Goal: Task Accomplishment & Management: Use online tool/utility

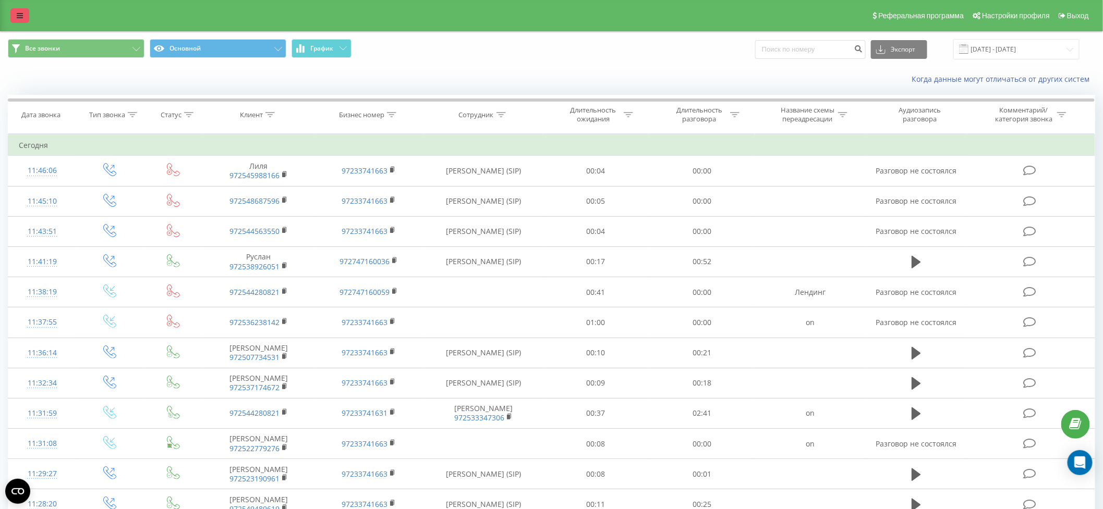
click at [20, 16] on icon at bounding box center [20, 15] width 6 height 7
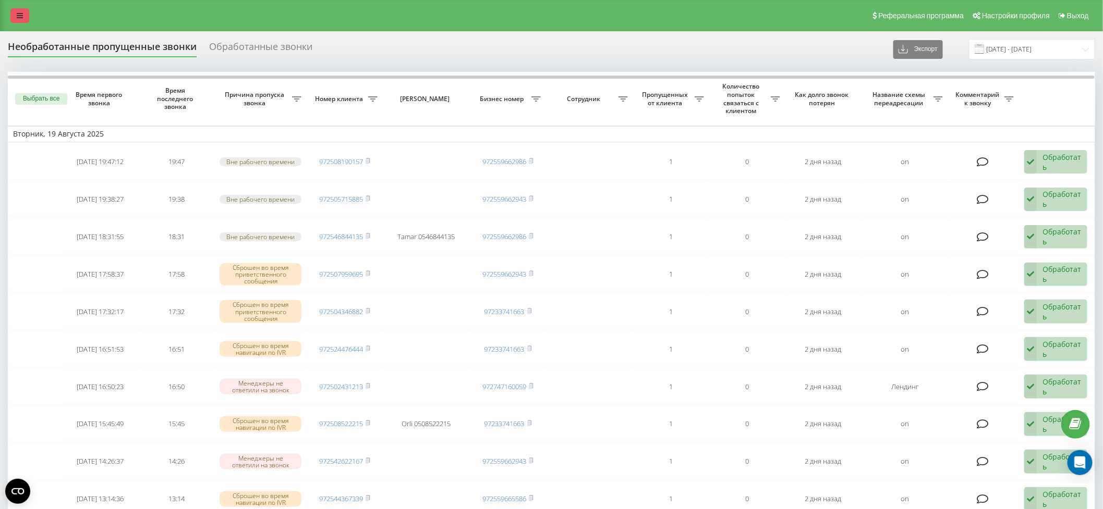
click at [18, 16] on icon at bounding box center [20, 15] width 6 height 7
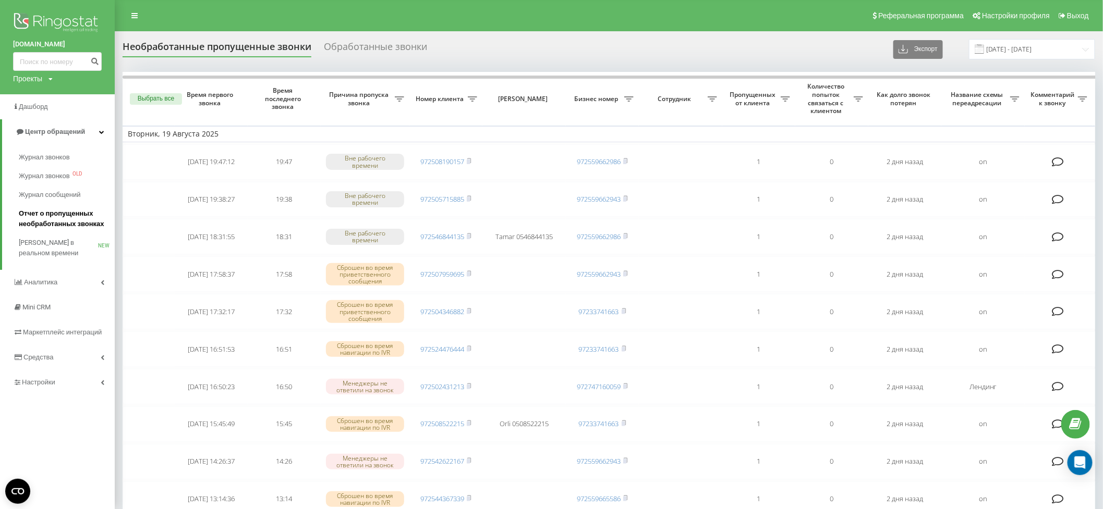
click at [50, 217] on span "Отчет о пропущенных необработанных звонках" at bounding box center [64, 219] width 91 height 21
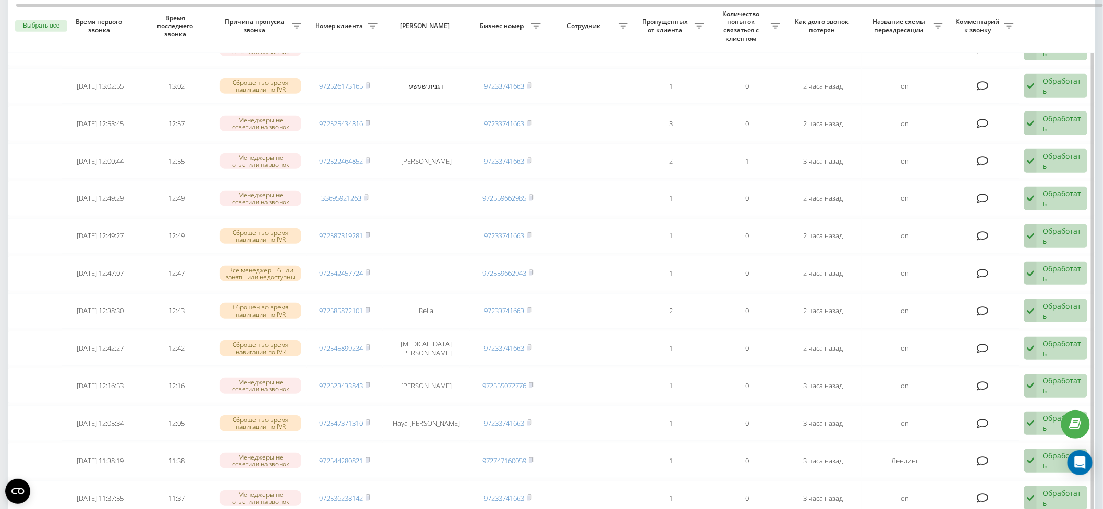
scroll to position [728, 0]
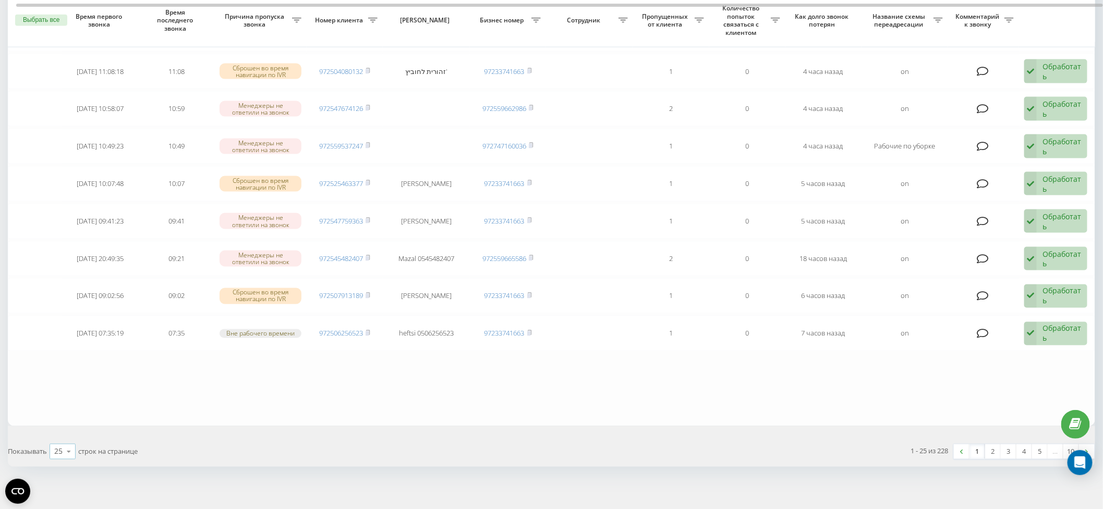
click at [72, 442] on icon at bounding box center [69, 452] width 16 height 20
click at [59, 418] on span "50" at bounding box center [58, 422] width 8 height 10
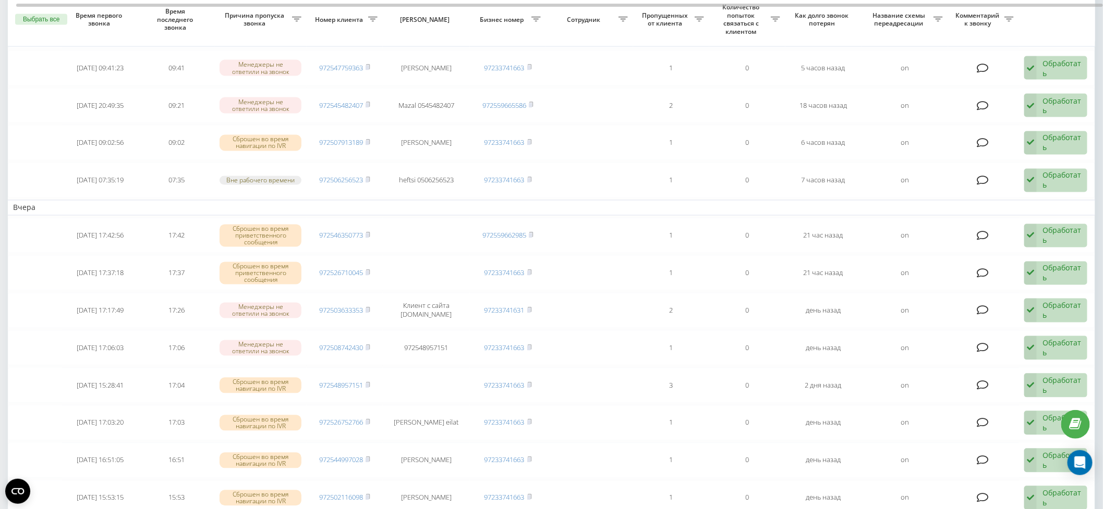
scroll to position [880, 0]
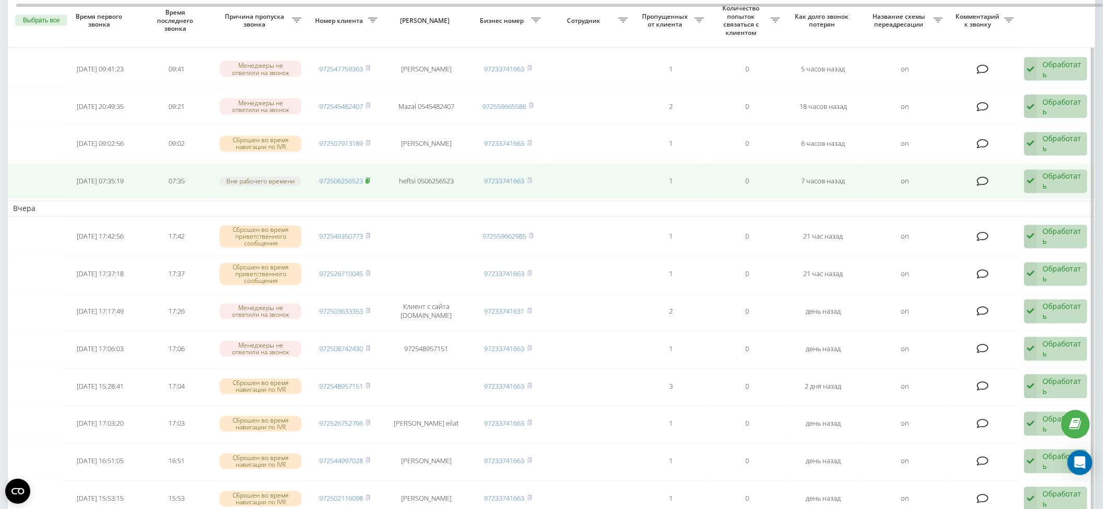
click at [370, 178] on icon at bounding box center [369, 180] width 4 height 5
click at [1055, 174] on div "Обработать" at bounding box center [1061, 182] width 39 height 20
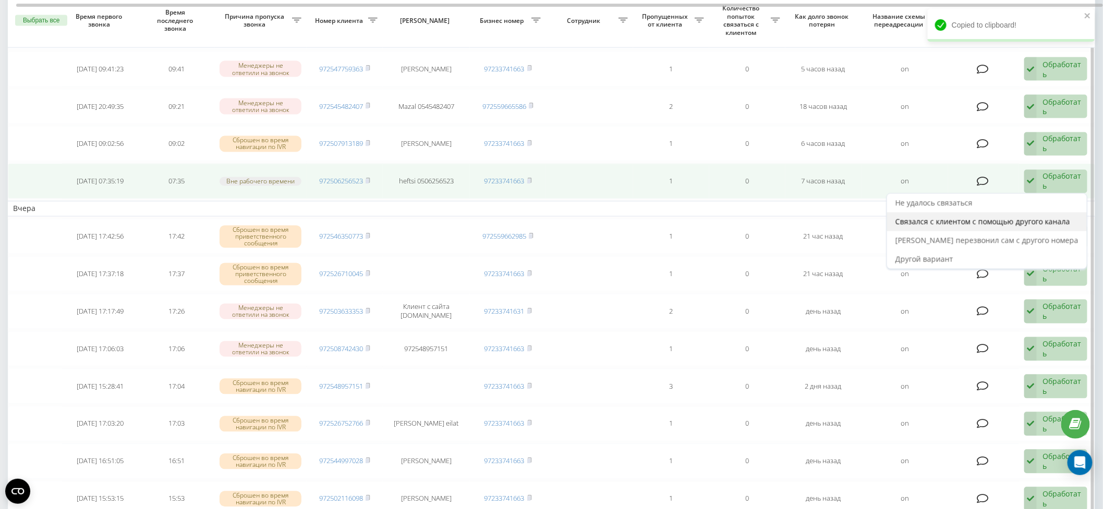
click at [1016, 217] on span "Связался с клиентом с помощью другого канала" at bounding box center [982, 222] width 175 height 10
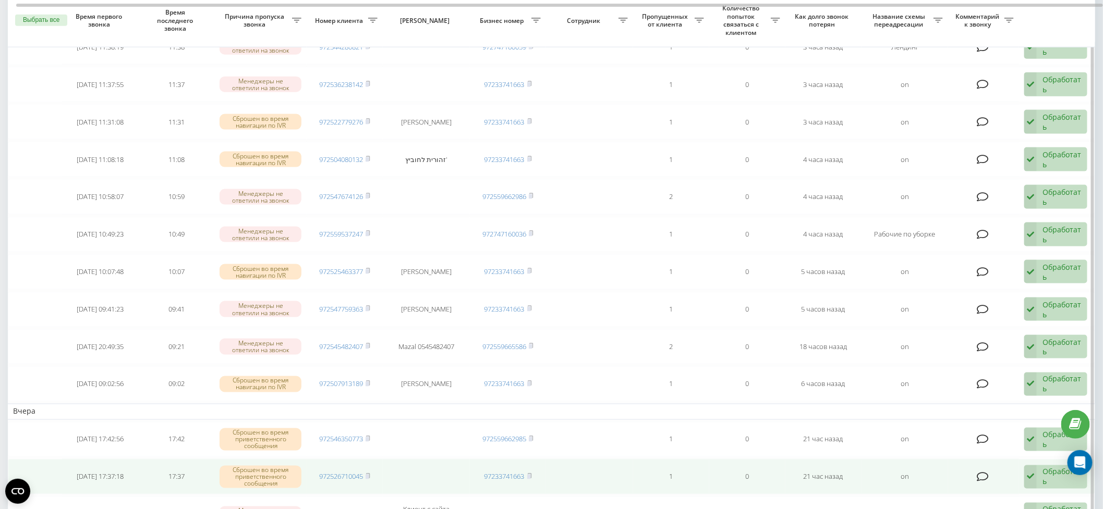
scroll to position [754, 0]
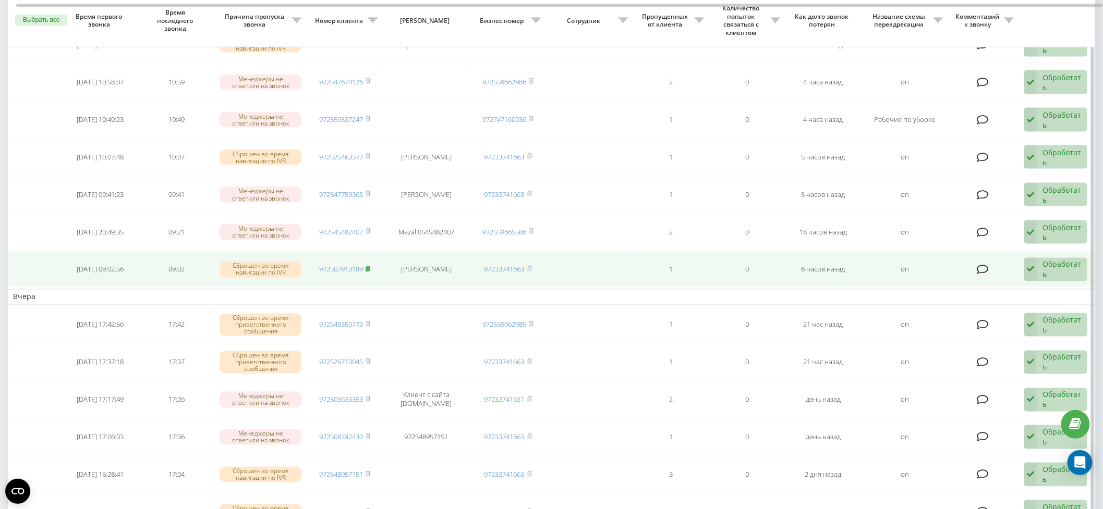
click at [368, 267] on rect at bounding box center [366, 269] width 3 height 5
click at [1058, 260] on div "Обработать" at bounding box center [1061, 270] width 39 height 20
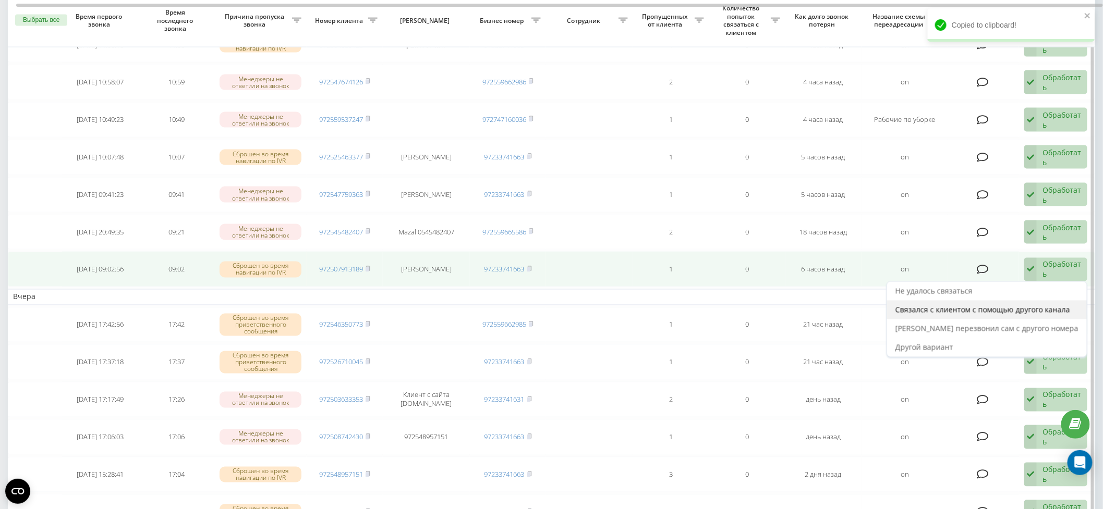
click at [1042, 305] on span "Связался с клиентом с помощью другого канала" at bounding box center [982, 310] width 175 height 10
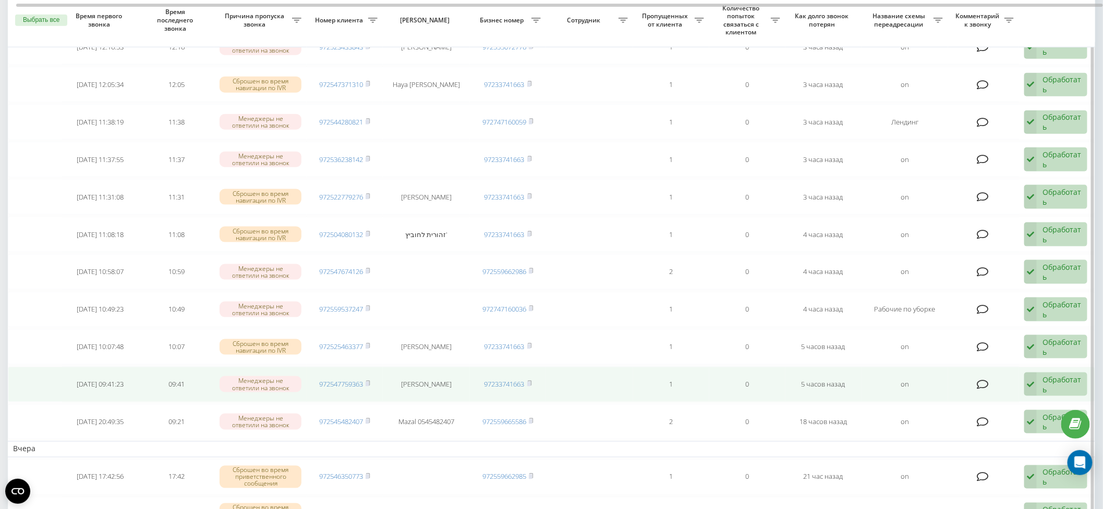
scroll to position [567, 0]
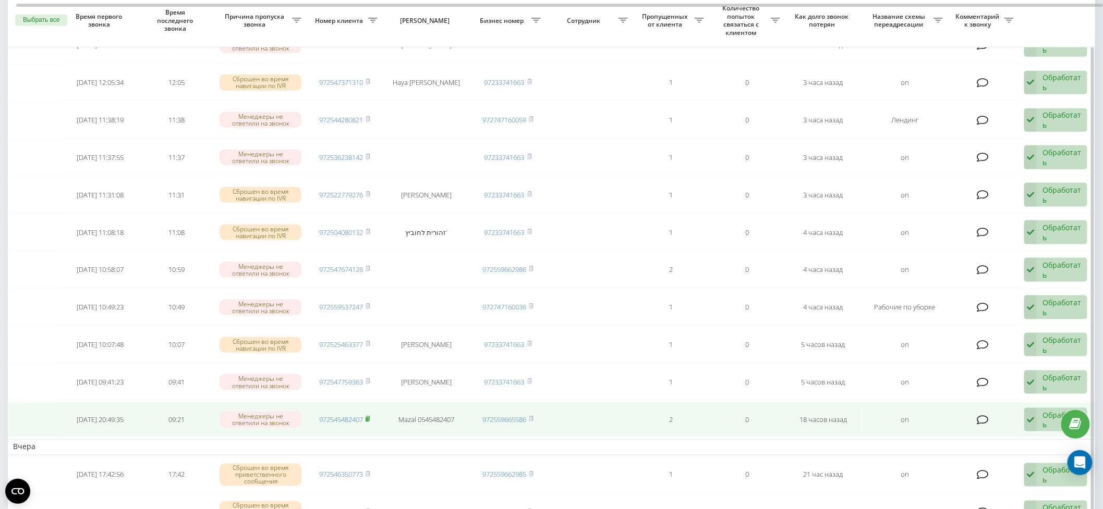
click at [369, 418] on rect at bounding box center [366, 420] width 3 height 5
click at [1058, 411] on div "Обработать" at bounding box center [1061, 420] width 39 height 20
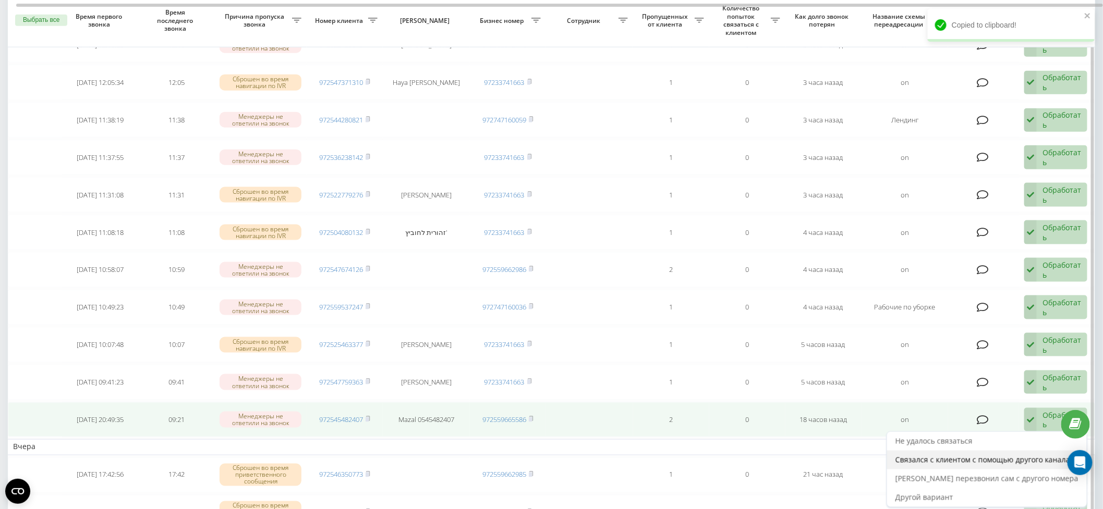
click at [998, 455] on span "Связался с клиентом с помощью другого канала" at bounding box center [982, 460] width 175 height 10
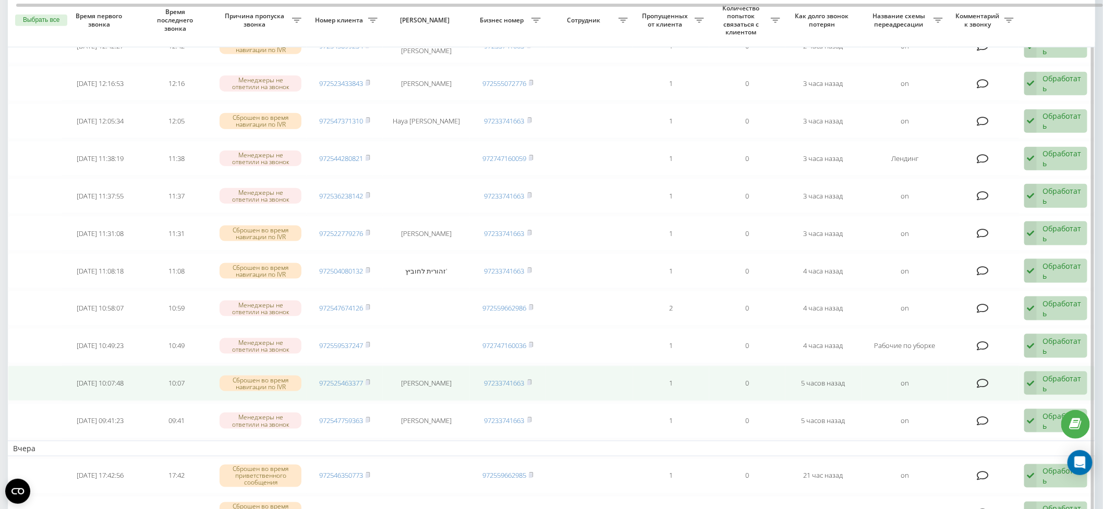
scroll to position [618, 0]
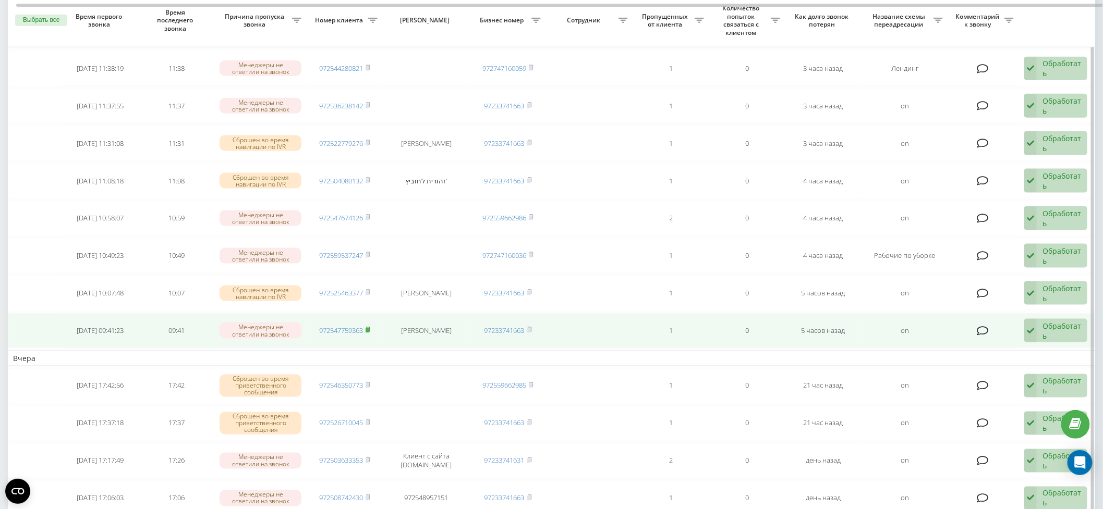
click at [370, 327] on icon at bounding box center [367, 330] width 5 height 6
click at [1063, 326] on div "Обработать" at bounding box center [1061, 331] width 39 height 20
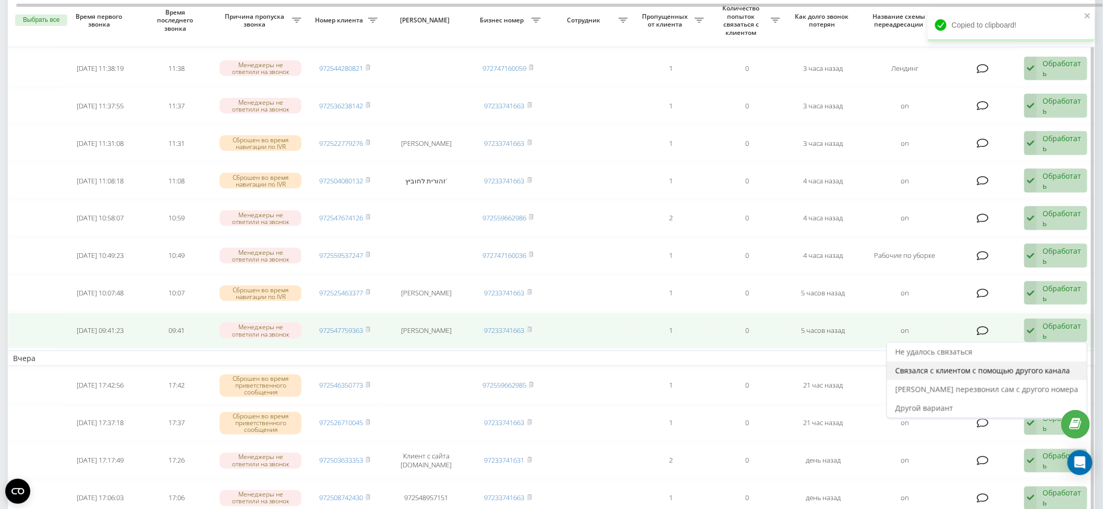
click at [1010, 366] on span "Связался с клиентом с помощью другого канала" at bounding box center [982, 371] width 175 height 10
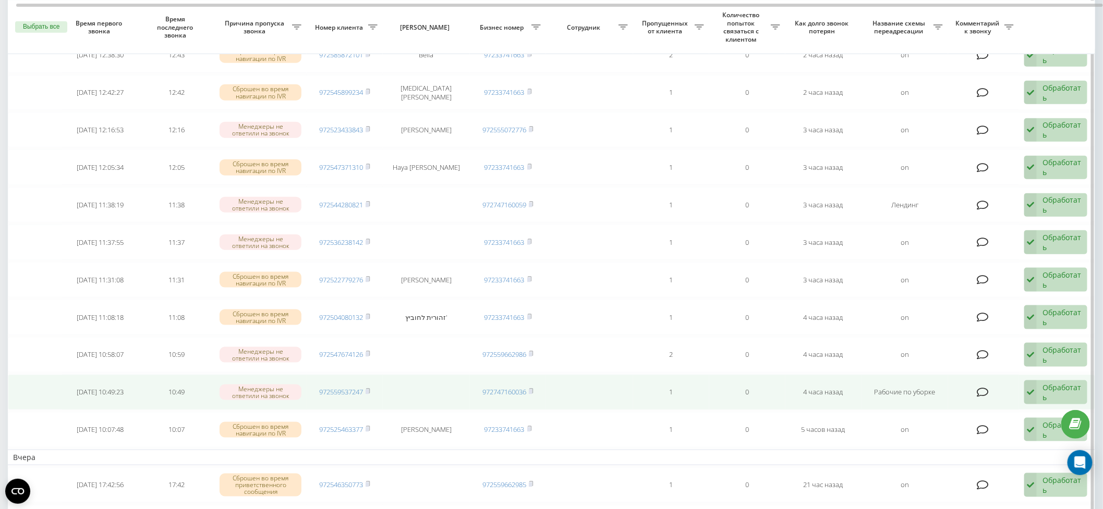
scroll to position [489, 0]
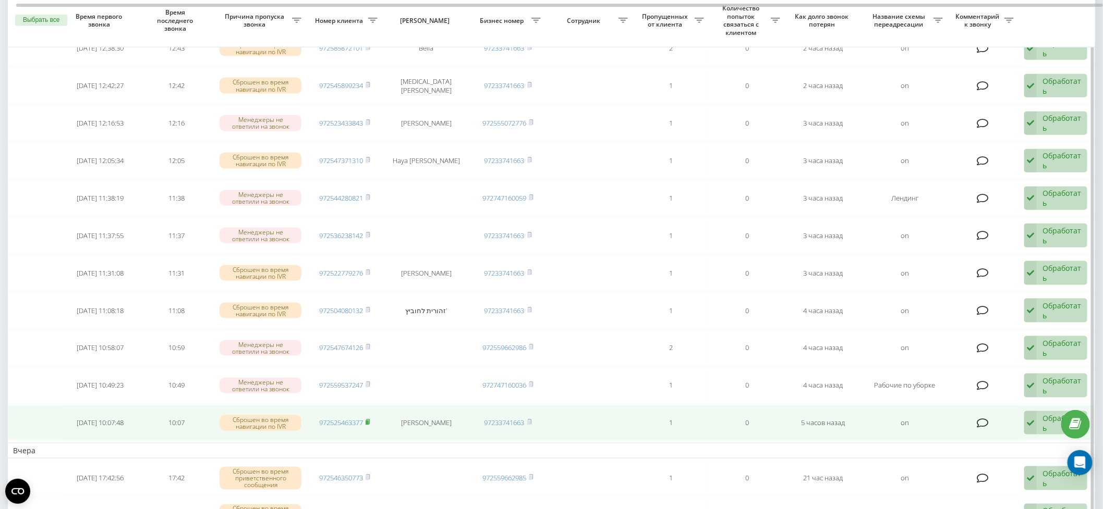
click at [370, 419] on icon at bounding box center [367, 422] width 5 height 6
click at [1046, 415] on div "Обработать" at bounding box center [1061, 423] width 39 height 20
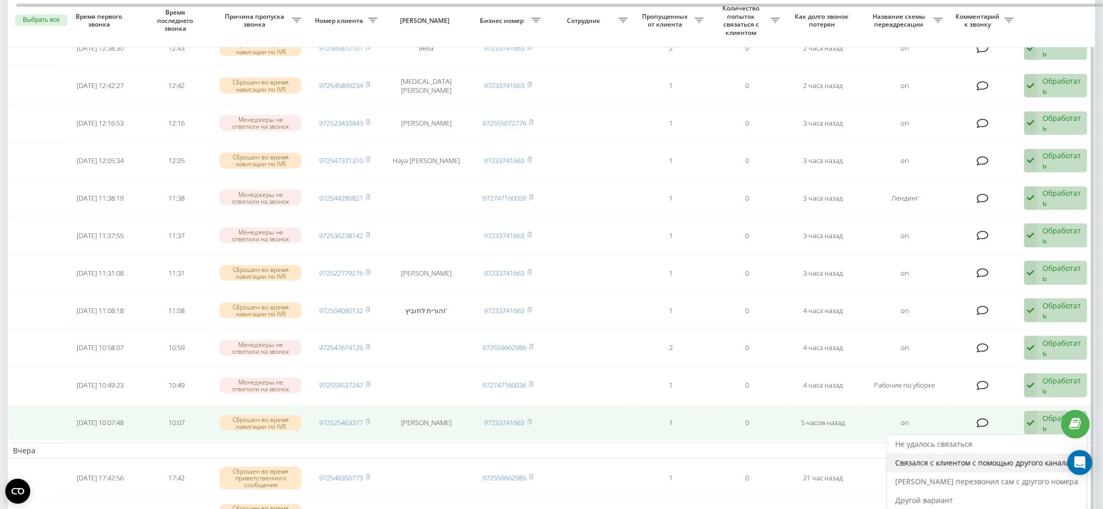
click at [1018, 458] on span "Связался с клиентом с помощью другого канала" at bounding box center [982, 463] width 175 height 10
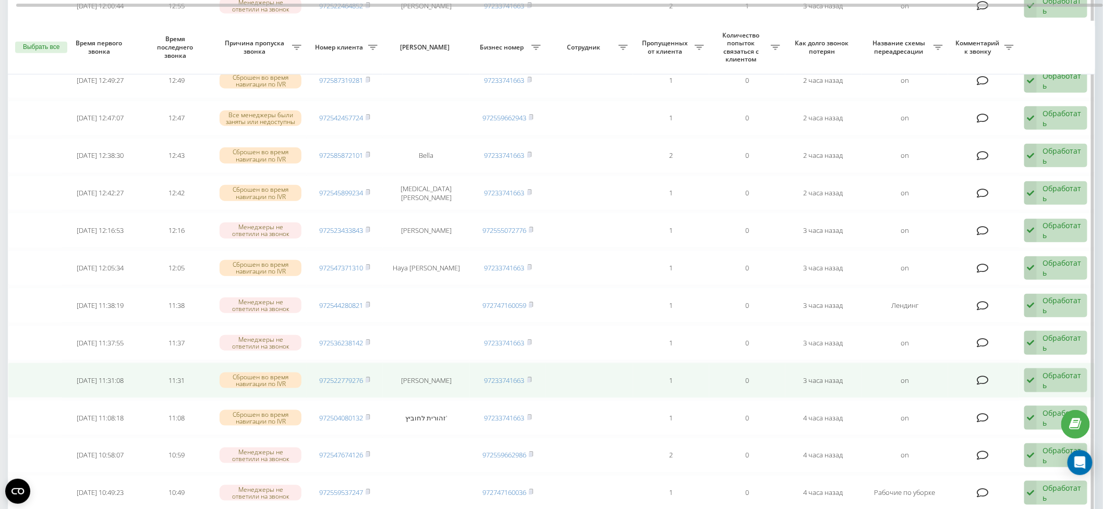
scroll to position [616, 0]
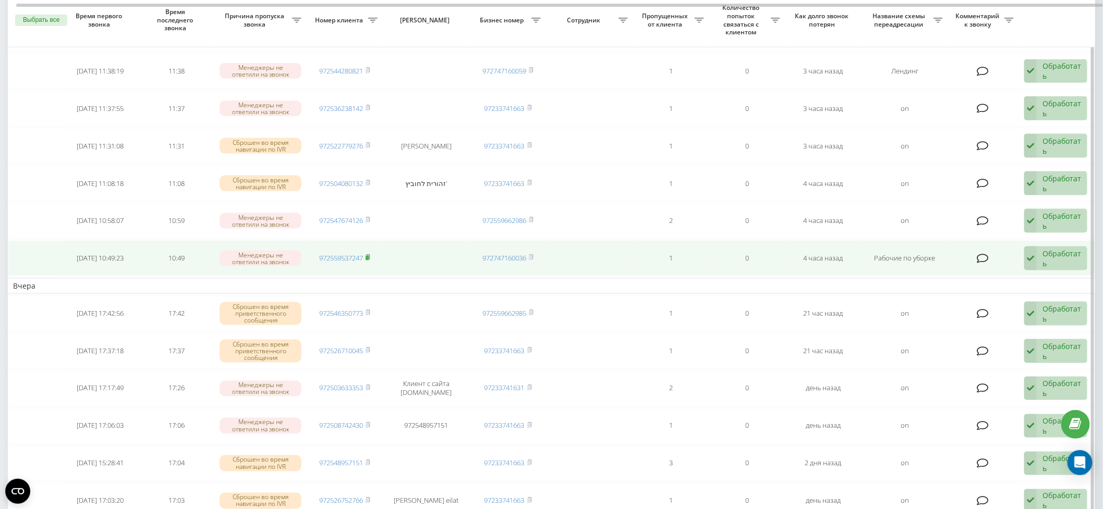
click at [370, 255] on icon at bounding box center [369, 257] width 4 height 5
click at [1054, 252] on div "Обработать" at bounding box center [1061, 259] width 39 height 20
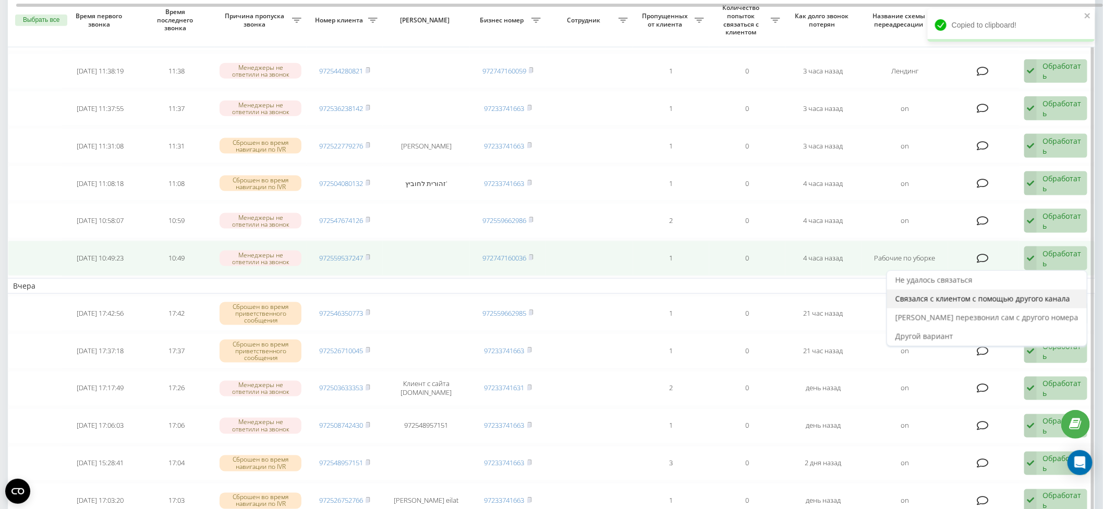
click at [1042, 294] on span "Связался с клиентом с помощью другого канала" at bounding box center [982, 299] width 175 height 10
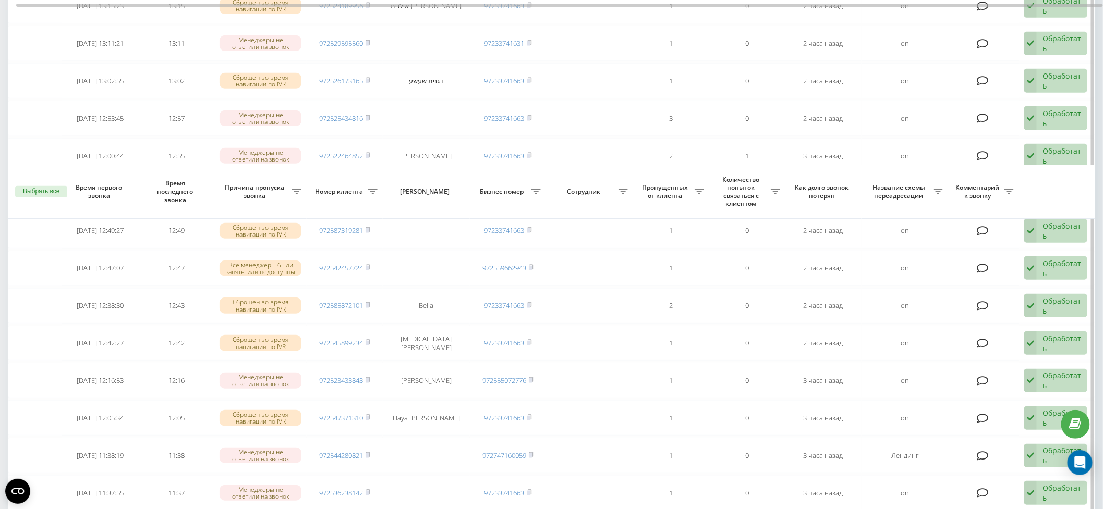
scroll to position [466, 0]
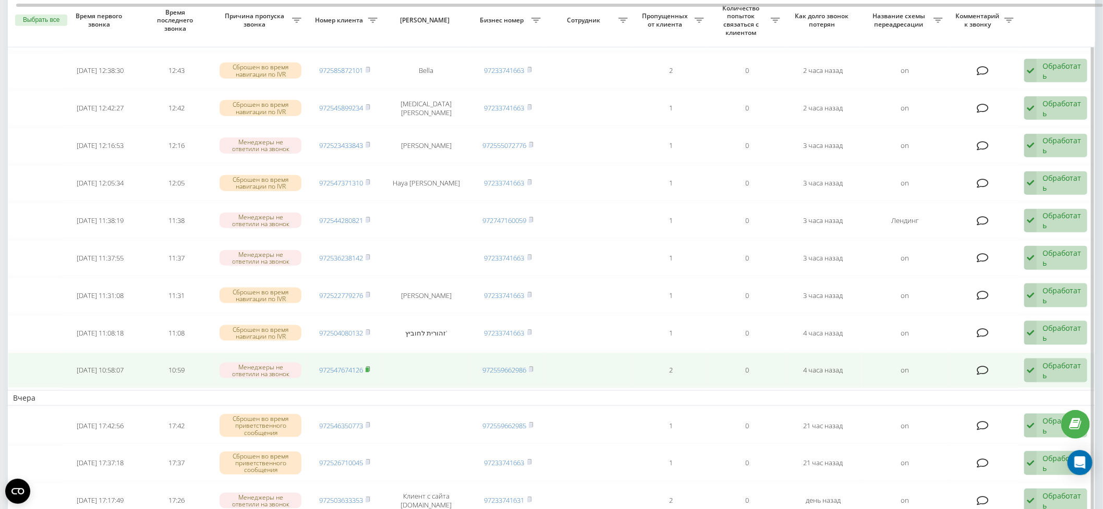
click at [368, 368] on rect at bounding box center [366, 370] width 3 height 5
click at [1056, 363] on div "Обработать" at bounding box center [1061, 371] width 39 height 20
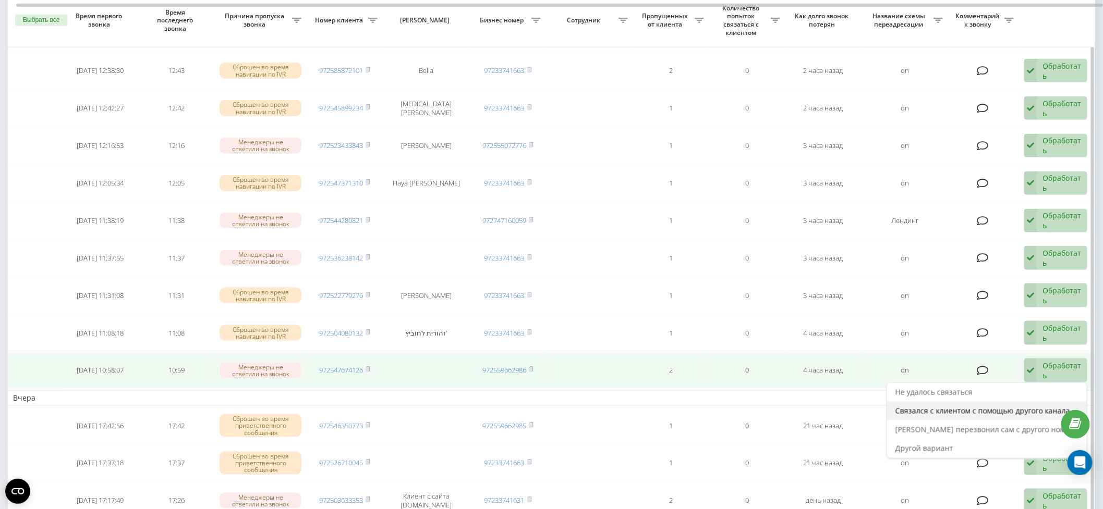
click at [992, 406] on span "Связался с клиентом с помощью другого канала" at bounding box center [982, 411] width 175 height 10
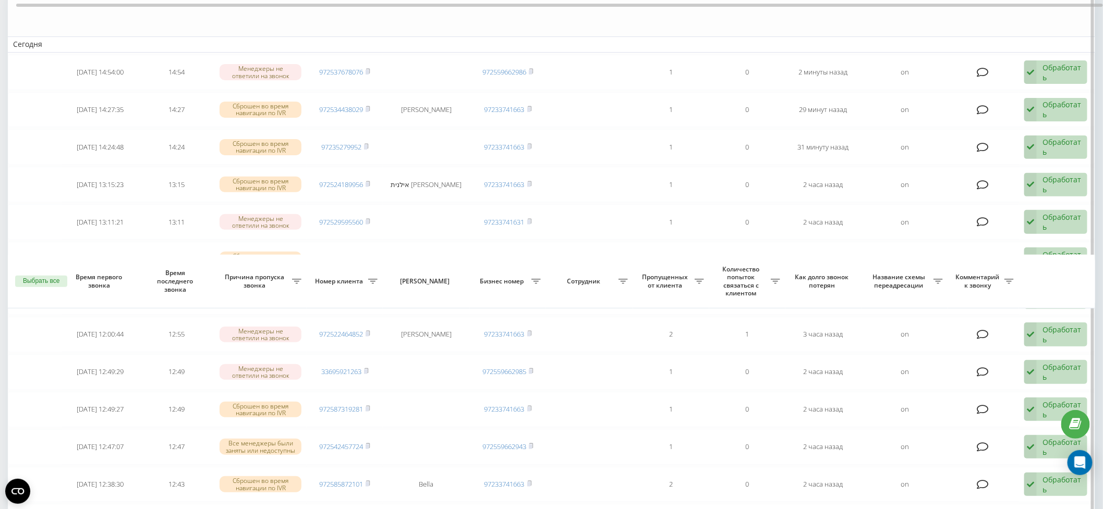
scroll to position [377, 0]
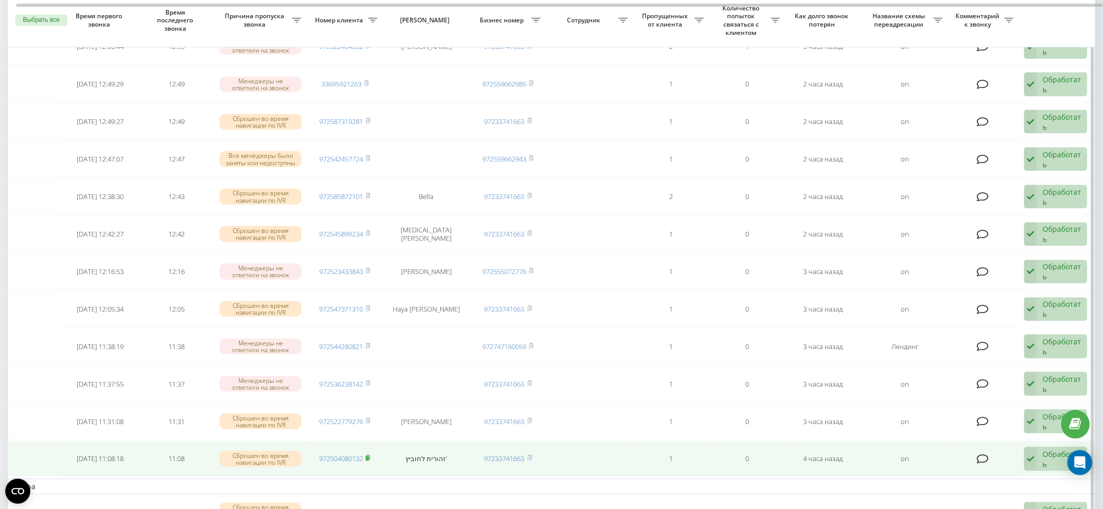
click at [369, 457] on rect at bounding box center [366, 459] width 3 height 5
click at [1051, 457] on div "Обработать" at bounding box center [1061, 459] width 39 height 20
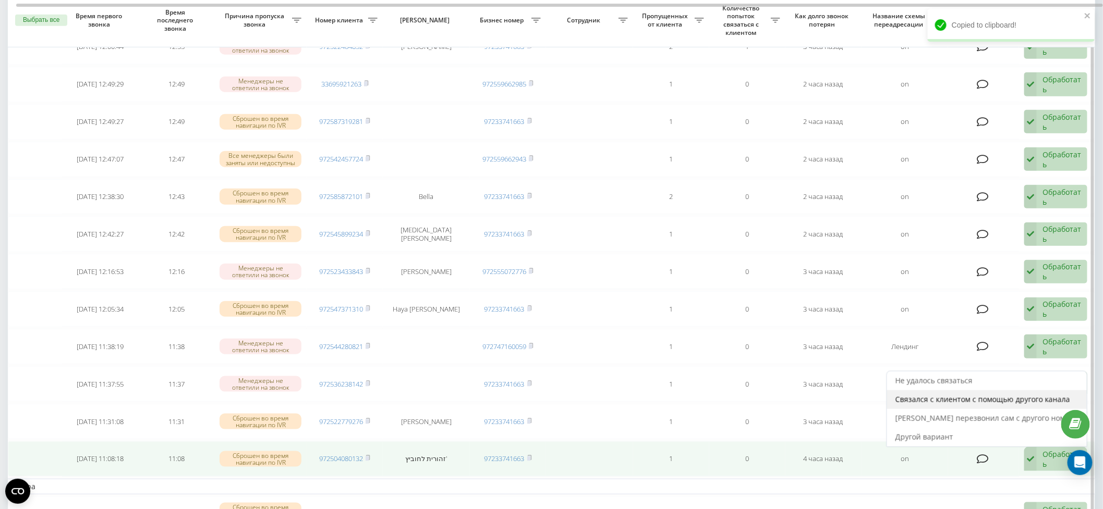
click at [990, 396] on span "Связался с клиентом с помощью другого канала" at bounding box center [982, 400] width 175 height 10
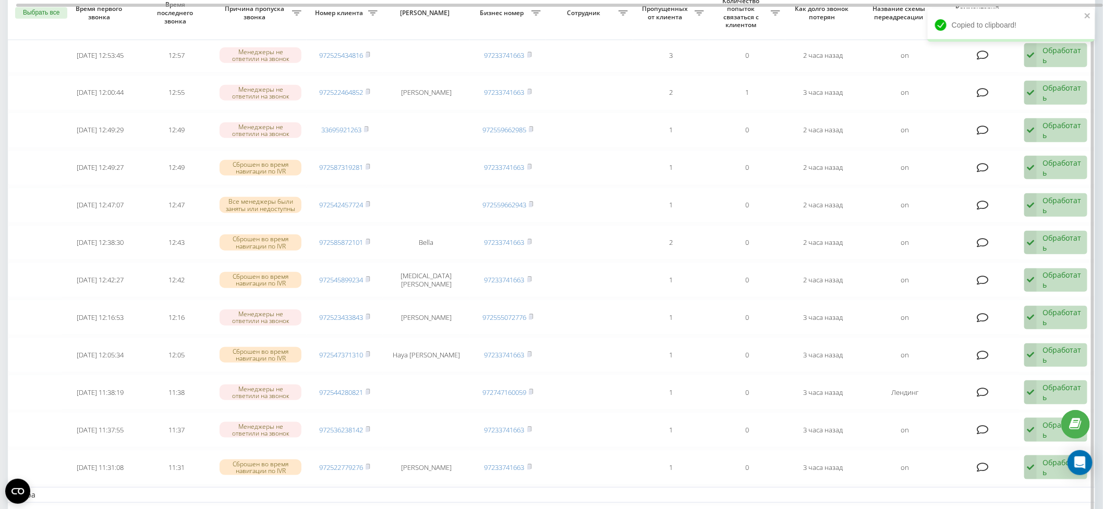
scroll to position [345, 0]
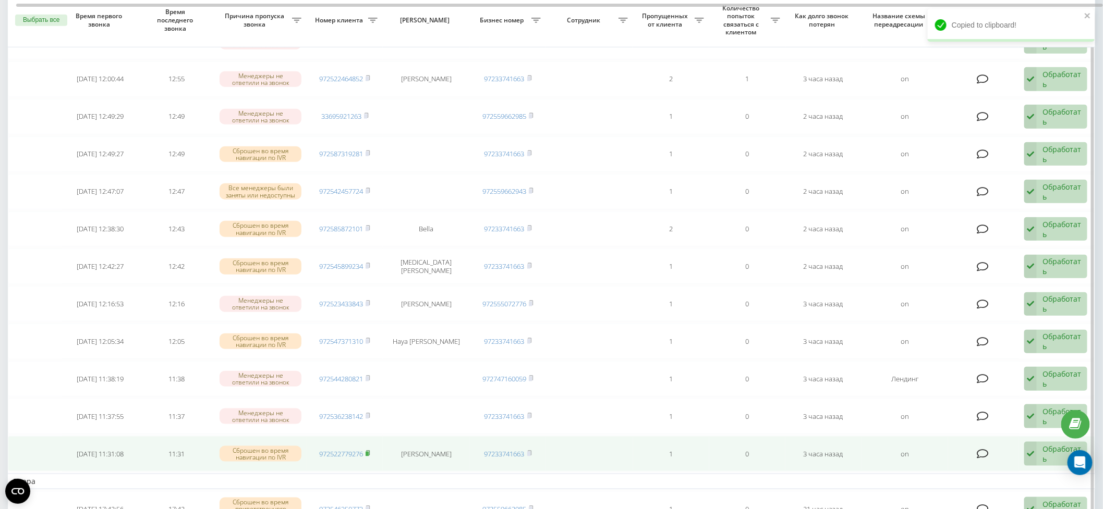
click at [370, 450] on icon at bounding box center [367, 453] width 5 height 6
click at [1045, 447] on div "Обработать" at bounding box center [1061, 454] width 39 height 20
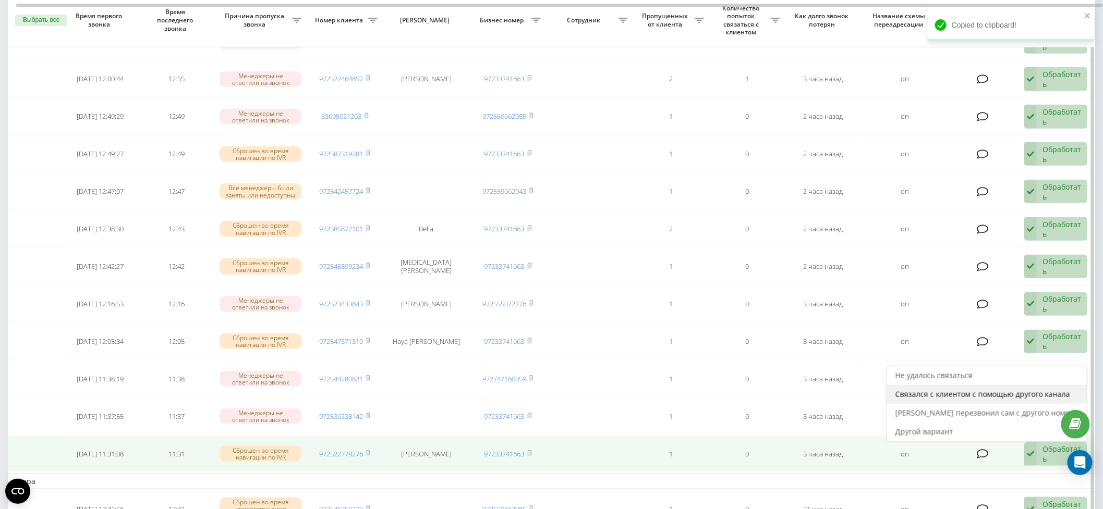
click at [984, 389] on span "Связался с клиентом с помощью другого канала" at bounding box center [982, 394] width 175 height 10
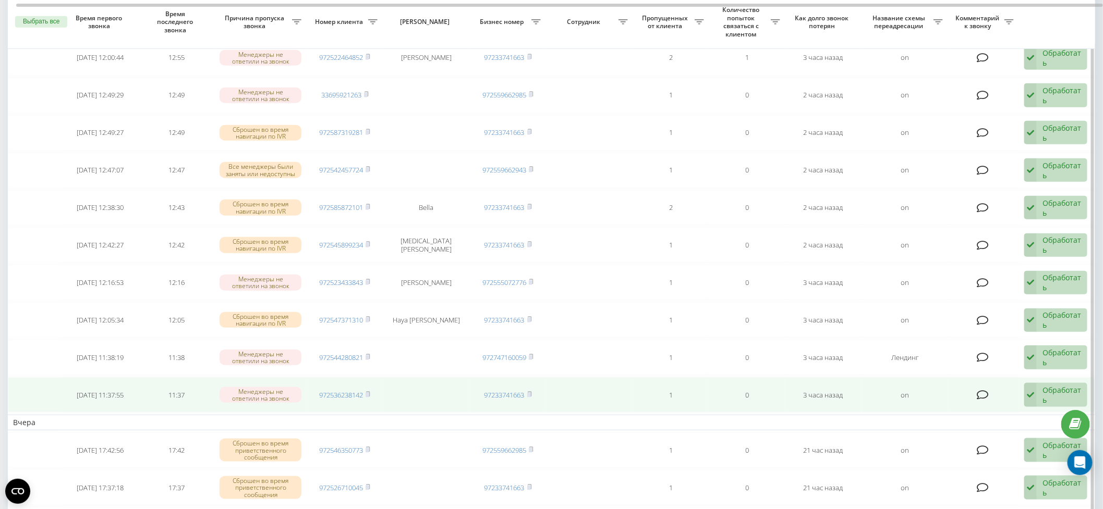
scroll to position [368, 0]
click at [367, 392] on rect at bounding box center [366, 394] width 3 height 5
click at [1051, 388] on div "Обработать" at bounding box center [1061, 394] width 39 height 20
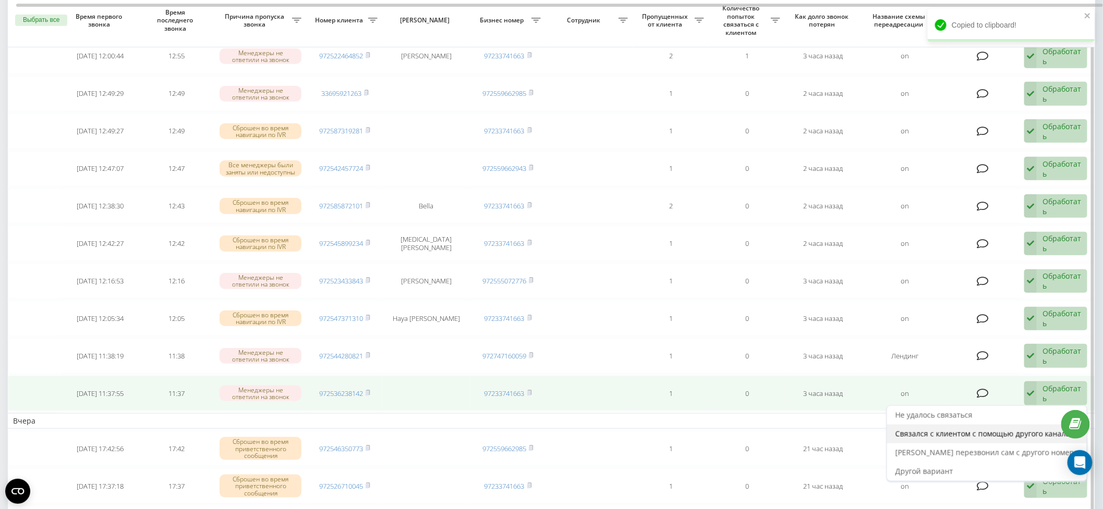
click at [972, 429] on span "Связался с клиентом с помощью другого канала" at bounding box center [982, 434] width 175 height 10
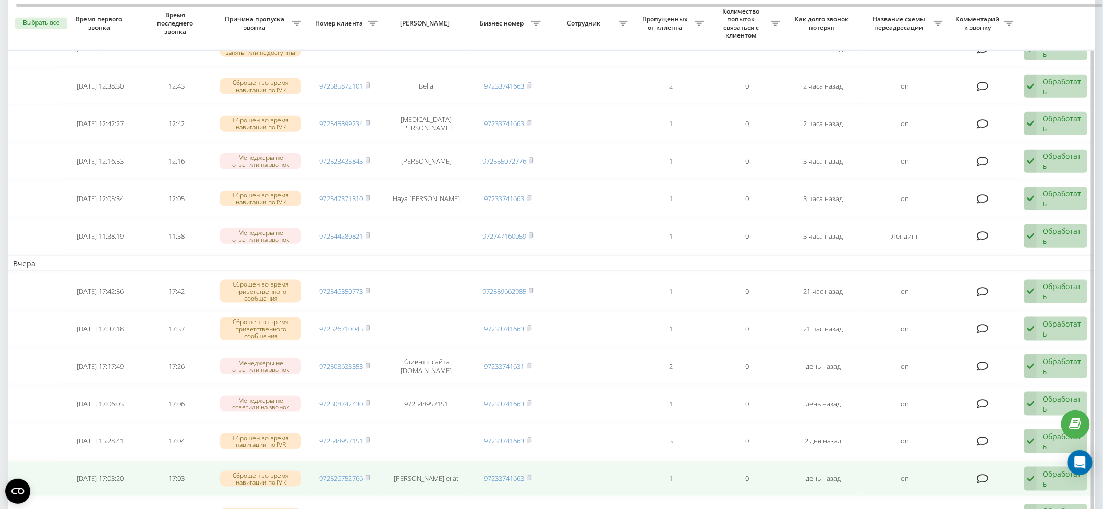
scroll to position [487, 0]
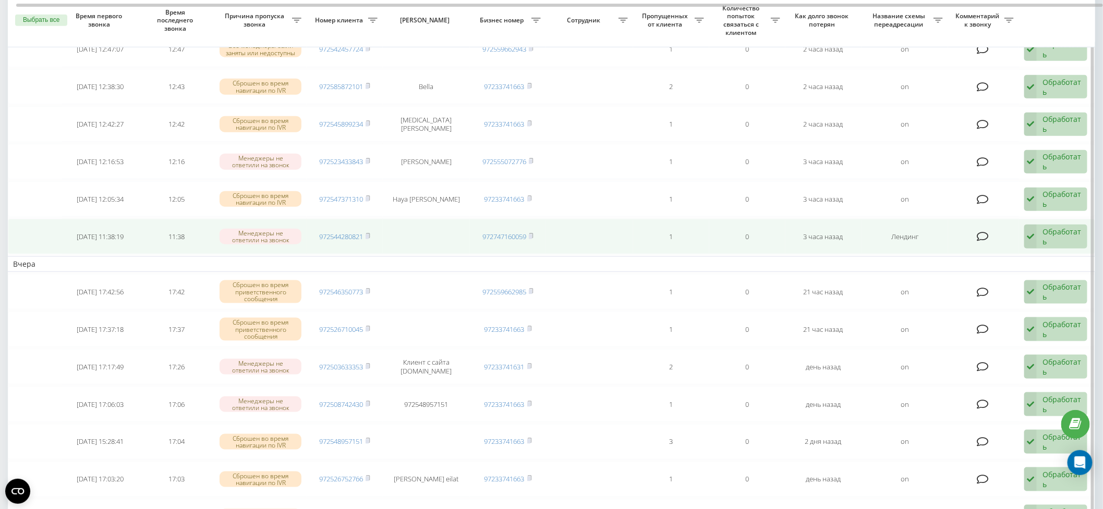
click at [1057, 231] on div "Обработать" at bounding box center [1061, 237] width 39 height 20
click at [369, 235] on rect at bounding box center [366, 237] width 3 height 5
click at [1059, 229] on div "Обработать" at bounding box center [1061, 237] width 39 height 20
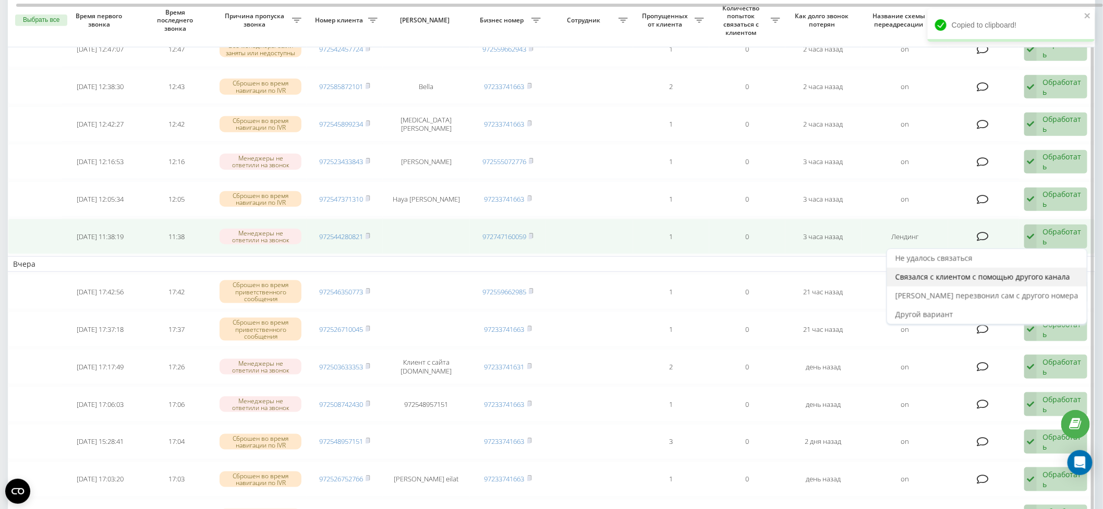
click at [1034, 272] on span "Связался с клиентом с помощью другого канала" at bounding box center [982, 277] width 175 height 10
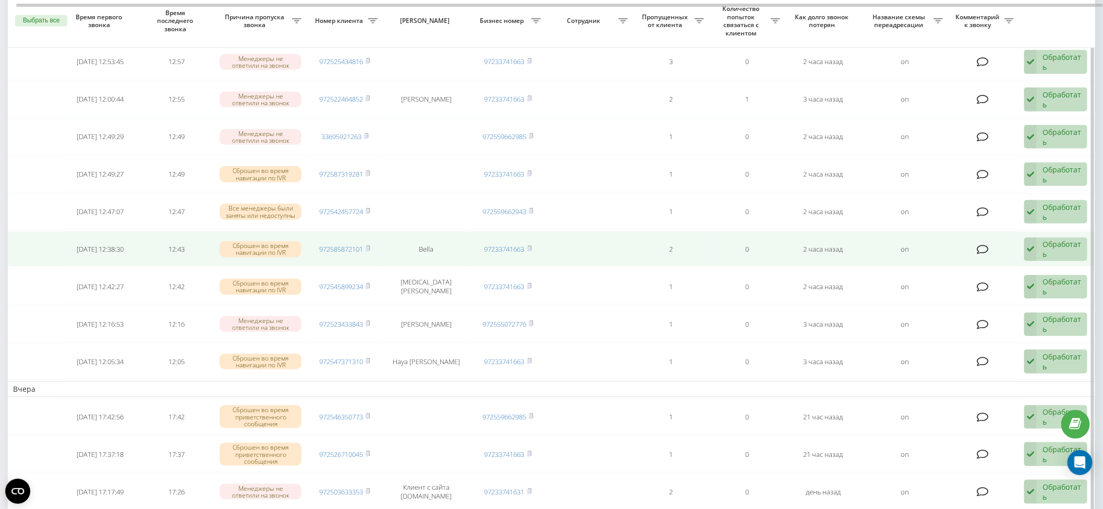
scroll to position [363, 0]
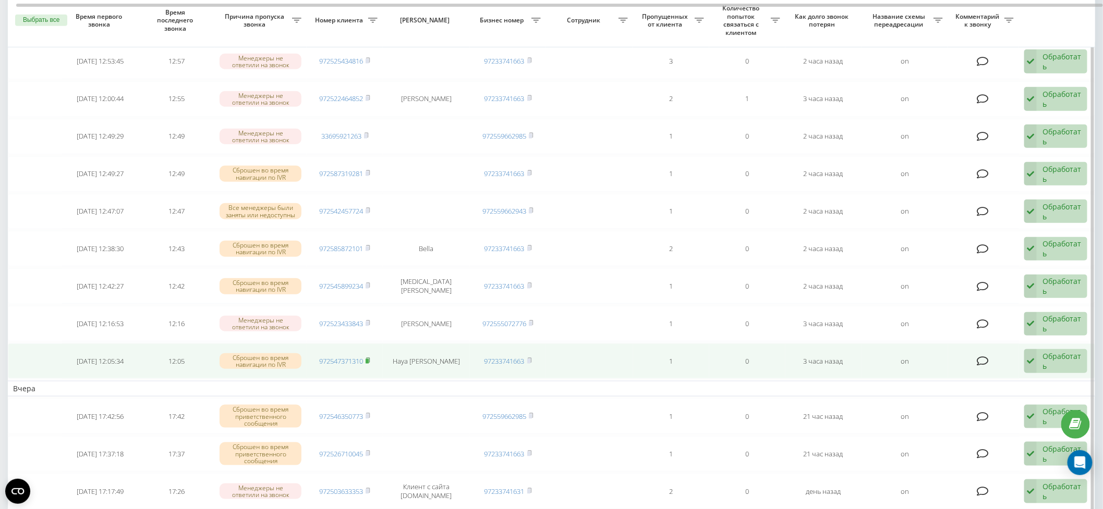
click at [369, 359] on rect at bounding box center [366, 361] width 3 height 5
click at [1069, 357] on div "Обработать" at bounding box center [1061, 361] width 39 height 20
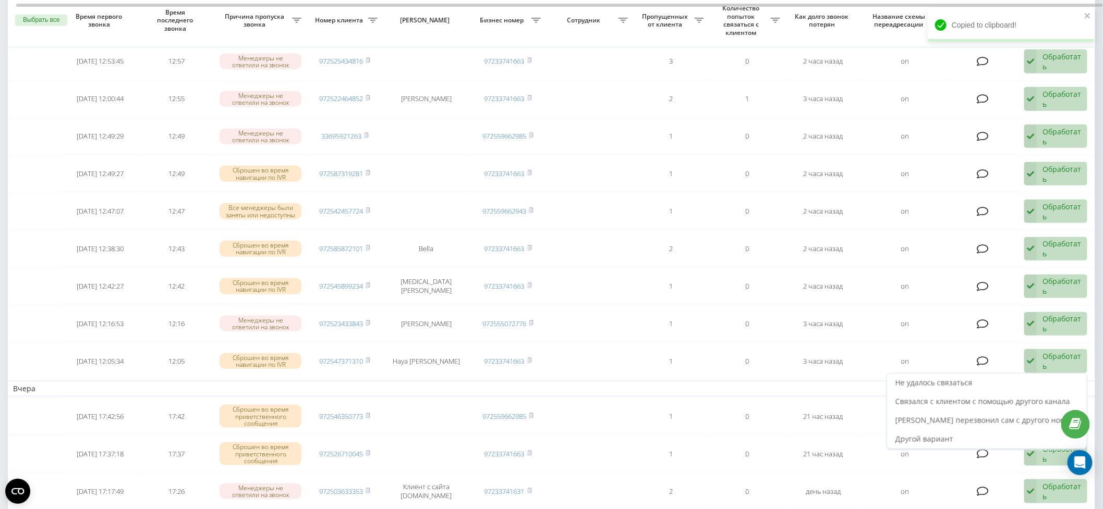
click at [1028, 397] on span "Связался с клиентом с помощью другого канала" at bounding box center [982, 402] width 175 height 10
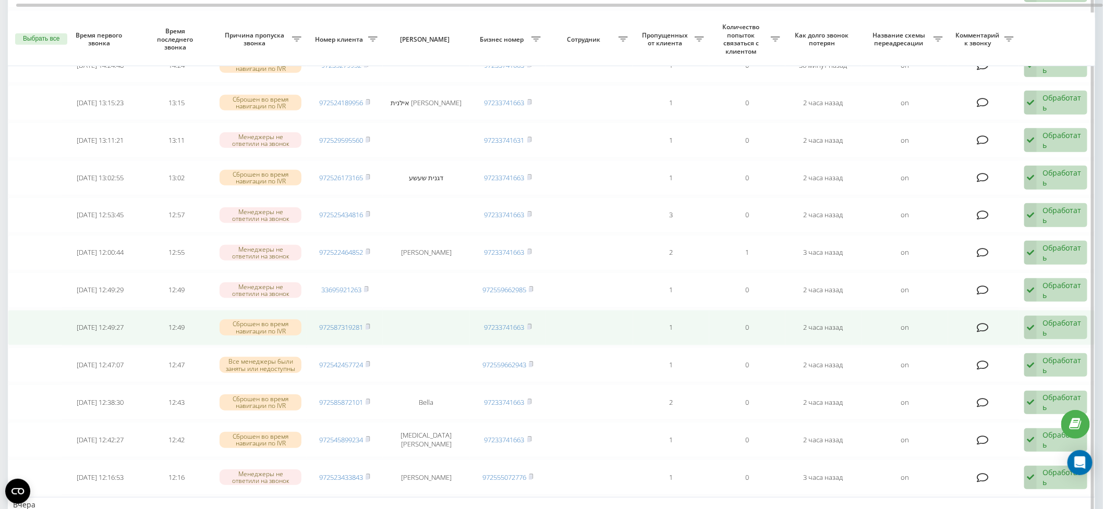
scroll to position [232, 0]
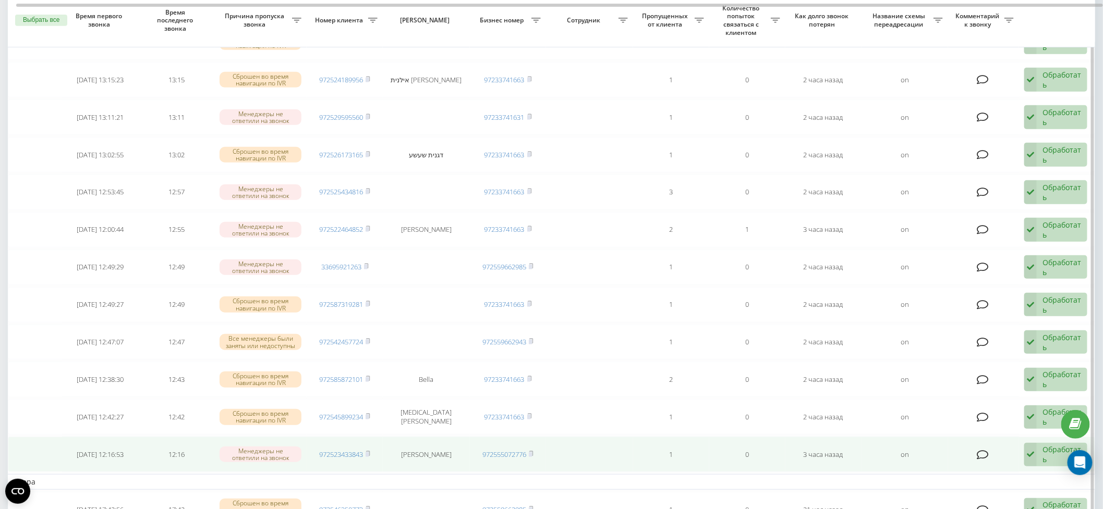
click at [372, 449] on td "972523433843" at bounding box center [345, 454] width 76 height 35
click at [368, 453] on rect at bounding box center [366, 455] width 3 height 5
click at [1048, 450] on div "Обработать" at bounding box center [1061, 455] width 39 height 20
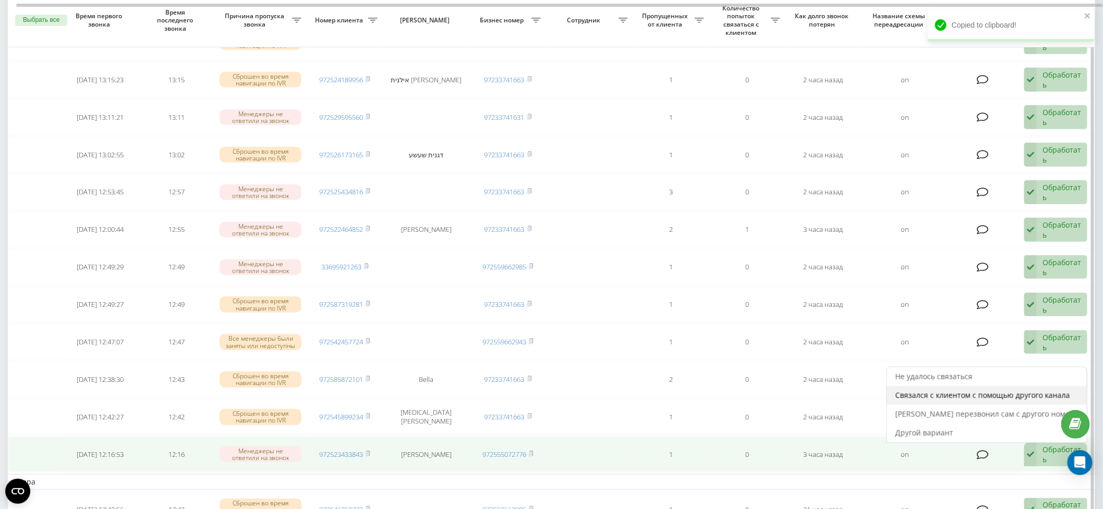
click at [973, 391] on span "Связался с клиентом с помощью другого канала" at bounding box center [982, 396] width 175 height 10
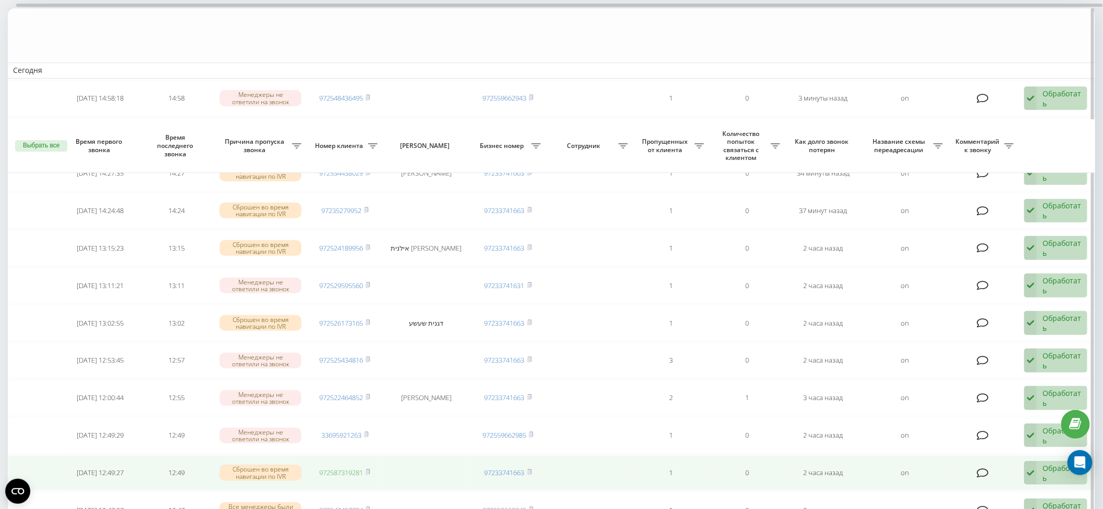
scroll to position [189, 0]
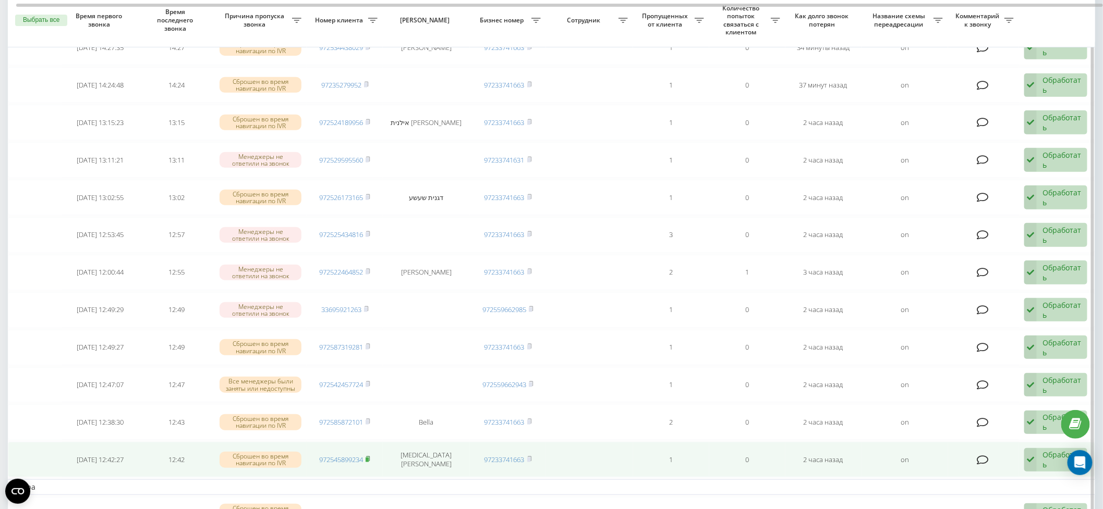
click at [370, 456] on icon at bounding box center [367, 459] width 5 height 6
click at [1056, 453] on div "Обработать" at bounding box center [1061, 460] width 39 height 20
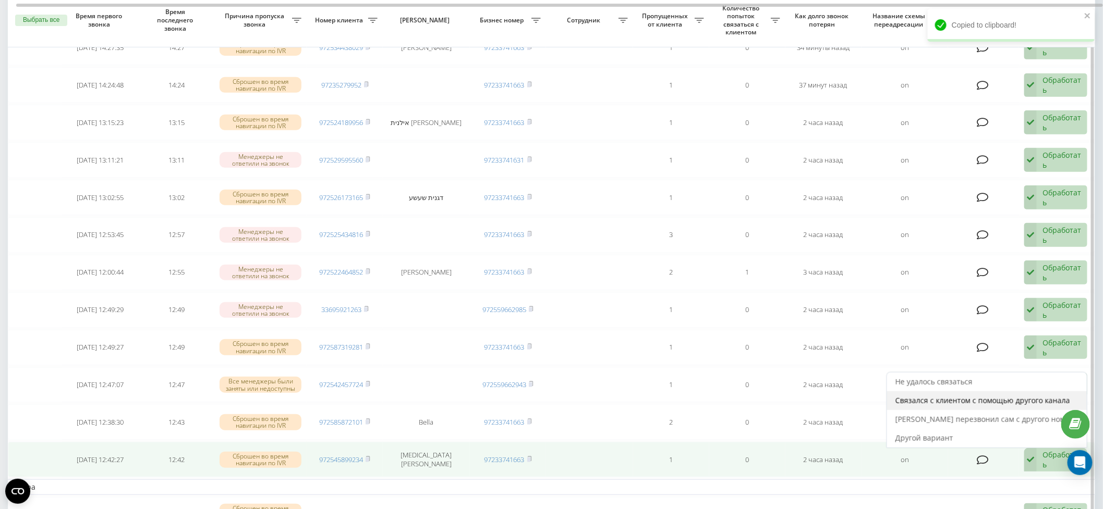
click at [989, 396] on span "Связался с клиентом с помощью другого канала" at bounding box center [982, 401] width 175 height 10
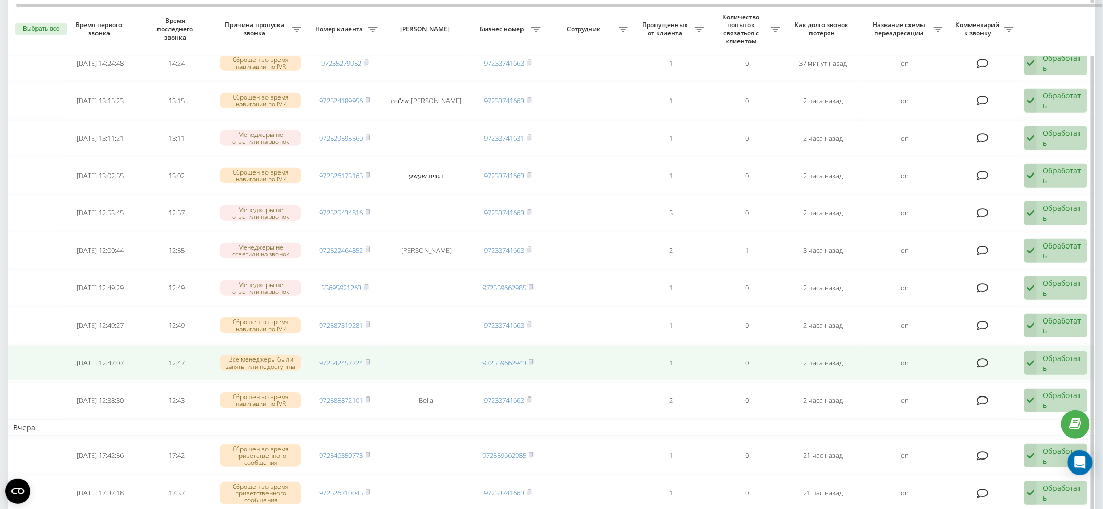
scroll to position [222, 0]
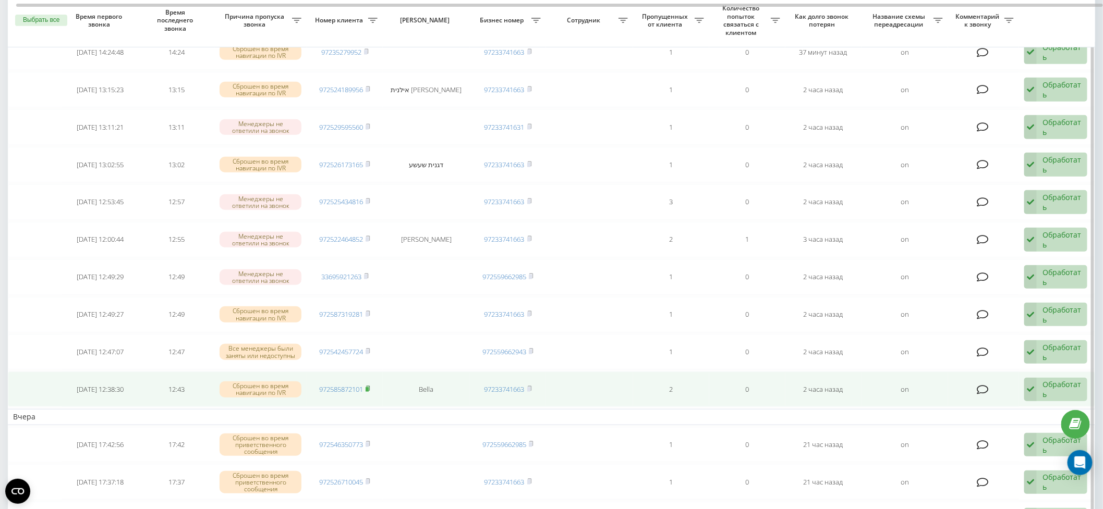
click at [368, 387] on rect at bounding box center [366, 389] width 3 height 5
click at [1060, 386] on div "Обработать" at bounding box center [1061, 390] width 39 height 20
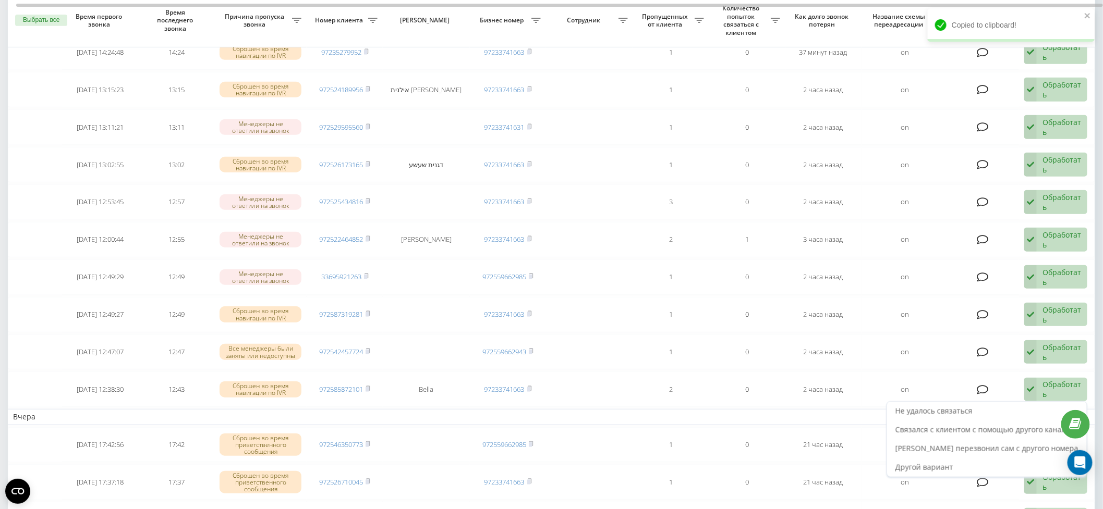
click at [995, 425] on span "Связался с клиентом с помощью другого канала" at bounding box center [982, 430] width 175 height 10
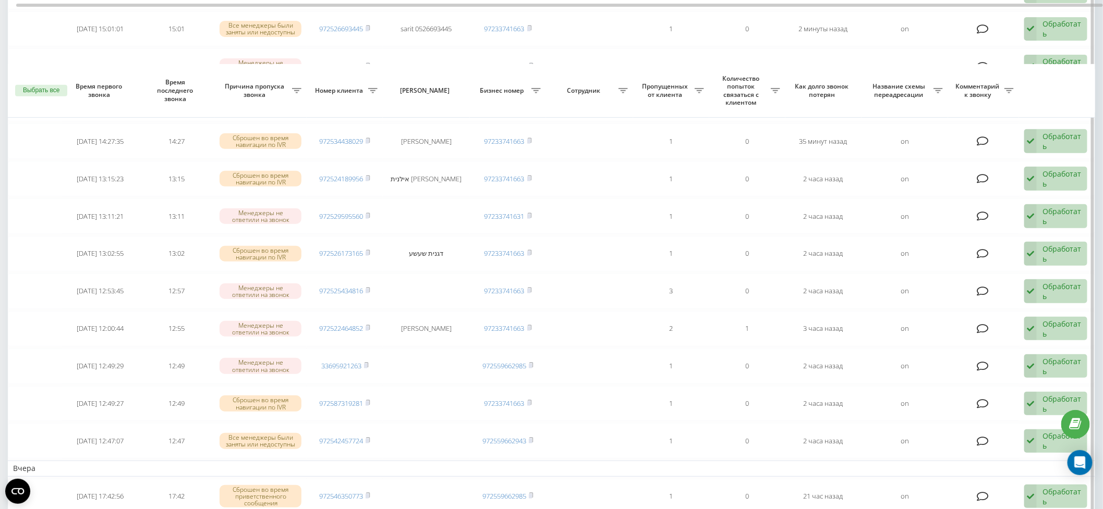
scroll to position [241, 0]
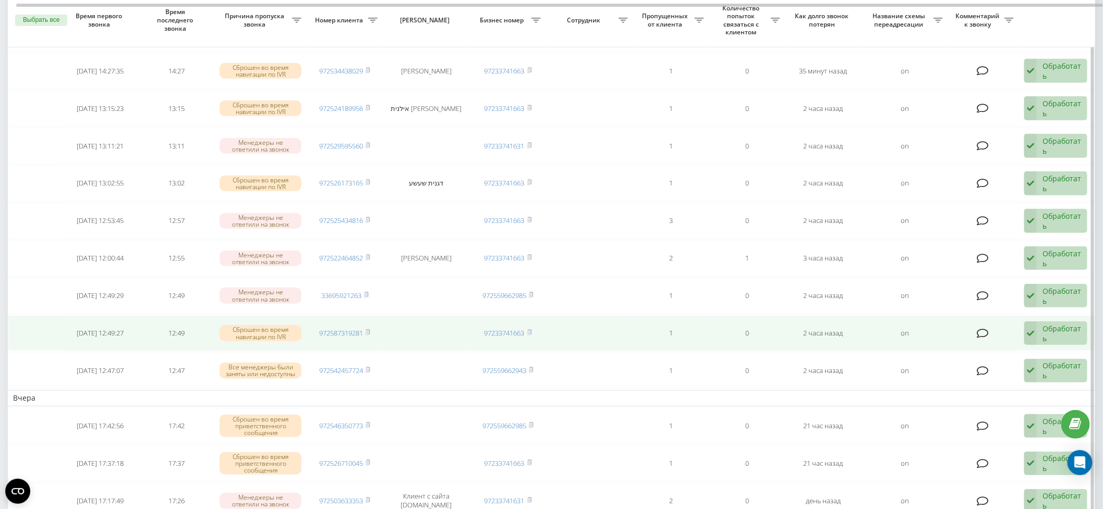
drag, startPoint x: 369, startPoint y: 365, endPoint x: 365, endPoint y: 342, distance: 23.8
click at [369, 369] on rect at bounding box center [366, 371] width 3 height 5
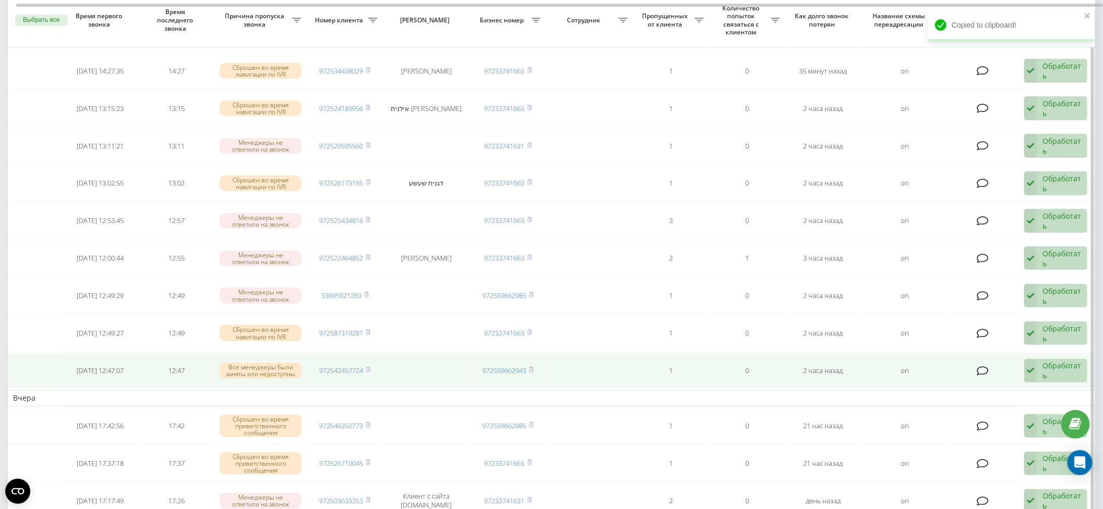
click at [1057, 366] on div "Обработать" at bounding box center [1061, 371] width 39 height 20
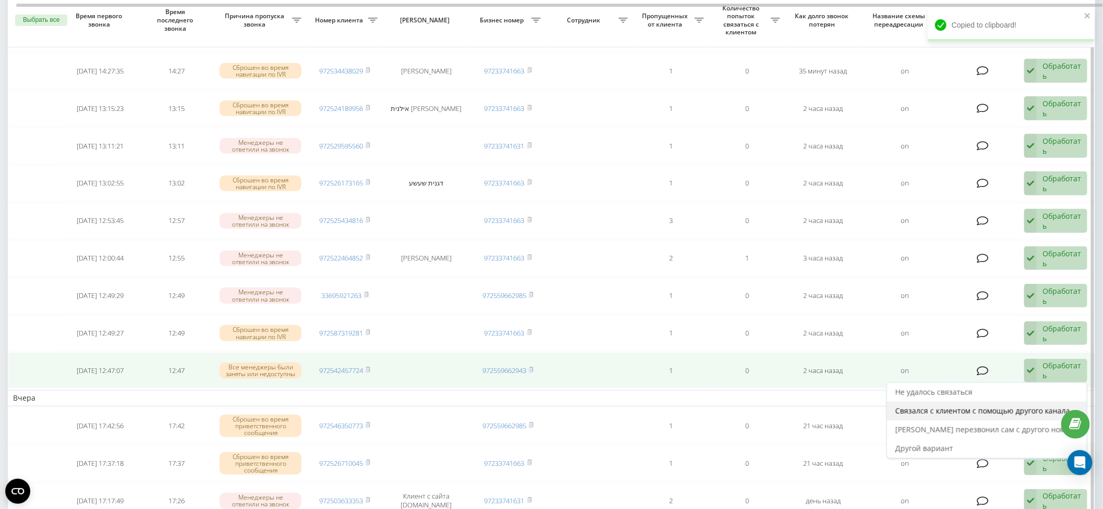
click at [1004, 406] on span "Связался с клиентом с помощью другого канала" at bounding box center [982, 411] width 175 height 10
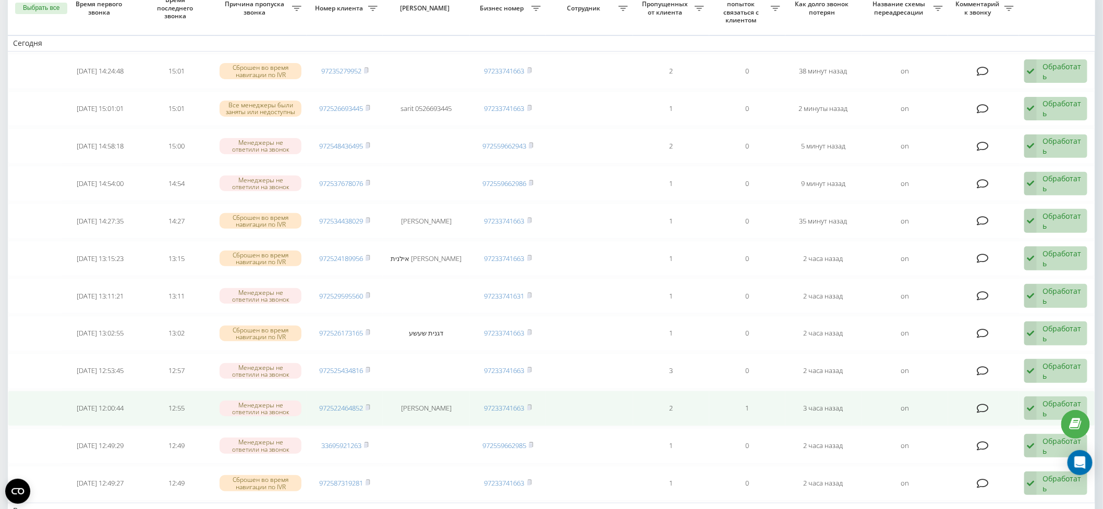
scroll to position [103, 0]
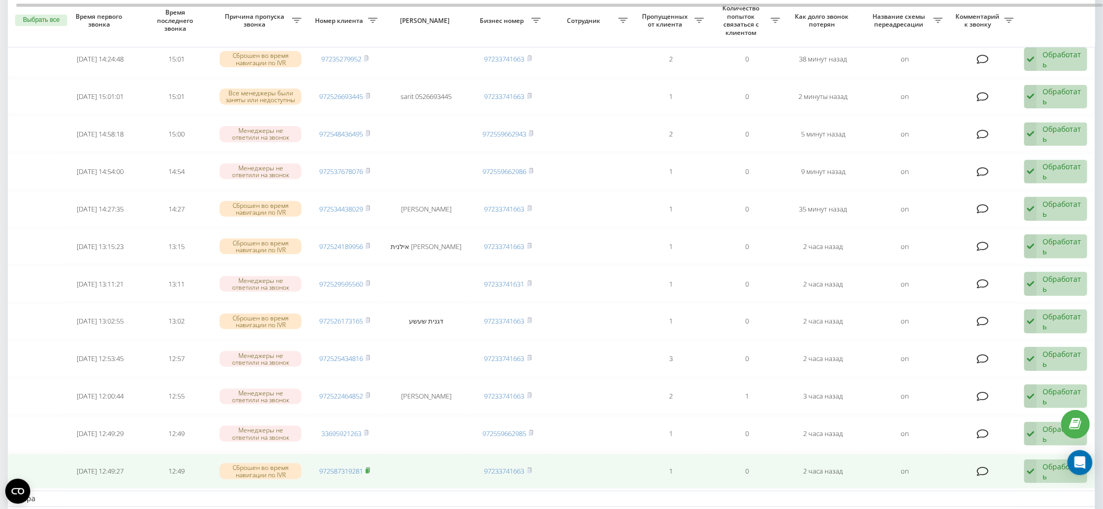
click at [370, 468] on icon at bounding box center [367, 471] width 5 height 6
click at [1046, 467] on div "Обработать" at bounding box center [1061, 472] width 39 height 20
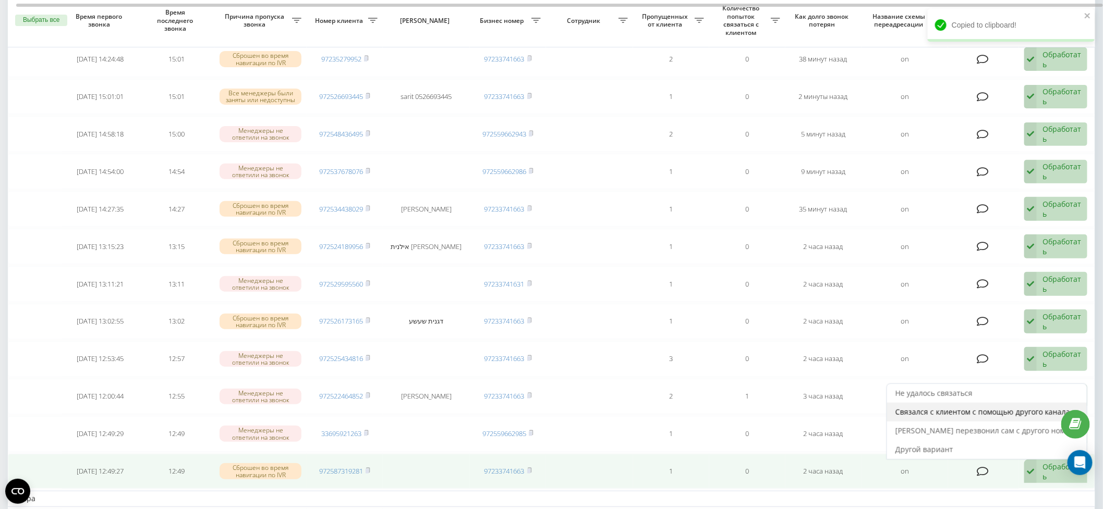
click at [965, 407] on span "Связался с клиентом с помощью другого канала" at bounding box center [982, 412] width 175 height 10
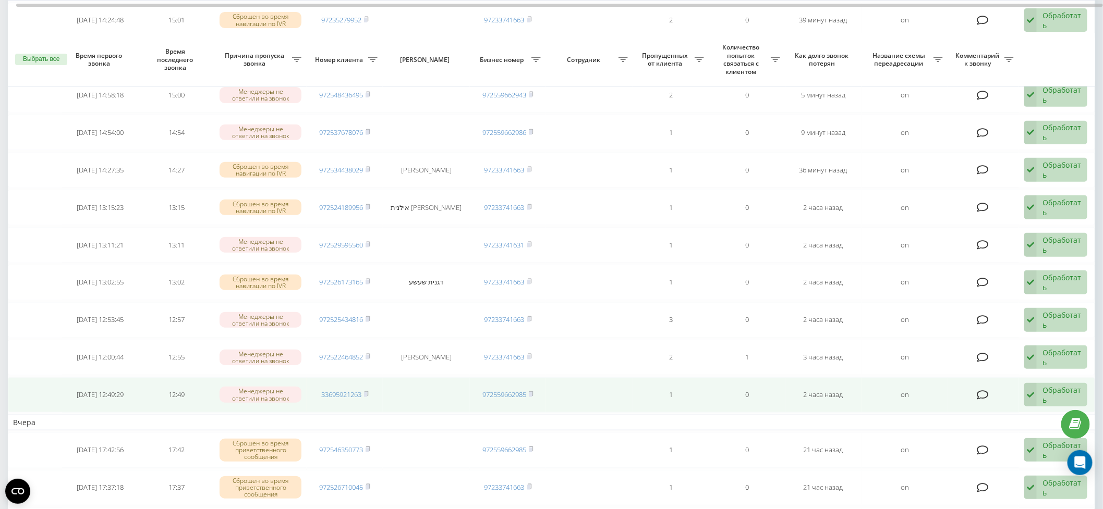
scroll to position [223, 0]
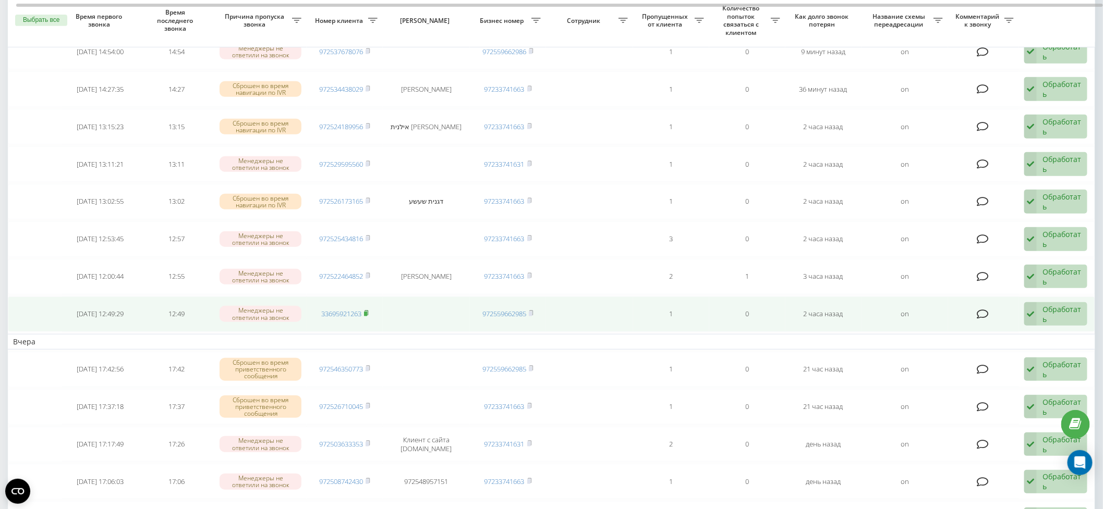
click at [369, 310] on icon at bounding box center [366, 313] width 5 height 6
click at [1075, 310] on div "Обработать" at bounding box center [1061, 314] width 39 height 20
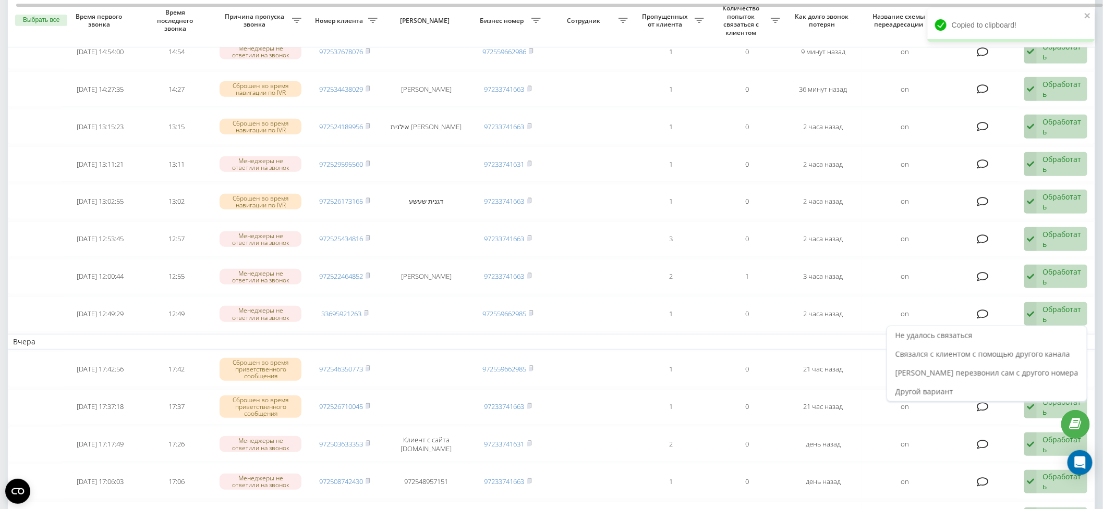
drag, startPoint x: 1039, startPoint y: 350, endPoint x: 978, endPoint y: 336, distance: 63.0
click at [1039, 350] on span "Связался с клиентом с помощью другого канала" at bounding box center [982, 354] width 175 height 10
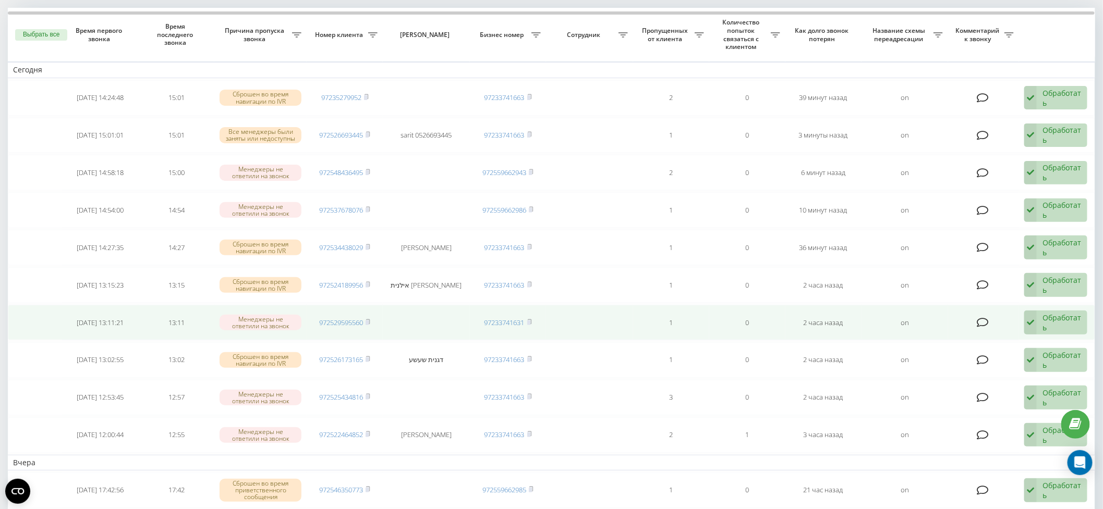
scroll to position [106, 0]
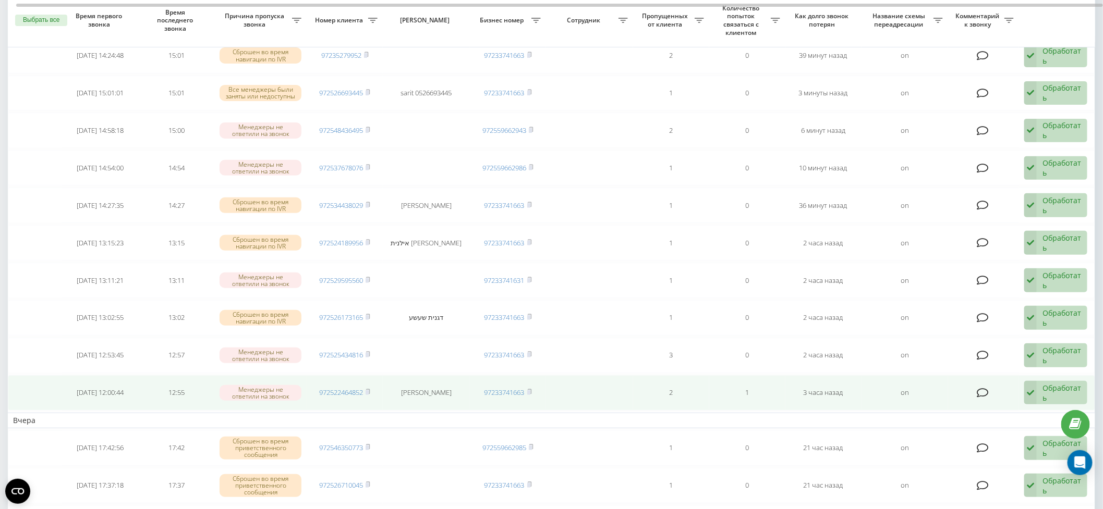
click at [372, 387] on td "972522464852" at bounding box center [345, 392] width 76 height 35
click at [370, 389] on icon at bounding box center [369, 391] width 4 height 5
click at [1069, 388] on div "Обработать" at bounding box center [1061, 393] width 39 height 20
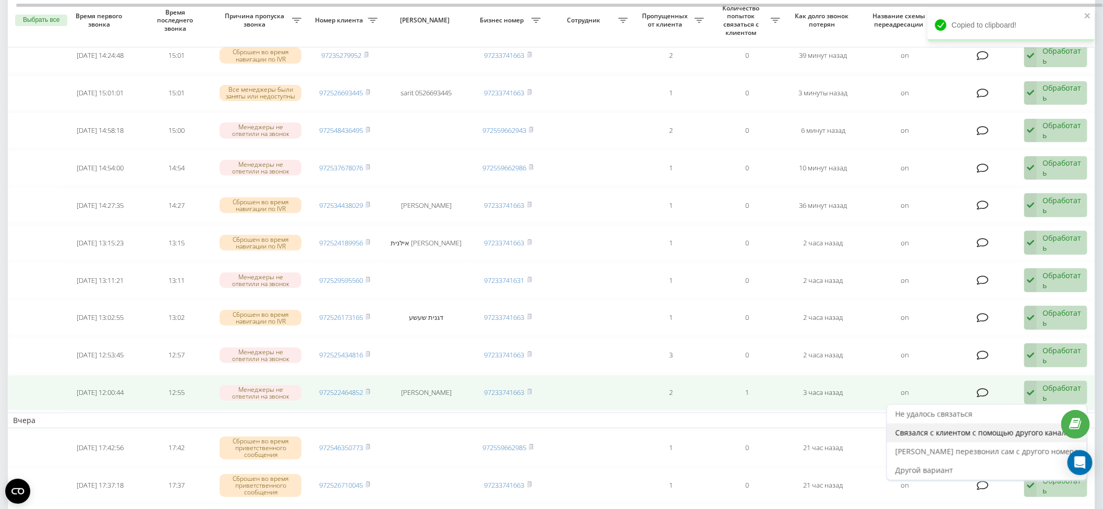
click at [1018, 429] on span "Связался с клиентом с помощью другого канала" at bounding box center [982, 433] width 175 height 10
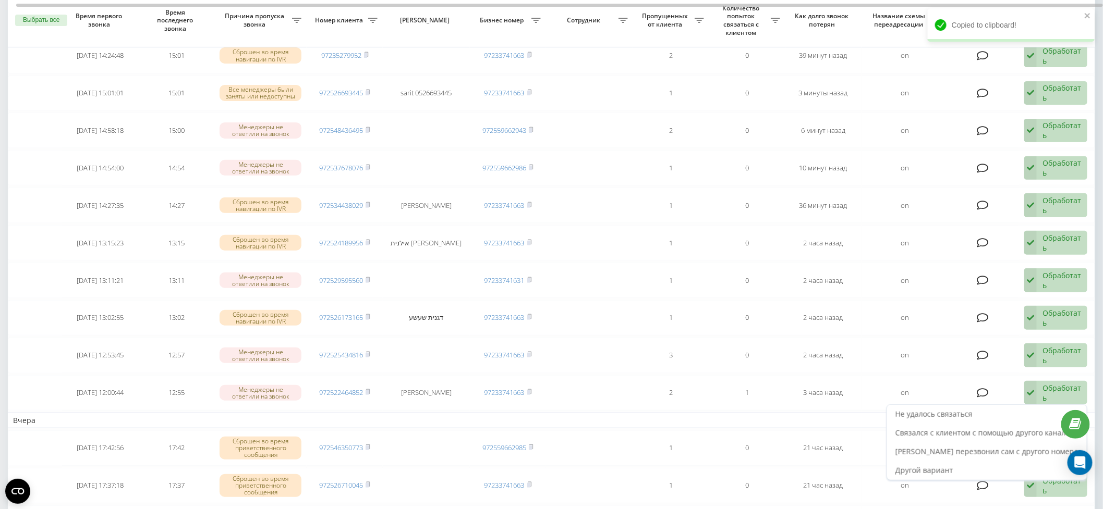
scroll to position [0, 0]
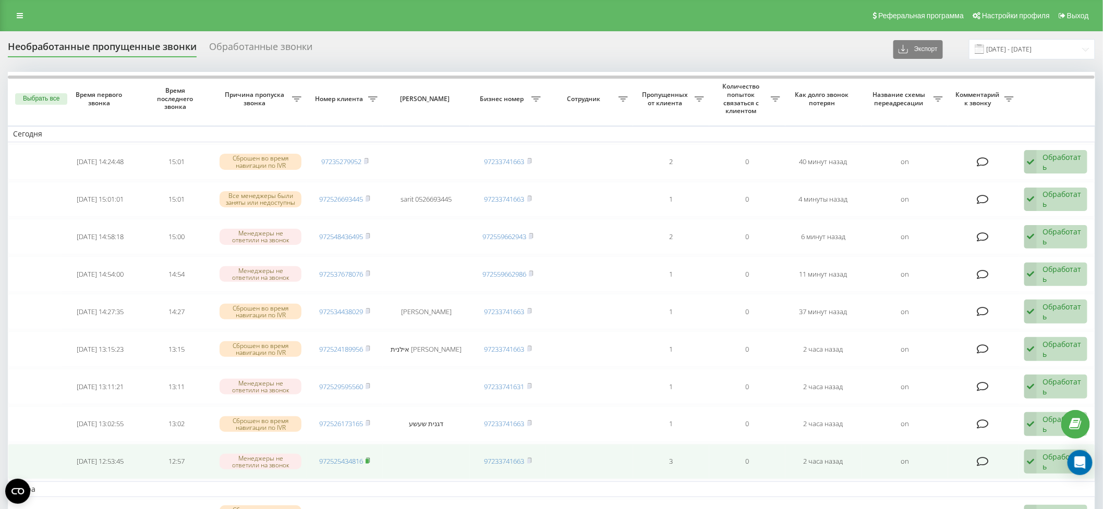
click at [369, 459] on rect at bounding box center [366, 461] width 3 height 5
click at [1054, 456] on div "Обработать" at bounding box center [1061, 462] width 39 height 20
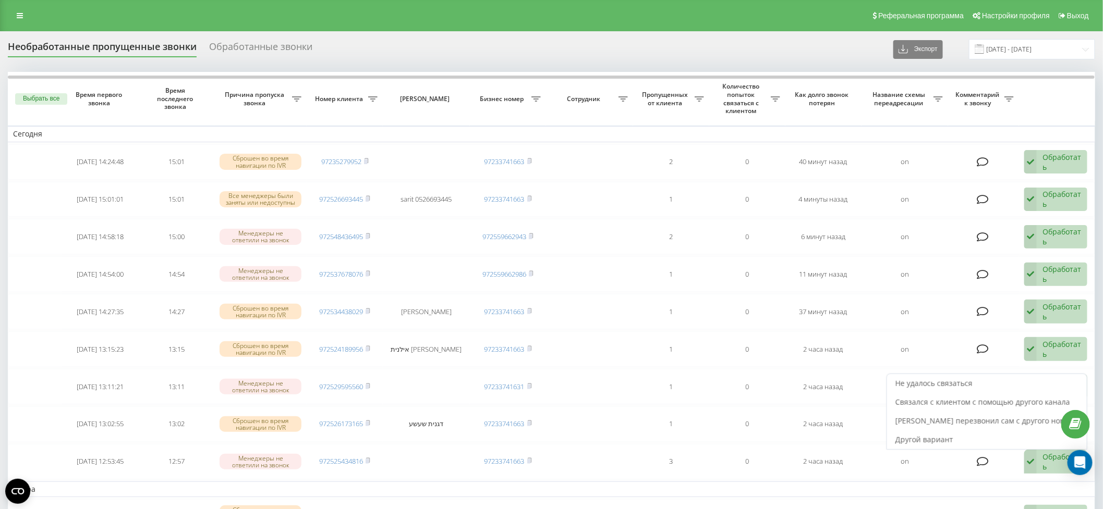
drag, startPoint x: 945, startPoint y: 398, endPoint x: 915, endPoint y: 402, distance: 30.5
click at [945, 398] on span "Связался с клиентом с помощью другого канала" at bounding box center [982, 402] width 175 height 10
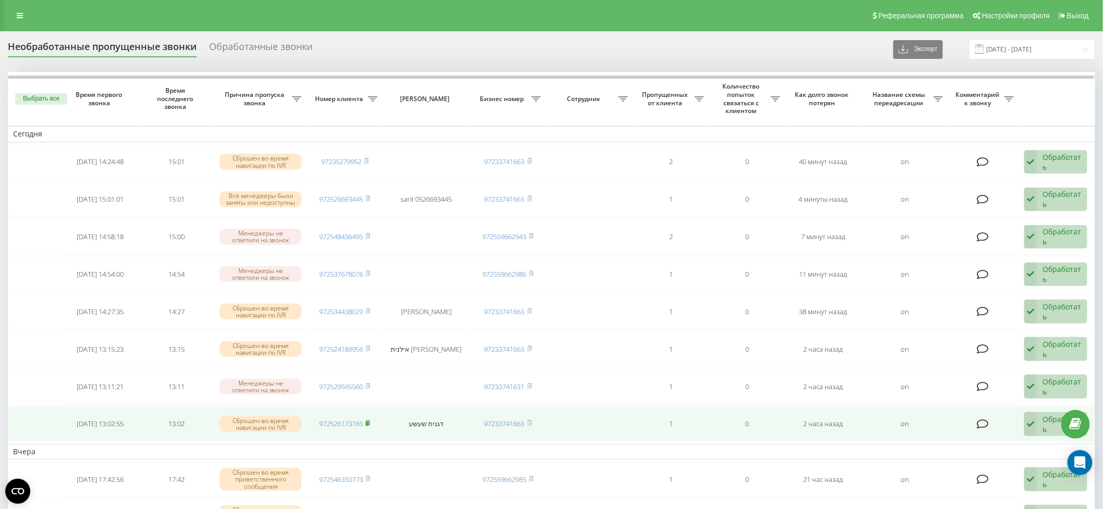
click at [369, 420] on icon at bounding box center [367, 423] width 5 height 6
click at [1051, 423] on div "Обработать" at bounding box center [1061, 424] width 39 height 20
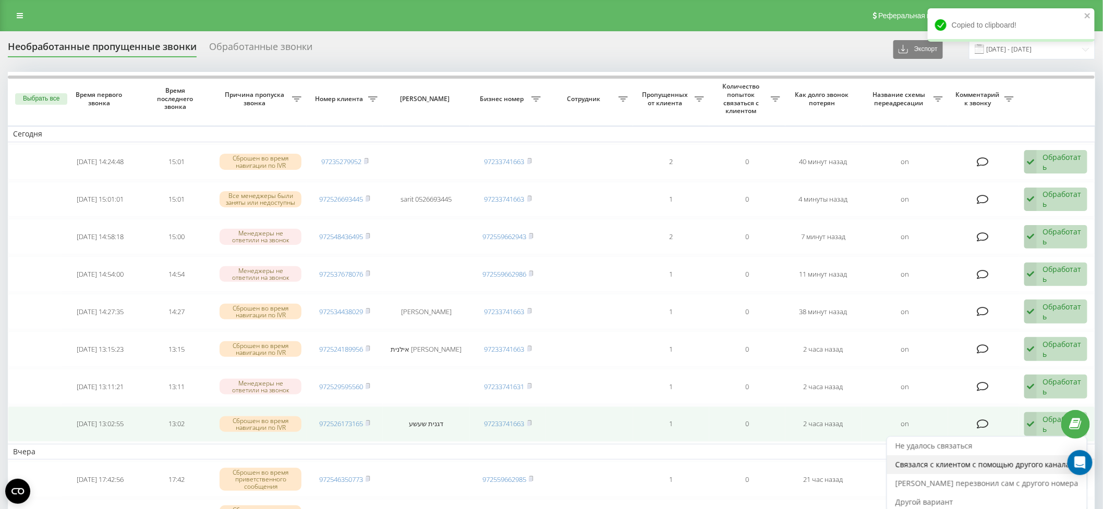
click at [1011, 461] on span "Связался с клиентом с помощью другого канала" at bounding box center [982, 465] width 175 height 10
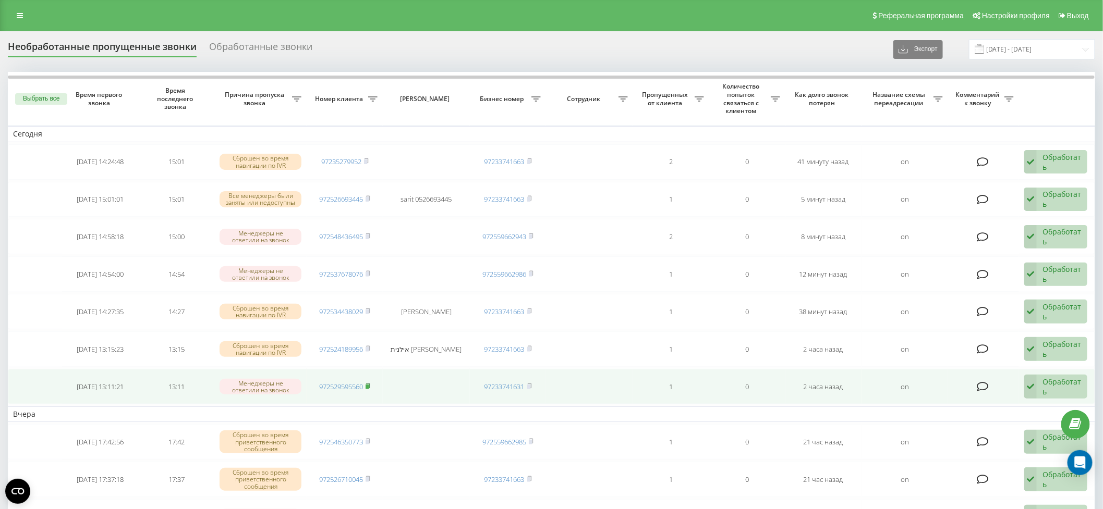
click at [370, 383] on icon at bounding box center [367, 386] width 5 height 6
click at [1061, 383] on div "Обработать" at bounding box center [1061, 387] width 39 height 20
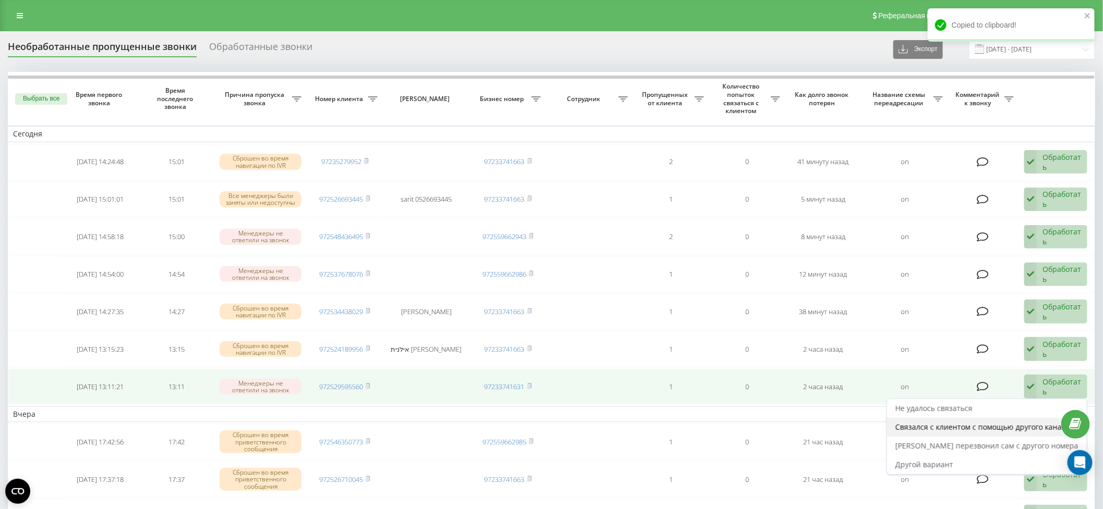
click at [1034, 422] on span "Связался с клиентом с помощью другого канала" at bounding box center [982, 427] width 175 height 10
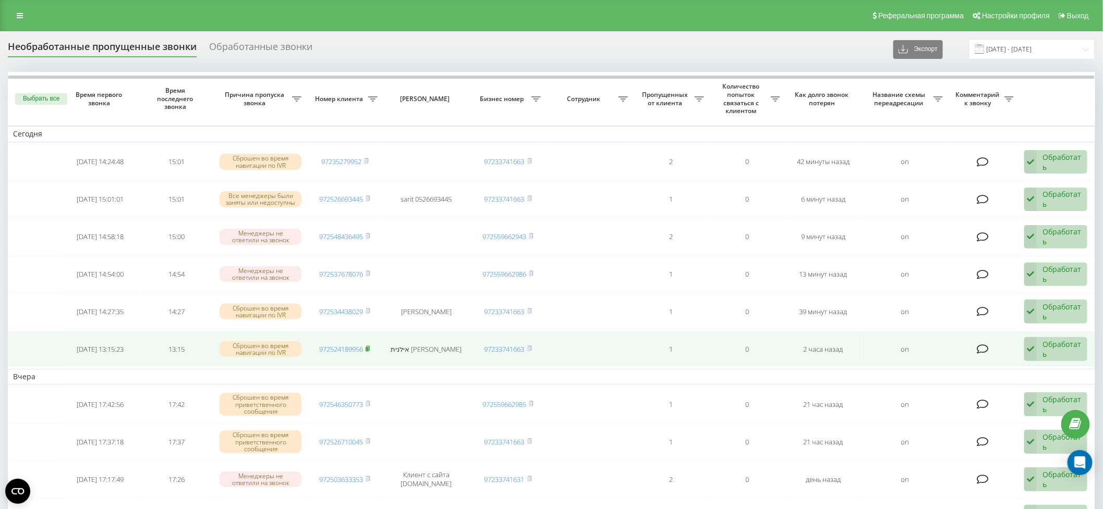
click at [370, 346] on icon at bounding box center [369, 348] width 4 height 5
click at [1075, 339] on div "Обработать" at bounding box center [1061, 349] width 39 height 20
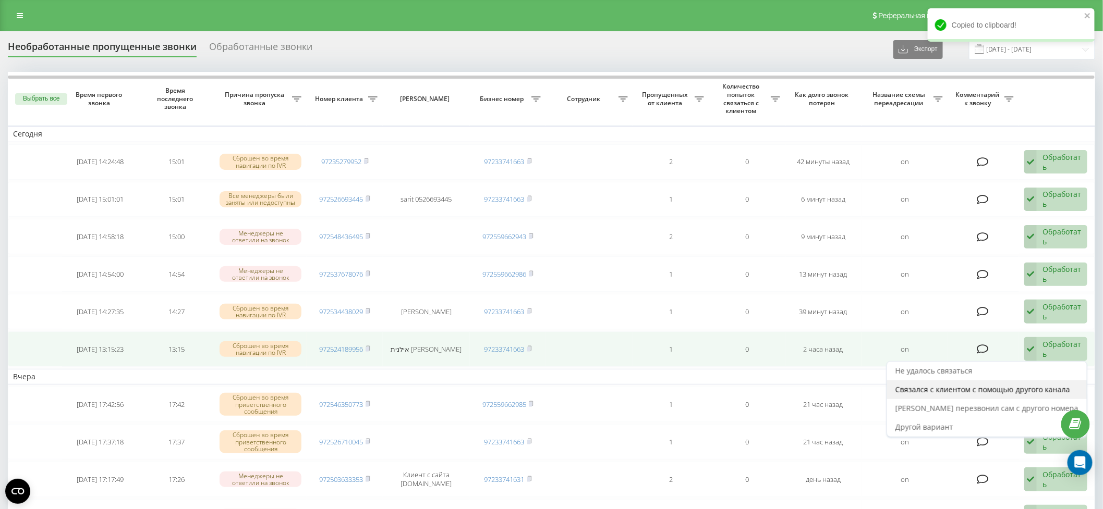
click at [1034, 387] on span "Связался с клиентом с помощью другого канала" at bounding box center [982, 390] width 175 height 10
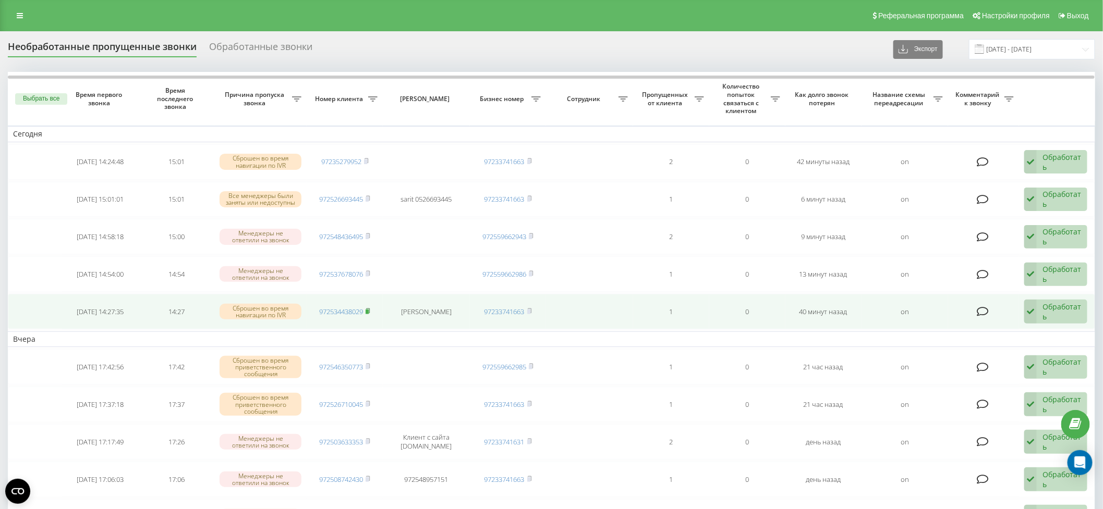
click at [370, 308] on icon at bounding box center [367, 311] width 5 height 6
click at [1063, 308] on div "Обработать" at bounding box center [1061, 312] width 39 height 20
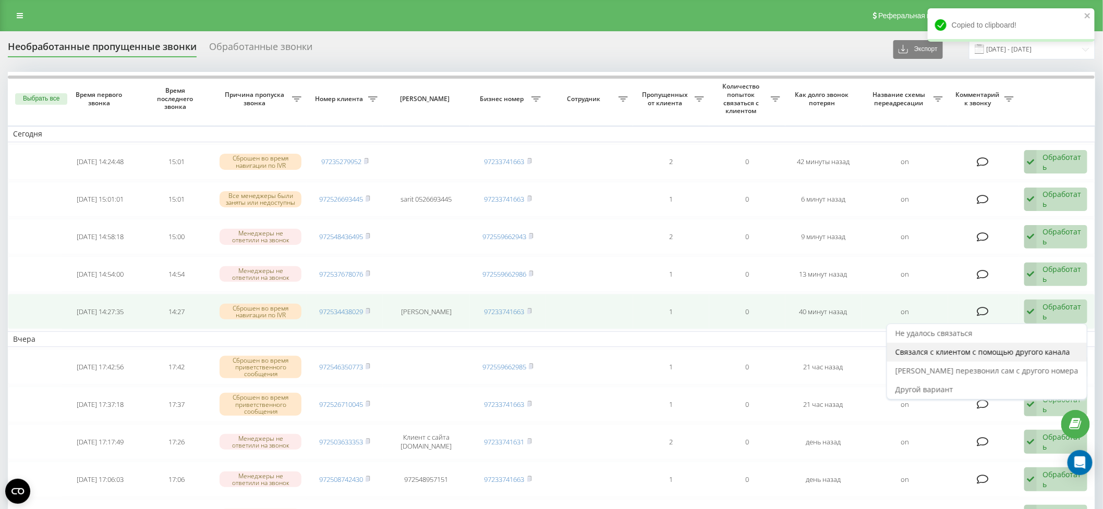
click at [1011, 348] on span "Связался с клиентом с помощью другого канала" at bounding box center [982, 352] width 175 height 10
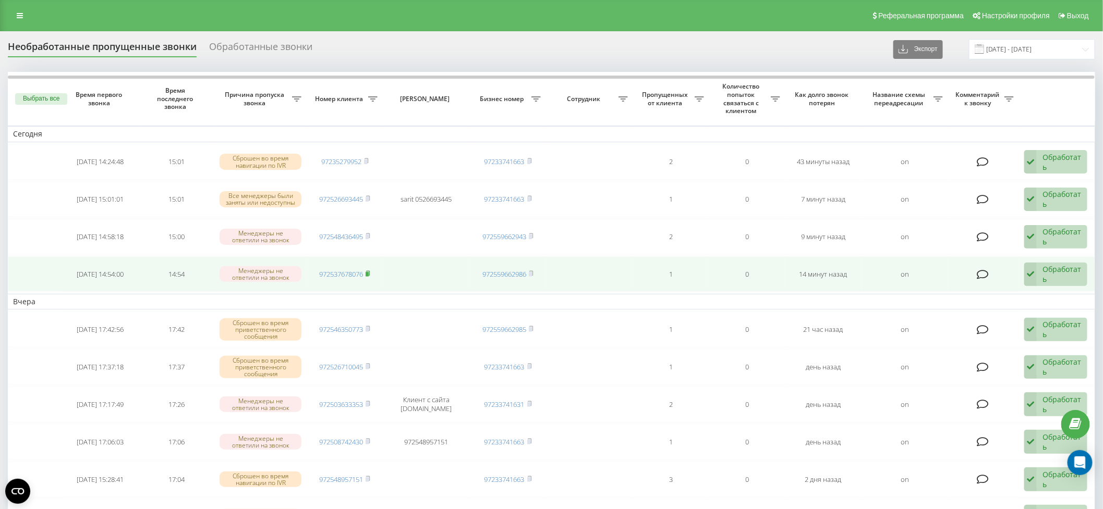
click at [369, 273] on rect at bounding box center [366, 274] width 3 height 5
click at [1055, 275] on div "Обработать" at bounding box center [1061, 274] width 39 height 20
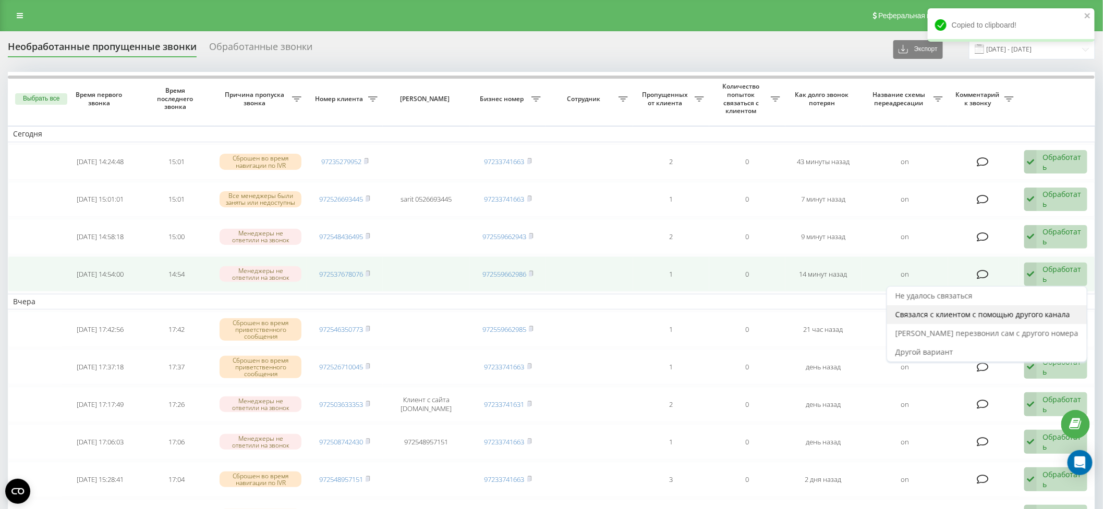
click at [1050, 311] on span "Связался с клиентом с помощью другого канала" at bounding box center [982, 315] width 175 height 10
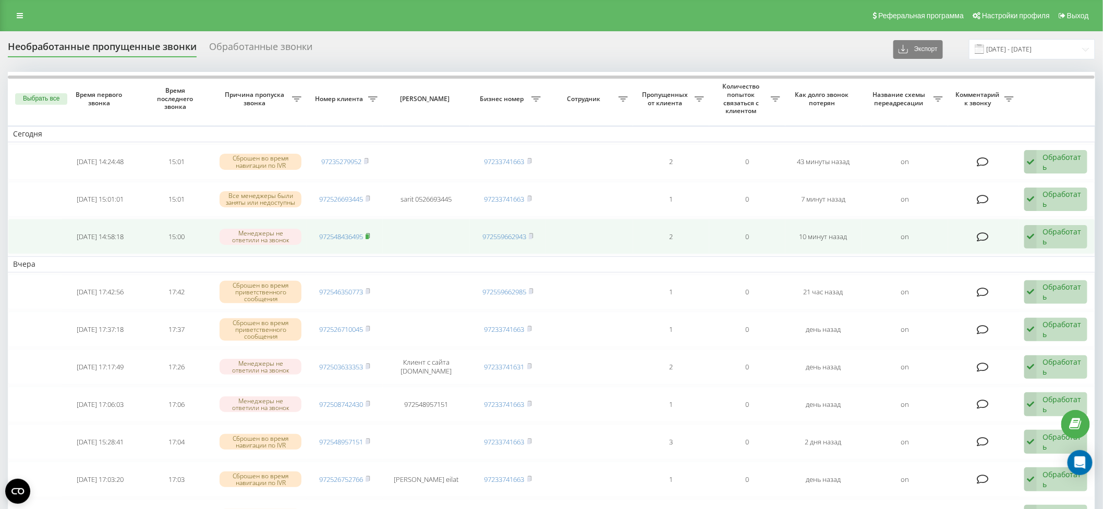
click at [369, 235] on rect at bounding box center [366, 237] width 3 height 5
click at [1077, 233] on div "Обработать" at bounding box center [1061, 237] width 39 height 20
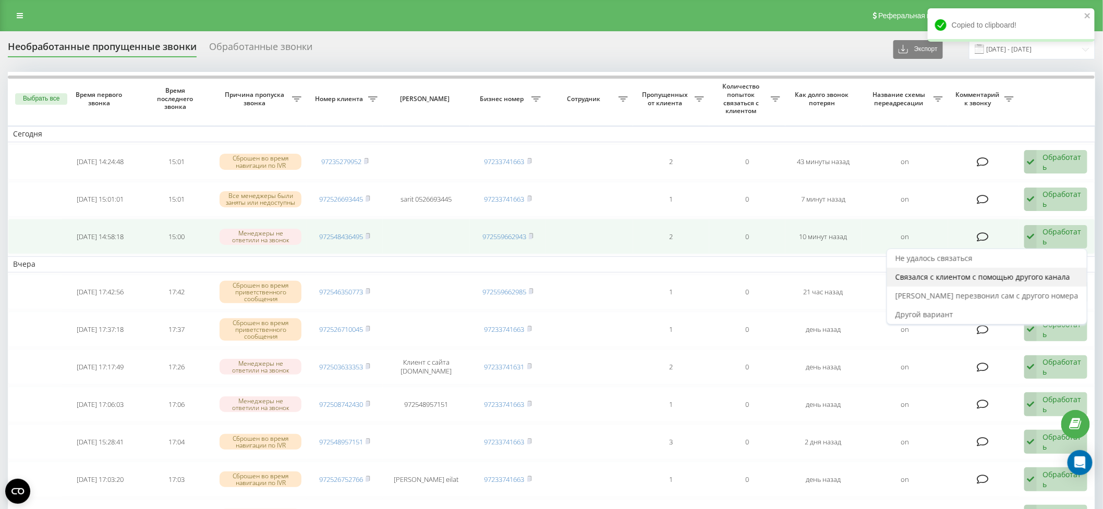
click at [1039, 275] on span "Связался с клиентом с помощью другого канала" at bounding box center [982, 277] width 175 height 10
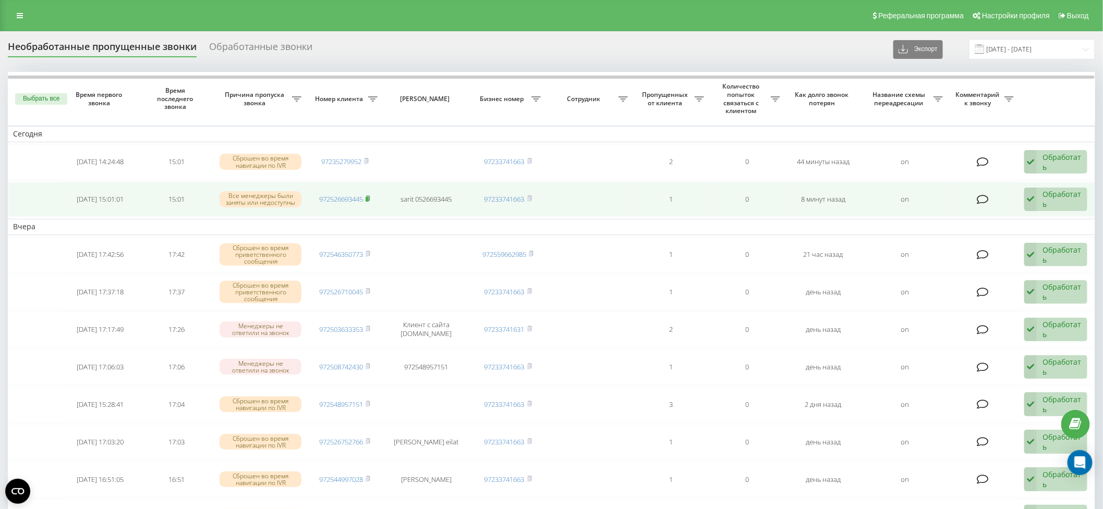
click at [370, 197] on icon at bounding box center [367, 199] width 5 height 6
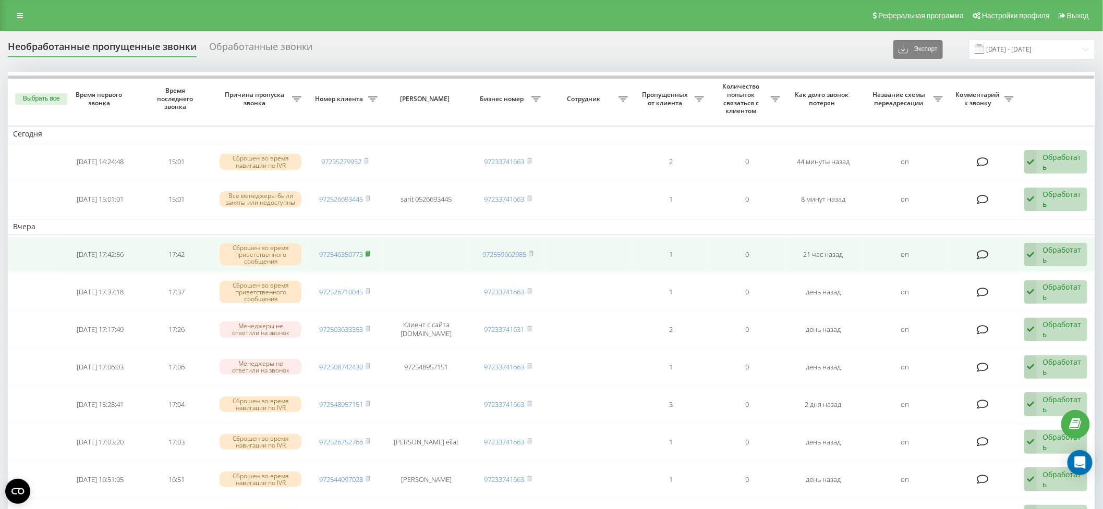
click at [370, 253] on icon at bounding box center [367, 254] width 5 height 6
click at [1055, 253] on div "Обработать" at bounding box center [1061, 255] width 39 height 20
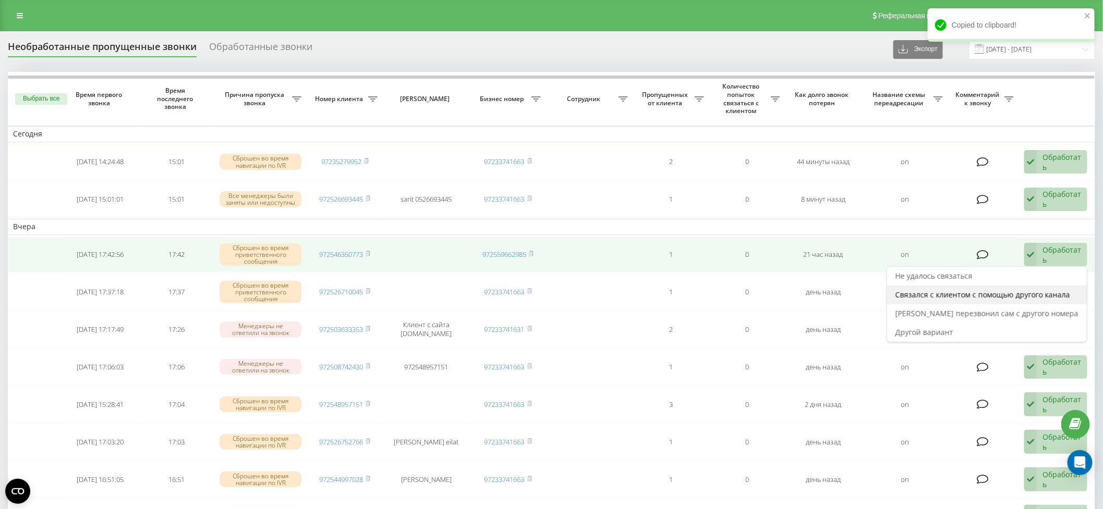
click at [1042, 290] on span "Связался с клиентом с помощью другого канала" at bounding box center [982, 295] width 175 height 10
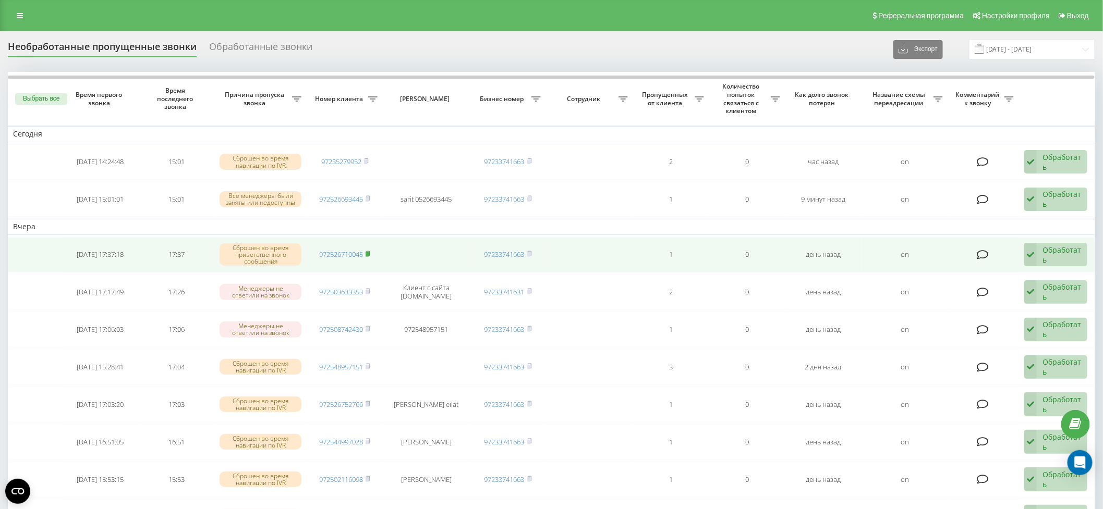
click at [369, 252] on rect at bounding box center [366, 254] width 3 height 5
click at [1065, 256] on div "Обработать" at bounding box center [1061, 255] width 39 height 20
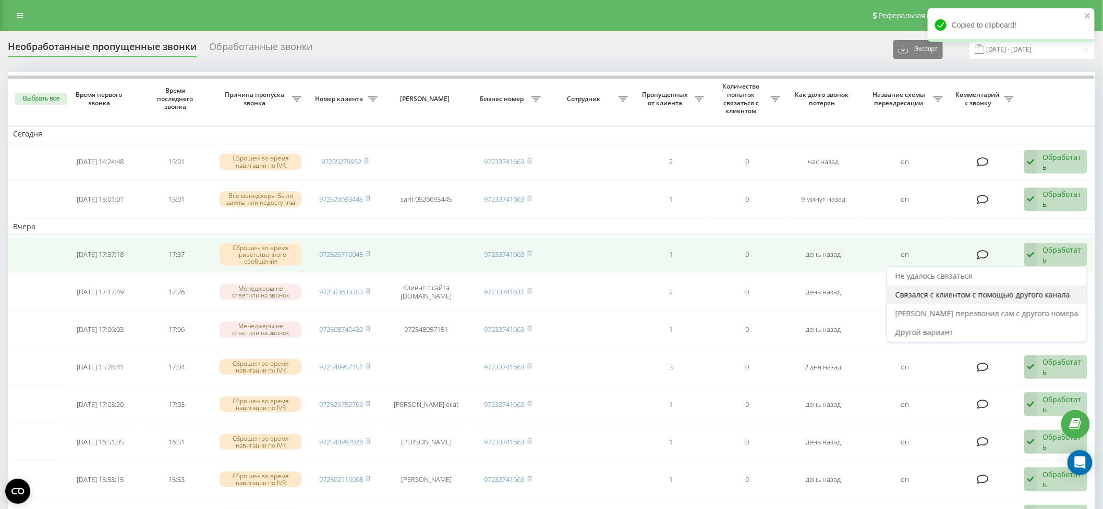
click at [1026, 293] on span "Связался с клиентом с помощью другого канала" at bounding box center [982, 295] width 175 height 10
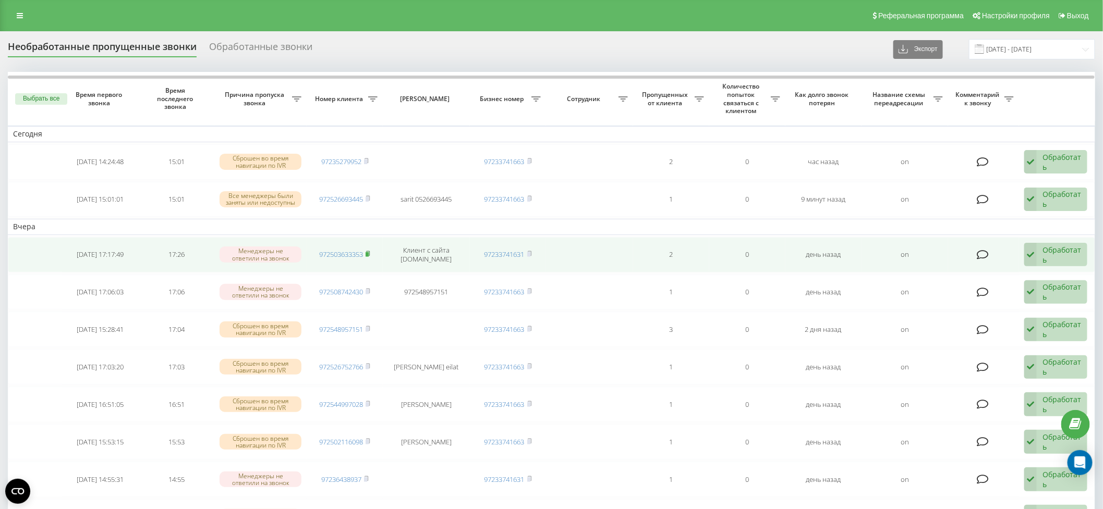
click at [368, 252] on rect at bounding box center [366, 254] width 3 height 5
click at [1060, 253] on div "Обработать" at bounding box center [1061, 255] width 39 height 20
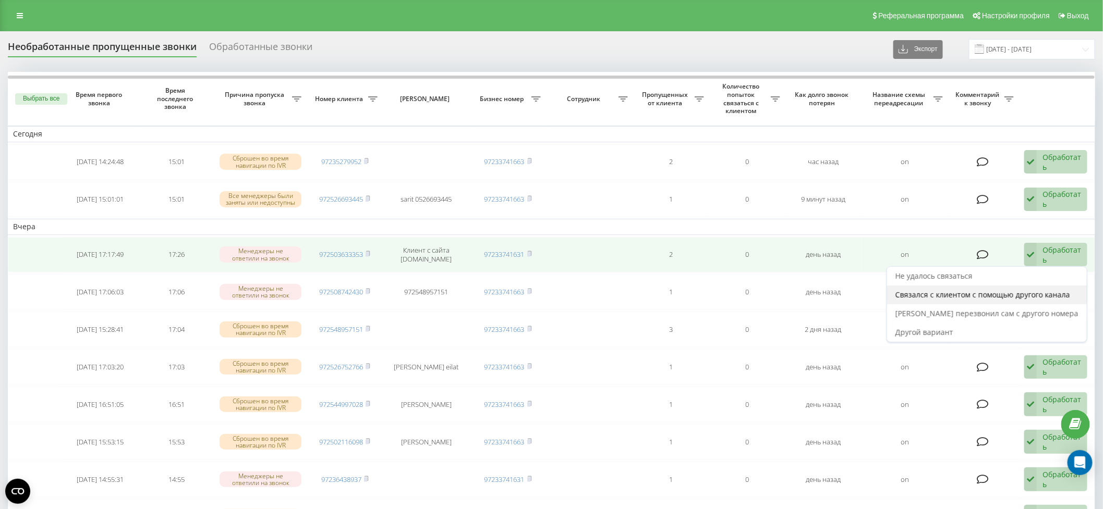
click at [1033, 292] on span "Связался с клиентом с помощью другого канала" at bounding box center [982, 295] width 175 height 10
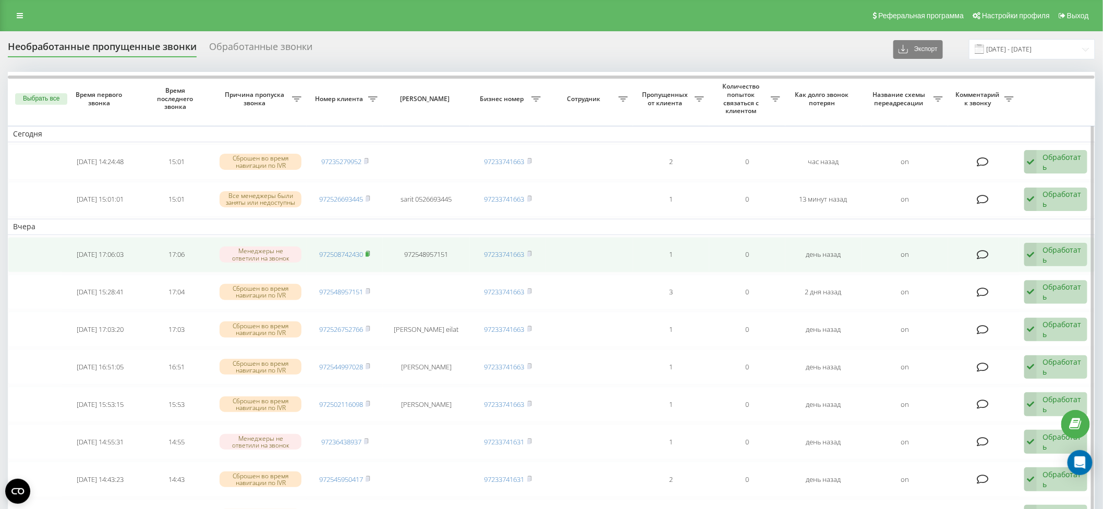
click at [369, 251] on icon at bounding box center [367, 254] width 5 height 6
click at [1065, 253] on div "Обработать" at bounding box center [1061, 255] width 39 height 20
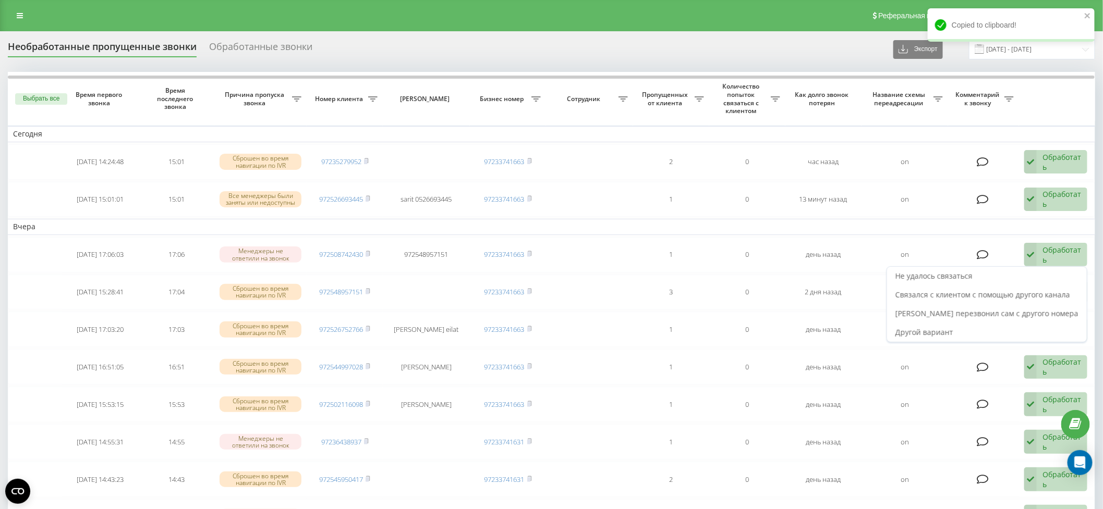
click at [1023, 291] on span "Связался с клиентом с помощью другого канала" at bounding box center [982, 295] width 175 height 10
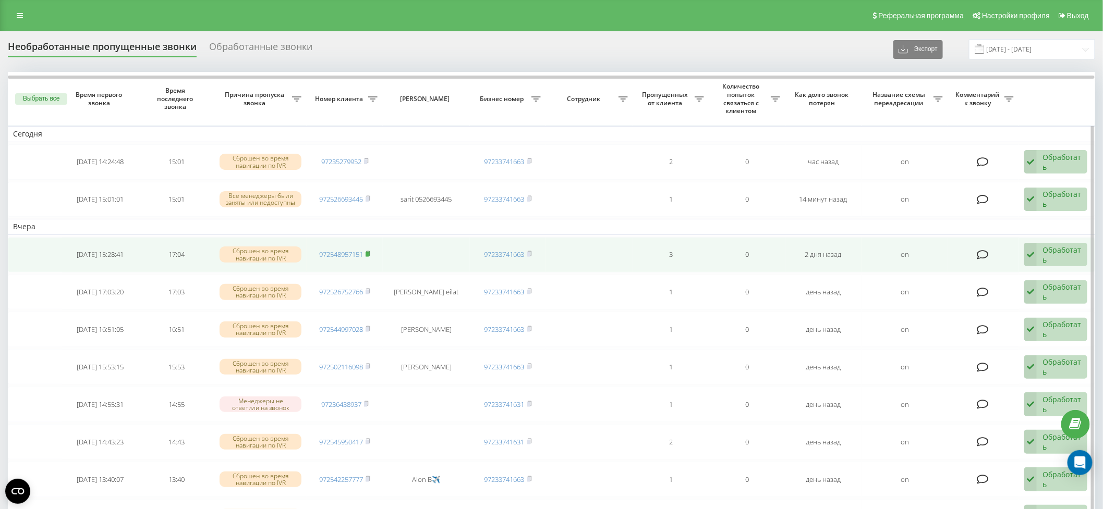
click at [369, 251] on icon at bounding box center [367, 254] width 5 height 6
click at [1055, 251] on div "Обработать" at bounding box center [1061, 255] width 39 height 20
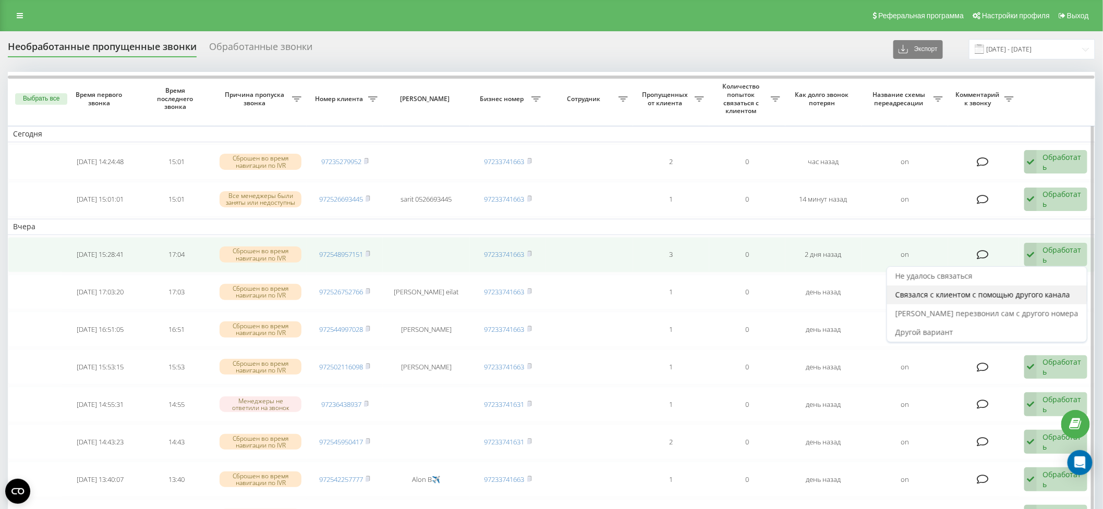
click at [1039, 296] on span "Связался с клиентом с помощью другого канала" at bounding box center [982, 295] width 175 height 10
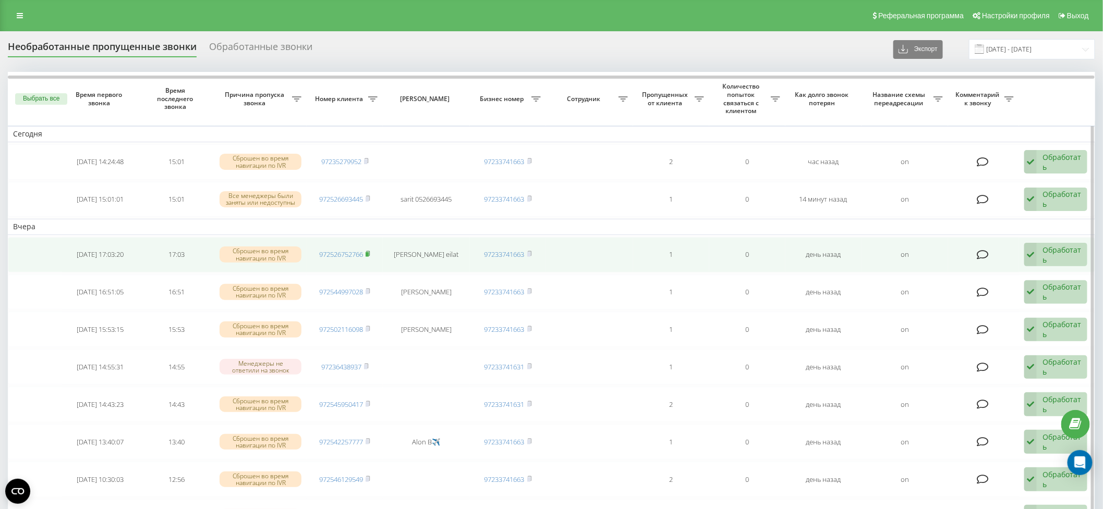
click at [369, 252] on rect at bounding box center [366, 254] width 3 height 5
click at [1055, 251] on div "Обработать" at bounding box center [1061, 255] width 39 height 20
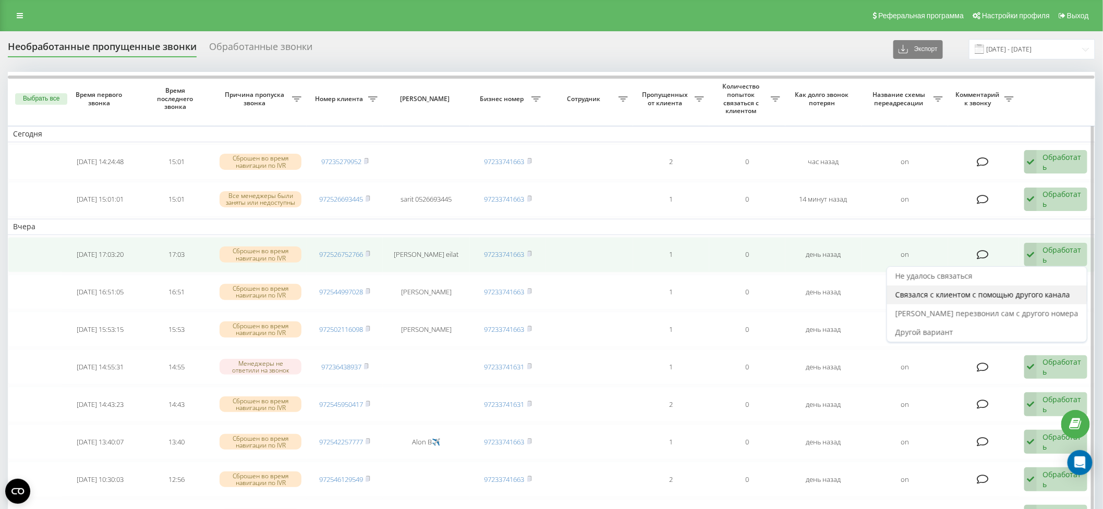
click at [1034, 294] on span "Связался с клиентом с помощью другого канала" at bounding box center [982, 295] width 175 height 10
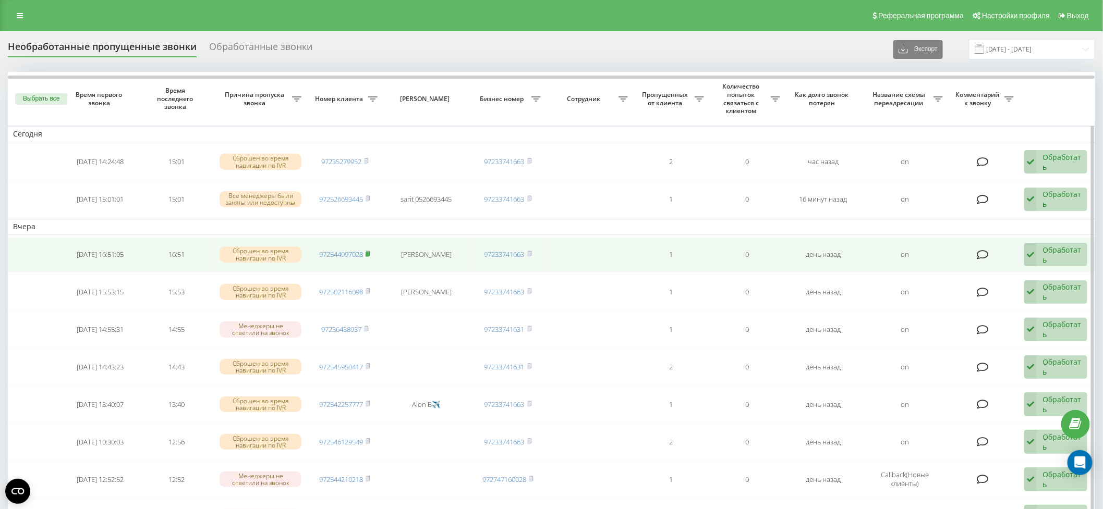
click at [369, 252] on rect at bounding box center [366, 254] width 3 height 5
click at [1064, 255] on div "Обработать" at bounding box center [1061, 255] width 39 height 20
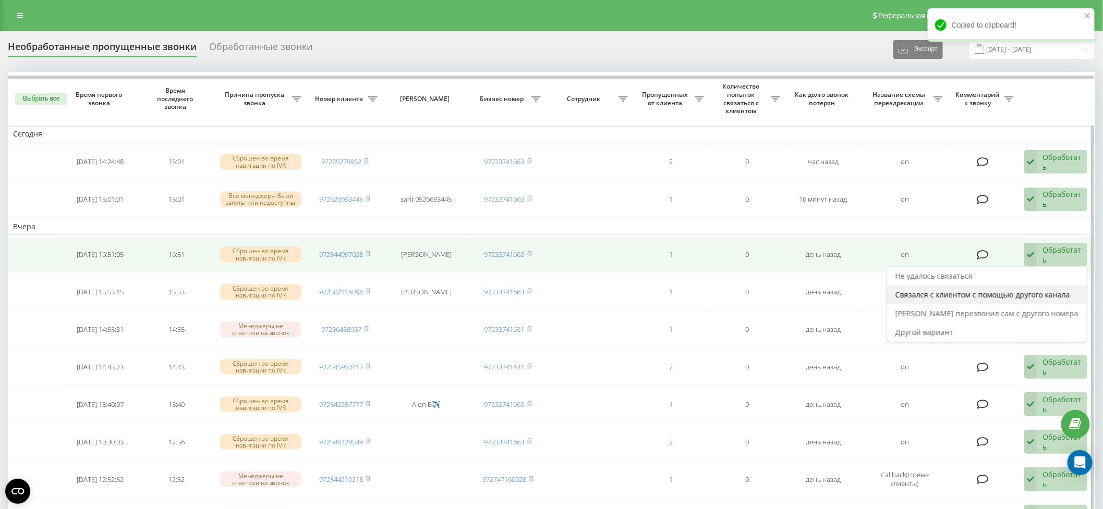
click at [1025, 291] on span "Связался с клиентом с помощью другого канала" at bounding box center [982, 295] width 175 height 10
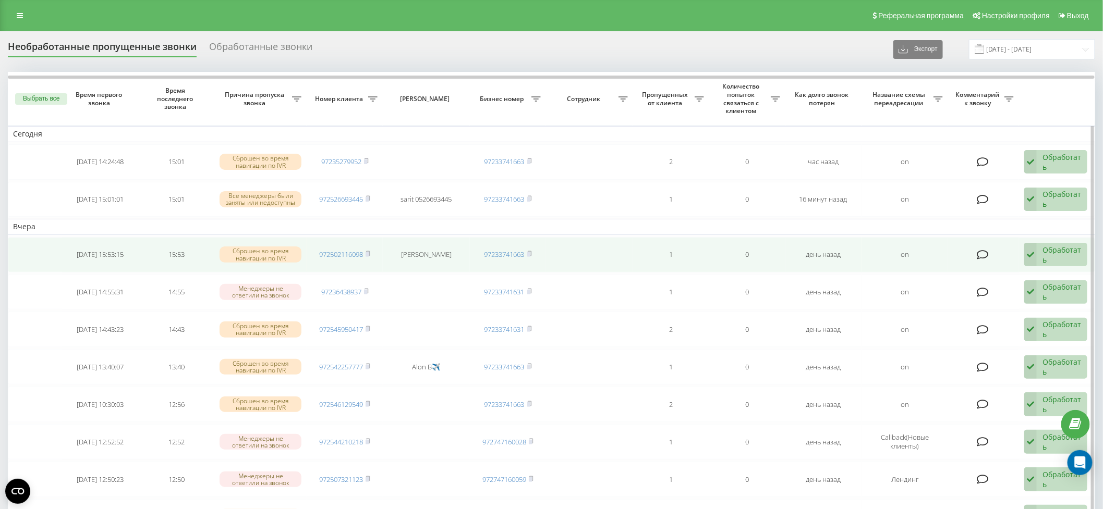
click at [372, 252] on td "972502116098" at bounding box center [345, 254] width 76 height 35
click at [368, 251] on icon at bounding box center [367, 254] width 5 height 6
click at [1058, 249] on div "Обработать" at bounding box center [1061, 255] width 39 height 20
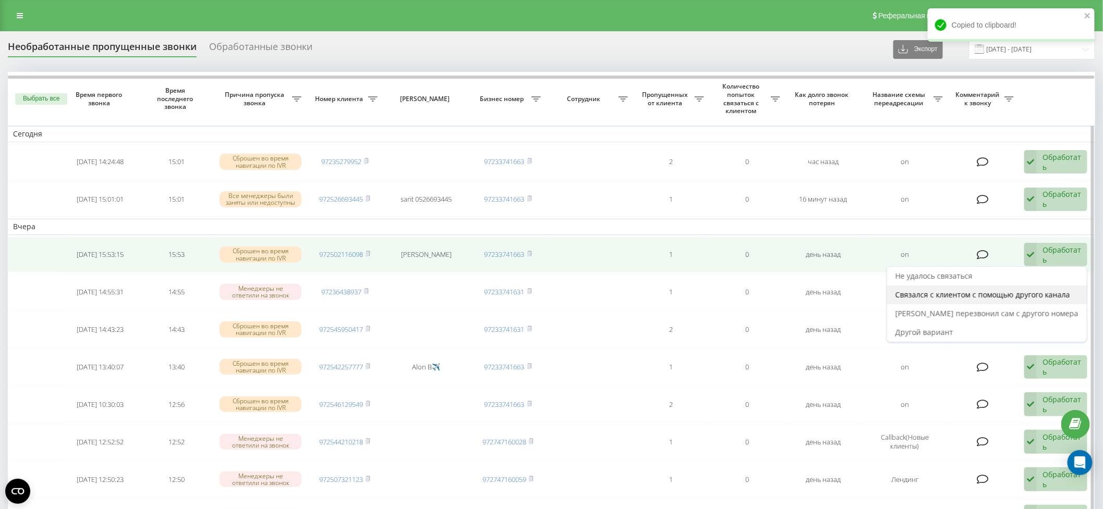
click at [1032, 293] on span "Связался с клиентом с помощью другого канала" at bounding box center [982, 295] width 175 height 10
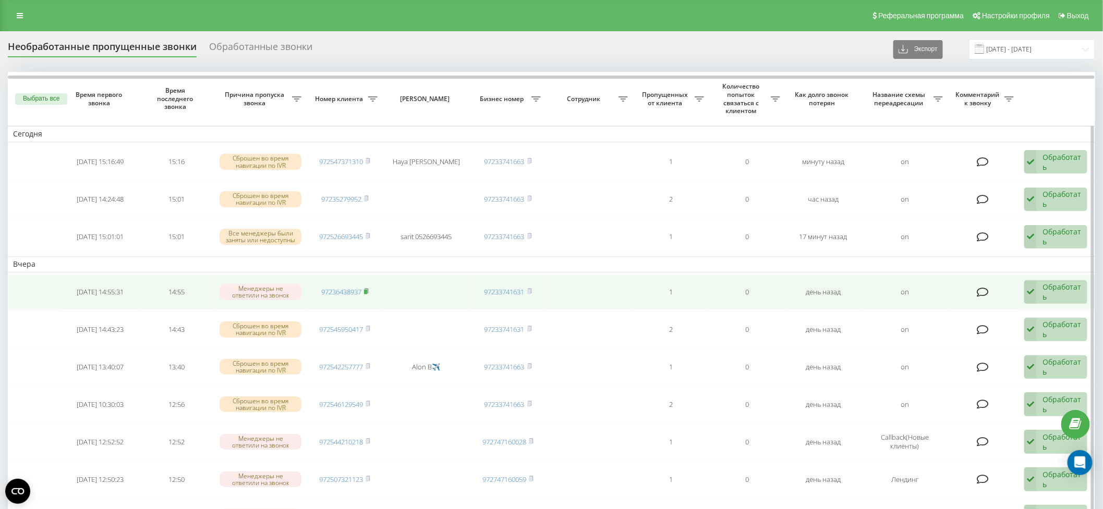
click at [367, 290] on rect at bounding box center [365, 292] width 3 height 5
click at [1053, 292] on div "Обработать" at bounding box center [1061, 292] width 39 height 20
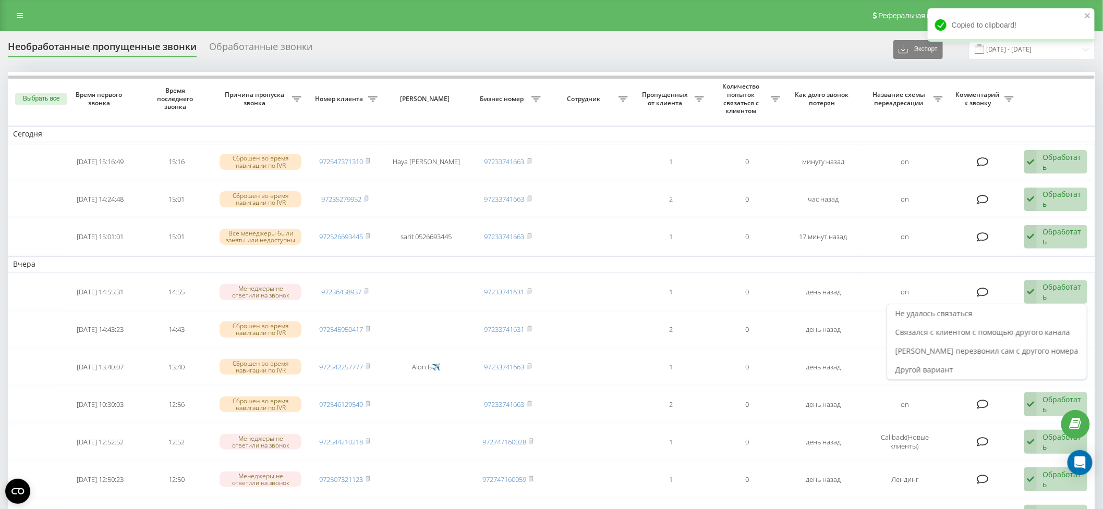
drag, startPoint x: 1014, startPoint y: 331, endPoint x: 1006, endPoint y: 330, distance: 8.4
click at [1014, 331] on span "Связался с клиентом с помощью другого канала" at bounding box center [982, 332] width 175 height 10
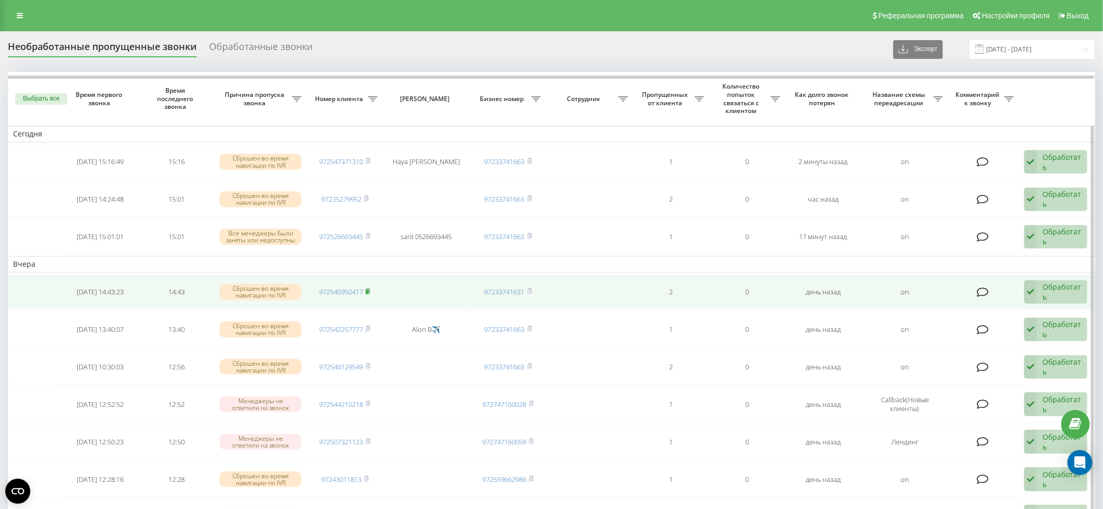
click at [369, 290] on rect at bounding box center [366, 292] width 3 height 5
click at [1059, 290] on div "Обработать" at bounding box center [1061, 292] width 39 height 20
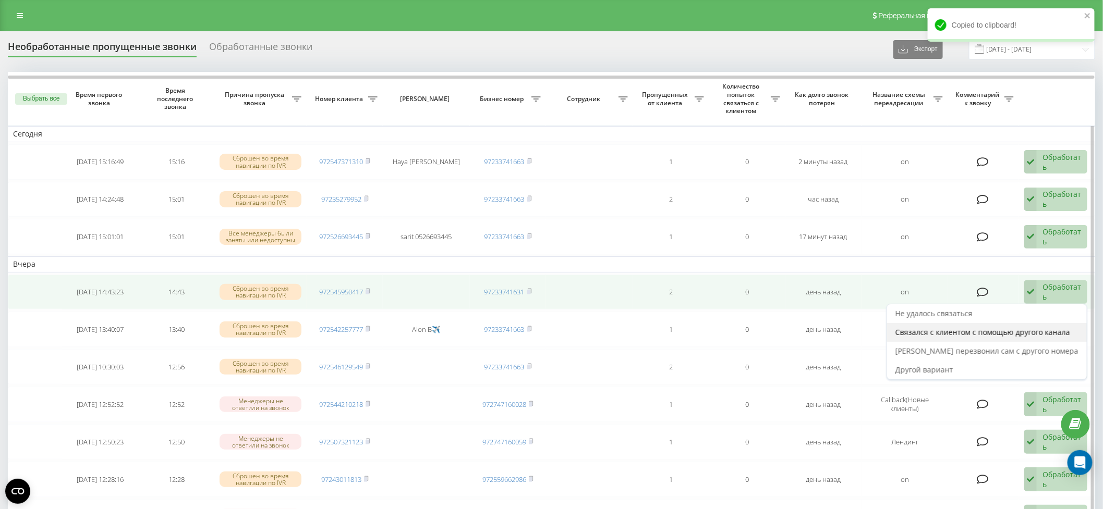
click at [1033, 328] on span "Связался с клиентом с помощью другого канала" at bounding box center [982, 332] width 175 height 10
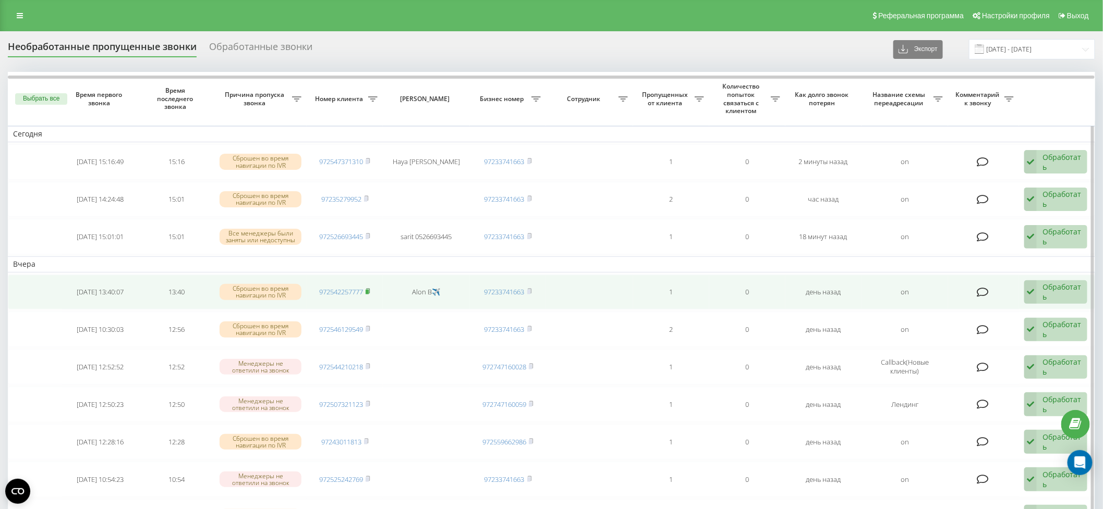
click at [369, 290] on rect at bounding box center [366, 292] width 3 height 5
click at [1051, 290] on div "Обработать" at bounding box center [1061, 292] width 39 height 20
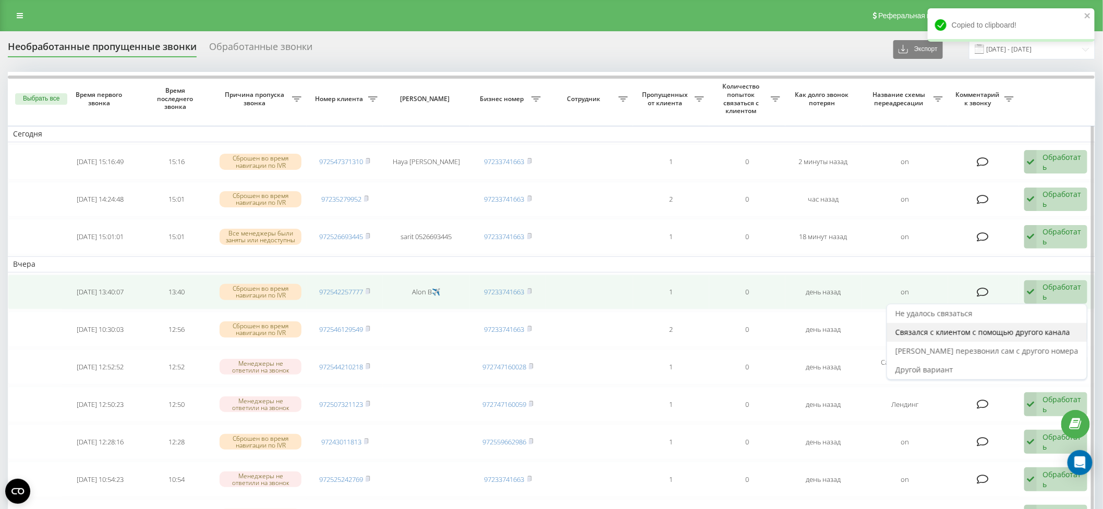
click at [1023, 327] on span "Связался с клиентом с помощью другого канала" at bounding box center [982, 332] width 175 height 10
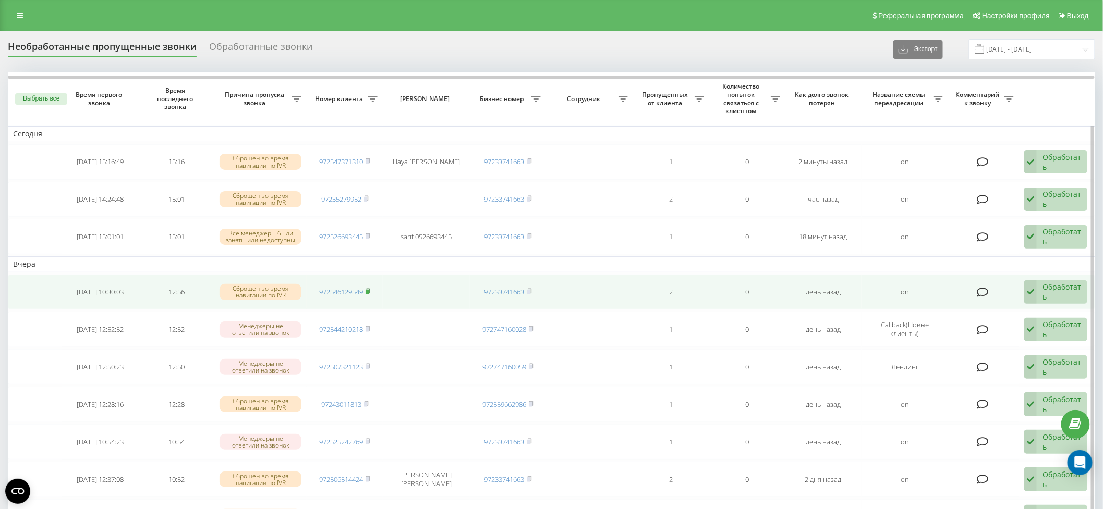
click at [370, 288] on icon at bounding box center [367, 291] width 5 height 6
click at [1059, 291] on div "Обработать" at bounding box center [1061, 292] width 39 height 20
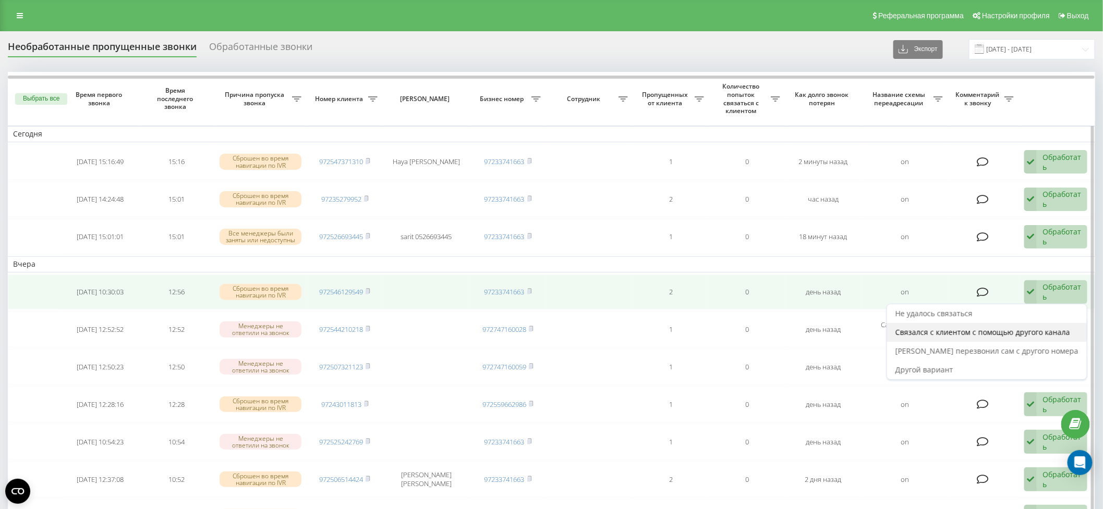
click at [1022, 330] on span "Связался с клиентом с помощью другого канала" at bounding box center [982, 332] width 175 height 10
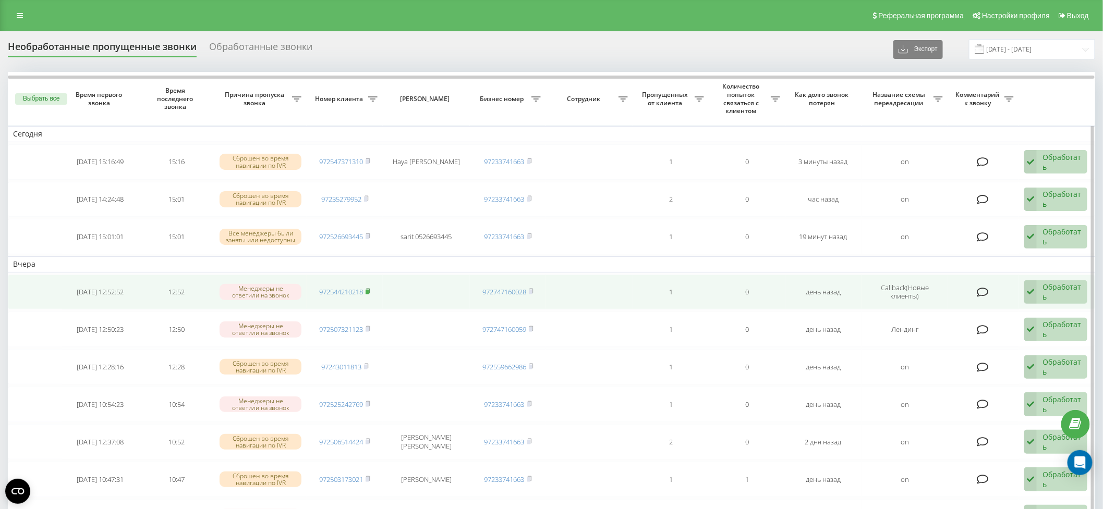
click at [370, 290] on icon at bounding box center [369, 291] width 4 height 5
click at [1067, 291] on div "Обработать" at bounding box center [1061, 292] width 39 height 20
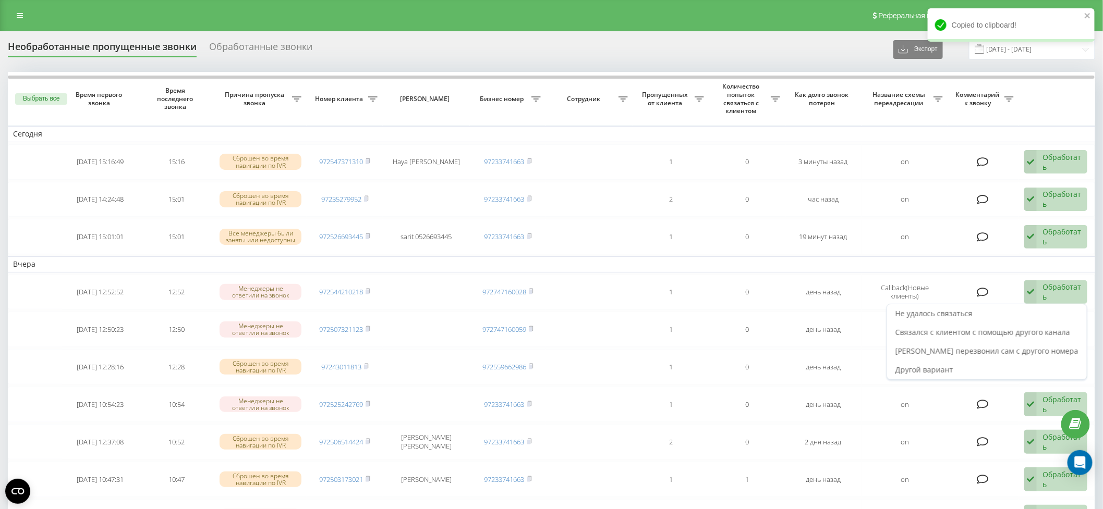
drag, startPoint x: 1027, startPoint y: 330, endPoint x: 1020, endPoint y: 331, distance: 6.9
click at [1027, 329] on span "Связался с клиентом с помощью другого канала" at bounding box center [982, 332] width 175 height 10
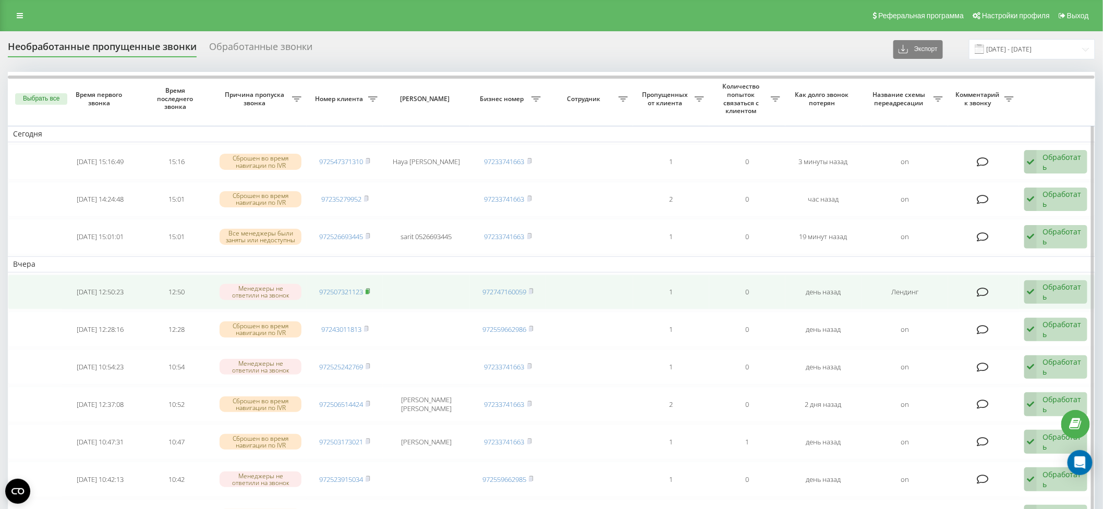
click at [369, 291] on rect at bounding box center [366, 292] width 3 height 5
click at [1051, 288] on div "Обработать" at bounding box center [1061, 292] width 39 height 20
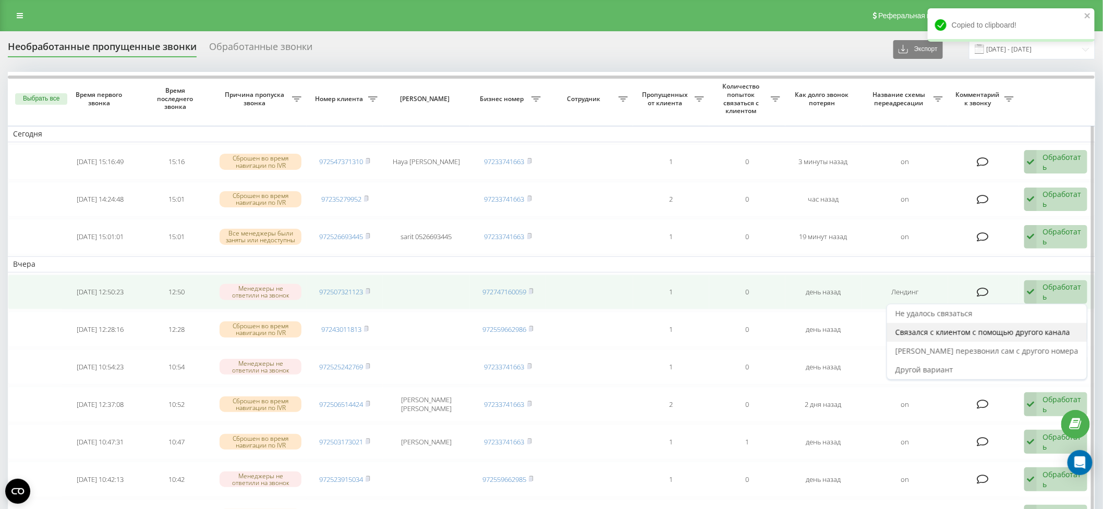
click at [1040, 329] on span "Связался с клиентом с помощью другого канала" at bounding box center [982, 332] width 175 height 10
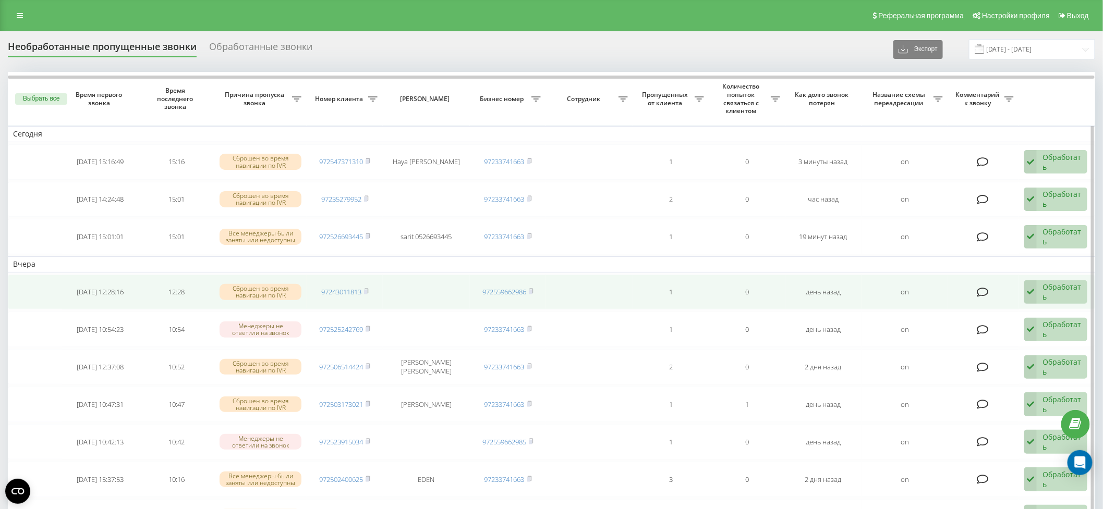
click at [370, 290] on td "97243011813" at bounding box center [345, 292] width 76 height 35
click at [1064, 293] on div "Обработать" at bounding box center [1061, 292] width 39 height 20
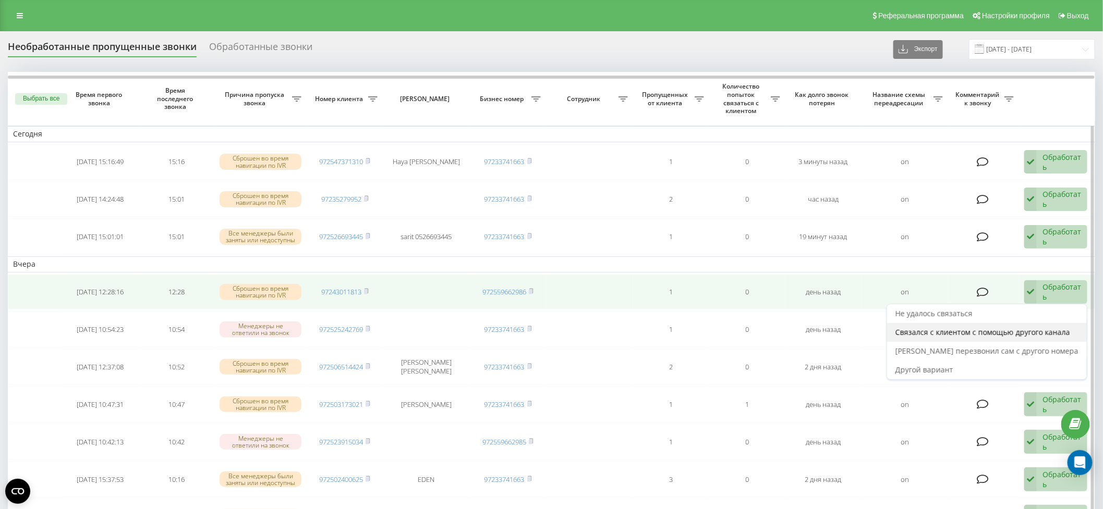
click at [1044, 327] on span "Связался с клиентом с помощью другого канала" at bounding box center [982, 332] width 175 height 10
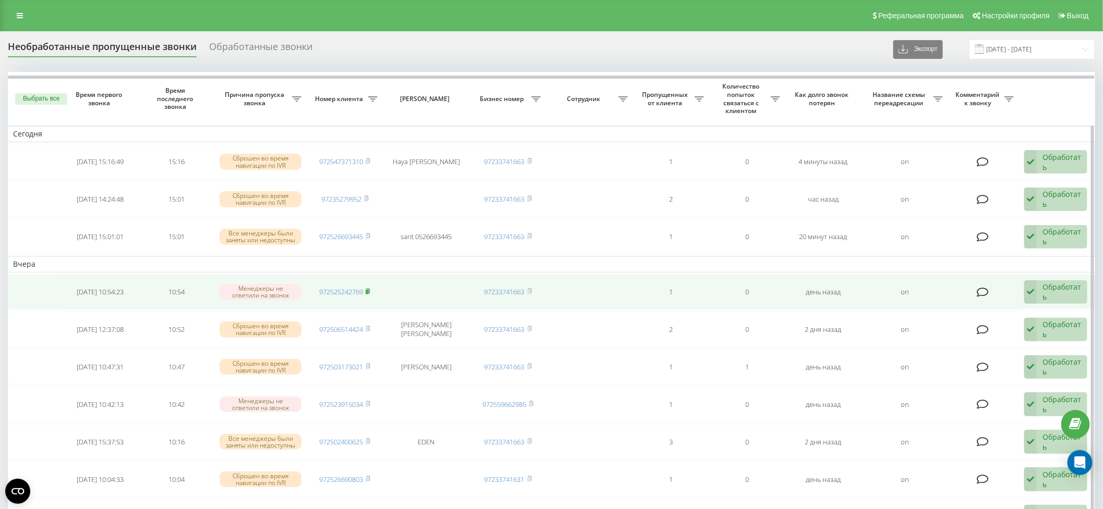
click at [370, 290] on icon at bounding box center [367, 291] width 5 height 6
click at [1066, 287] on div "Обработать" at bounding box center [1061, 292] width 39 height 20
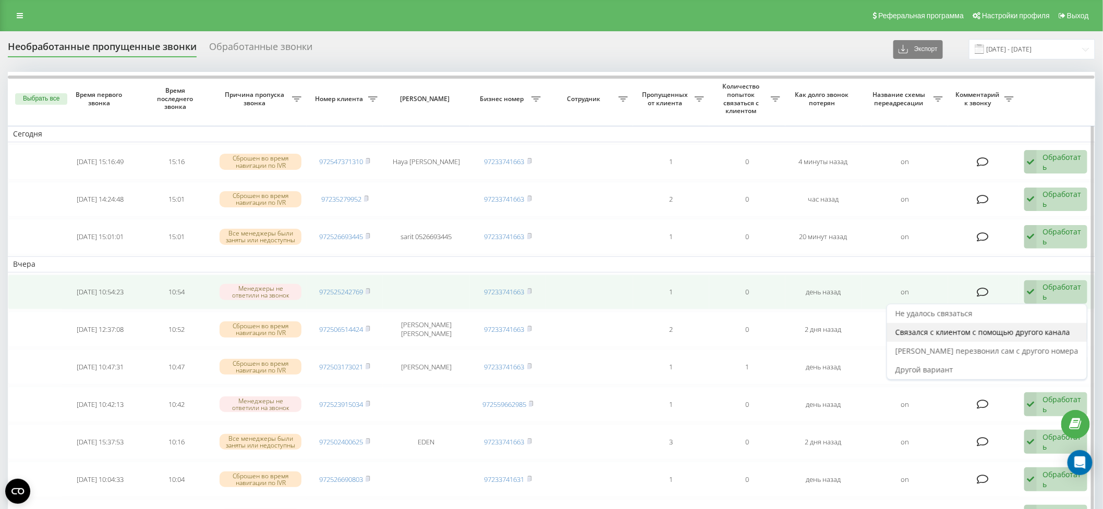
click at [1026, 327] on span "Связался с клиентом с помощью другого канала" at bounding box center [982, 332] width 175 height 10
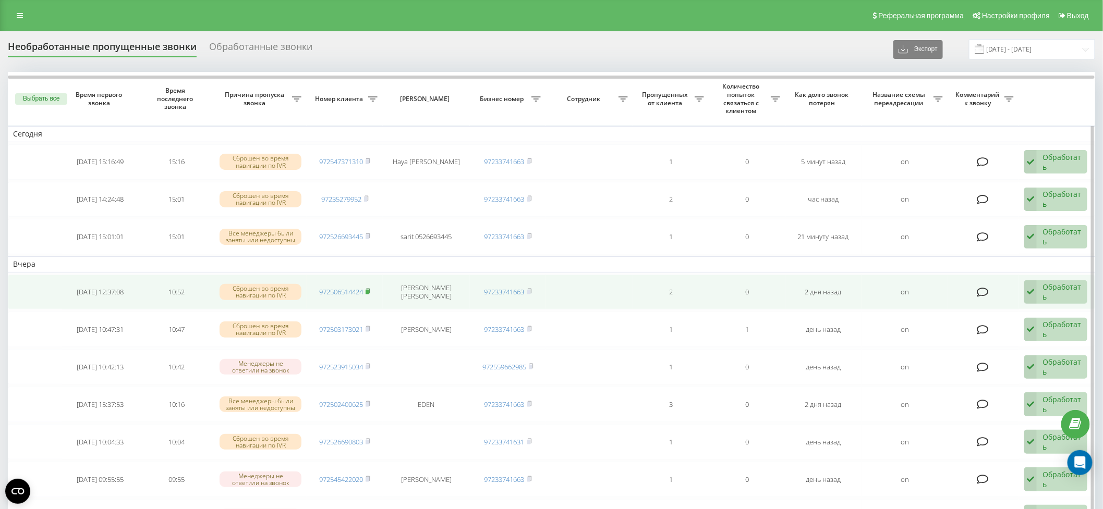
click at [369, 288] on icon at bounding box center [367, 291] width 5 height 6
click at [1065, 288] on div "Обработать" at bounding box center [1061, 292] width 39 height 20
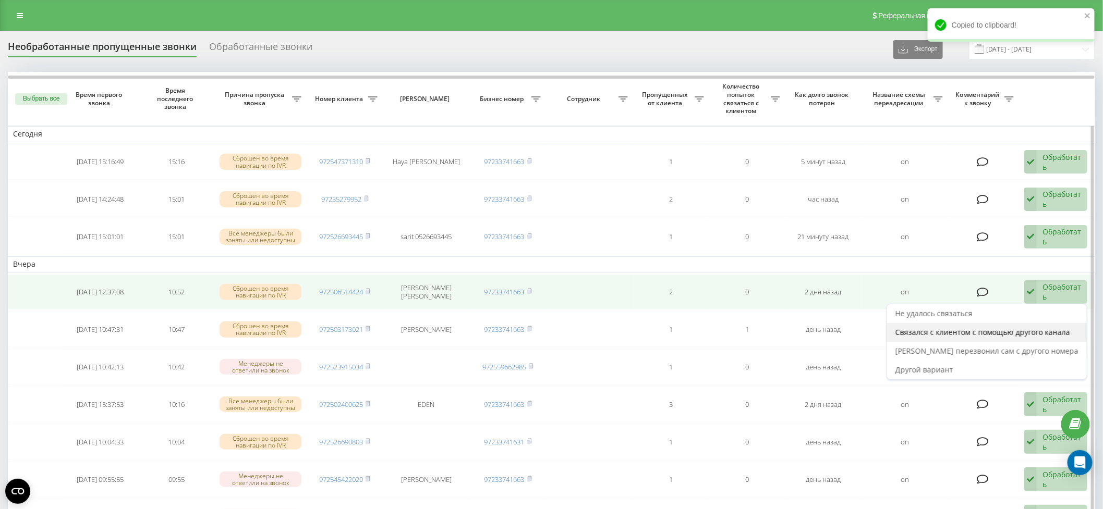
click at [1018, 331] on span "Связался с клиентом с помощью другого канала" at bounding box center [982, 332] width 175 height 10
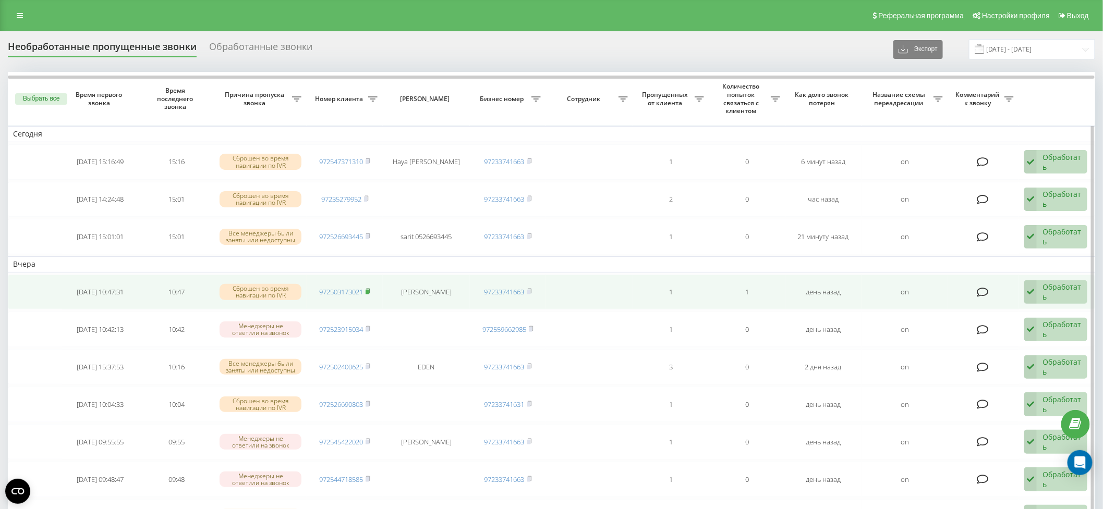
click at [369, 291] on rect at bounding box center [366, 292] width 3 height 5
click at [1052, 294] on div "Обработать" at bounding box center [1061, 292] width 39 height 20
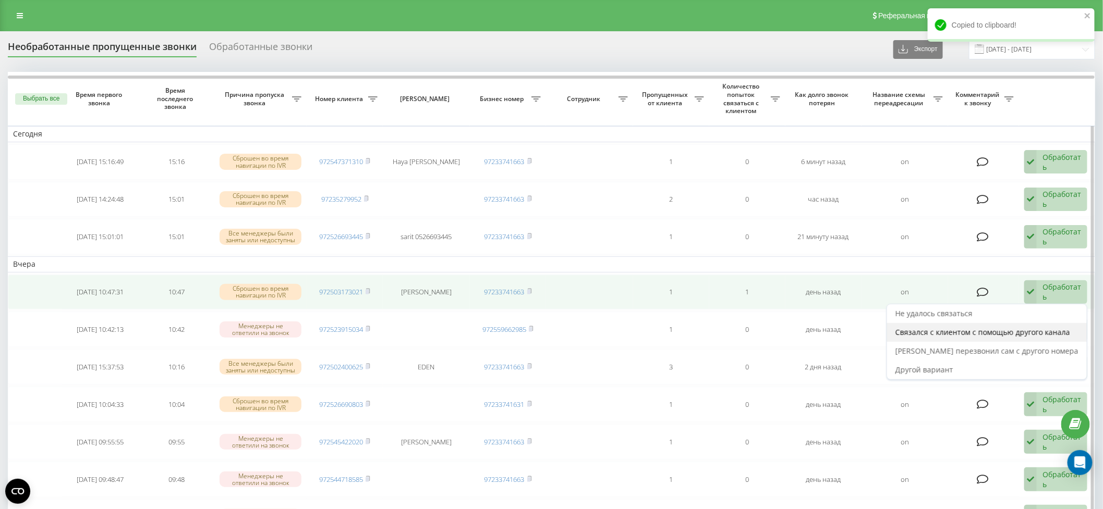
click at [1023, 329] on span "Связался с клиентом с помощью другого канала" at bounding box center [982, 332] width 175 height 10
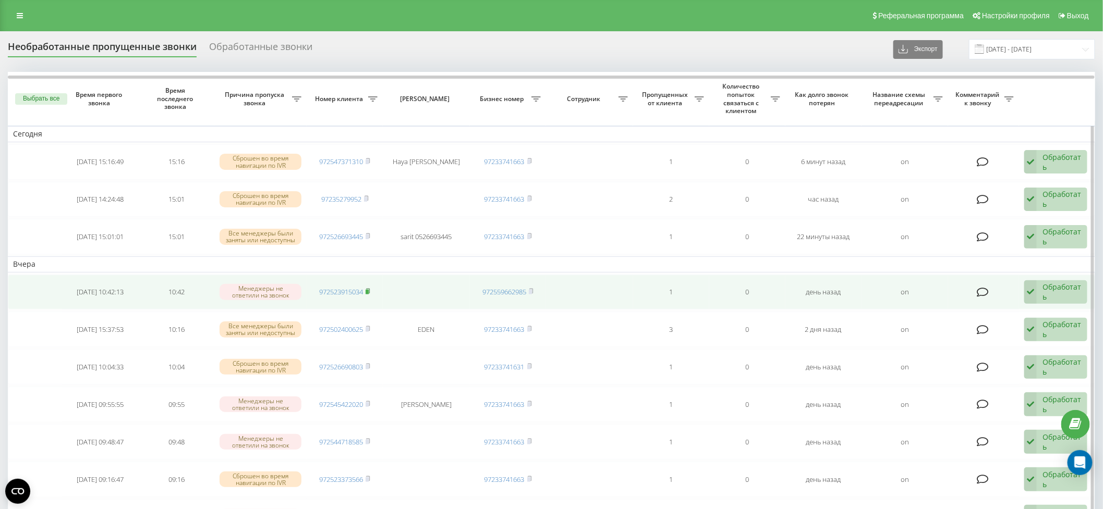
click at [369, 288] on icon at bounding box center [367, 291] width 5 height 6
click at [1067, 291] on div "Обработать" at bounding box center [1061, 292] width 39 height 20
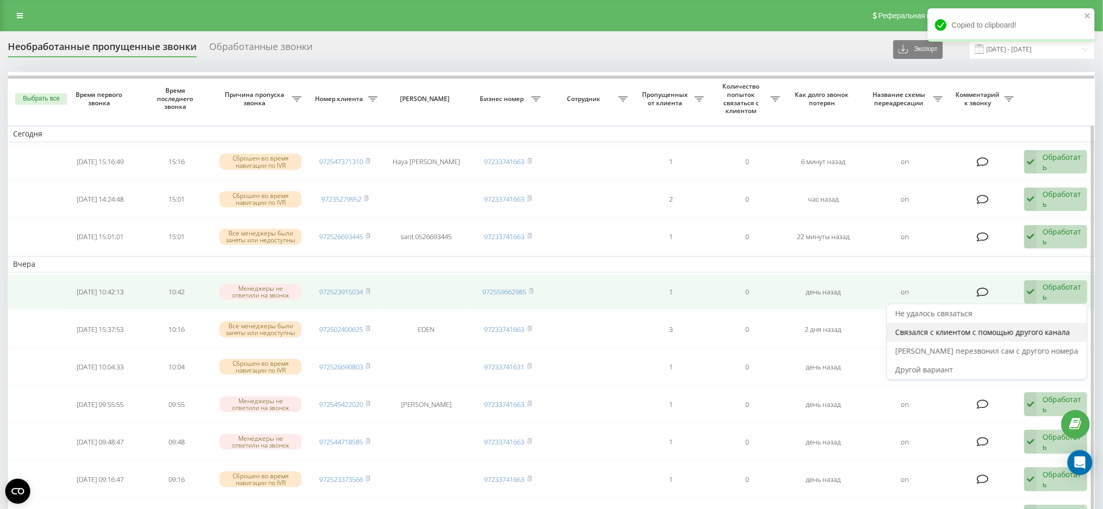
click at [1043, 330] on span "Связался с клиентом с помощью другого канала" at bounding box center [982, 332] width 175 height 10
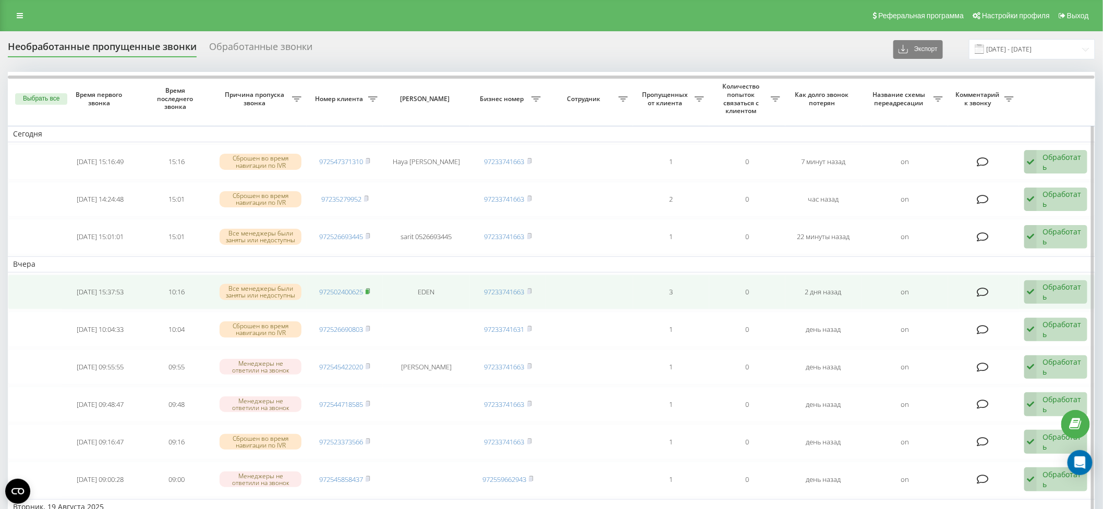
click at [370, 288] on icon at bounding box center [367, 291] width 5 height 6
click at [1059, 292] on div "Обработать" at bounding box center [1061, 292] width 39 height 20
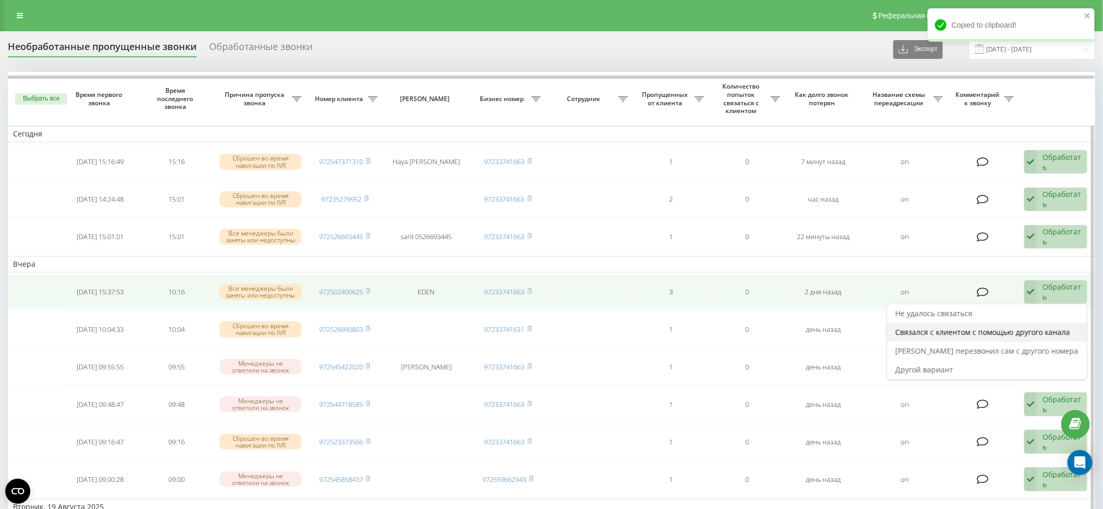
click at [1041, 328] on span "Связался с клиентом с помощью другого канала" at bounding box center [982, 332] width 175 height 10
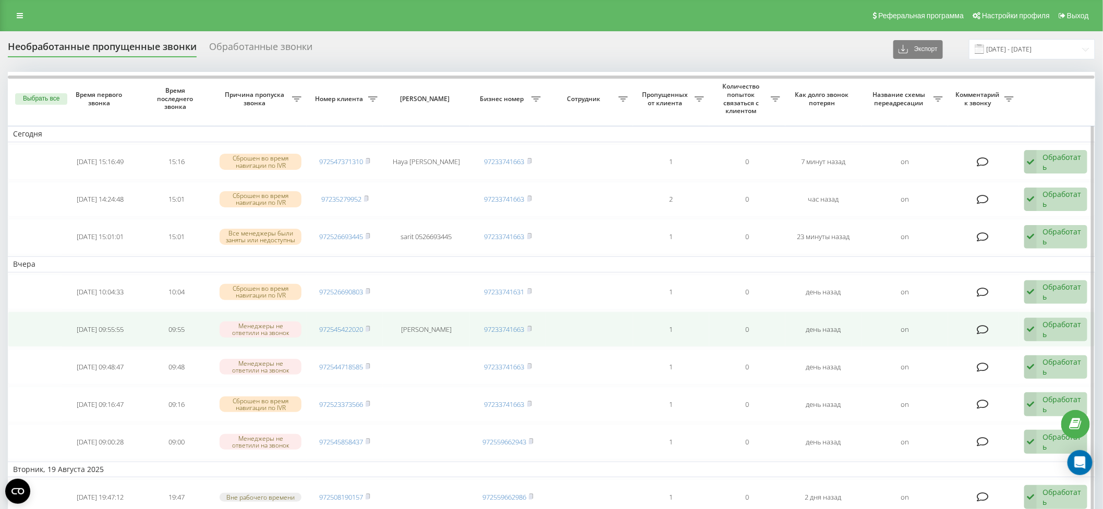
scroll to position [2, 0]
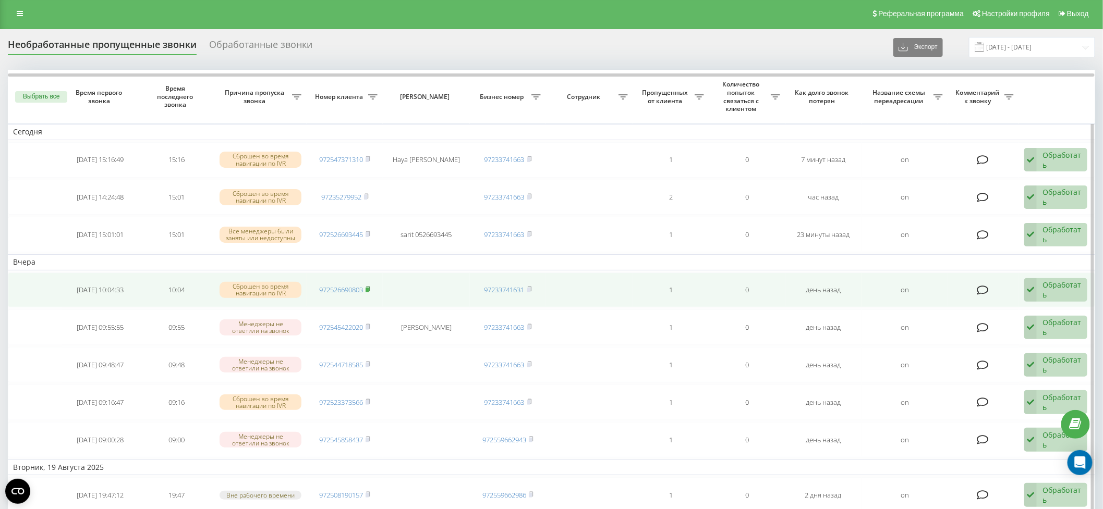
click at [369, 288] on rect at bounding box center [366, 290] width 3 height 5
click at [1073, 284] on div "Обработать" at bounding box center [1061, 290] width 39 height 20
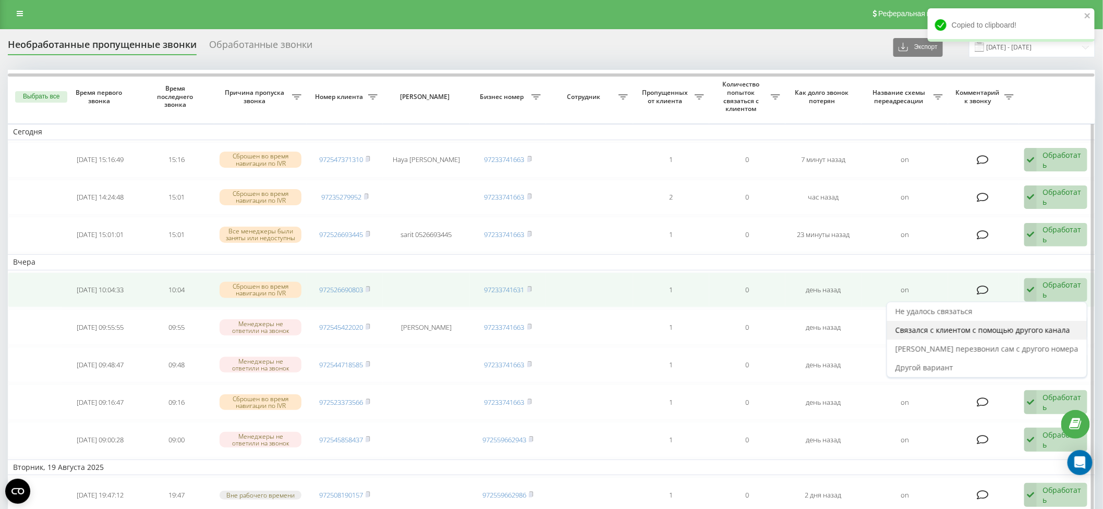
click at [1022, 325] on span "Связался с клиентом с помощью другого канала" at bounding box center [982, 330] width 175 height 10
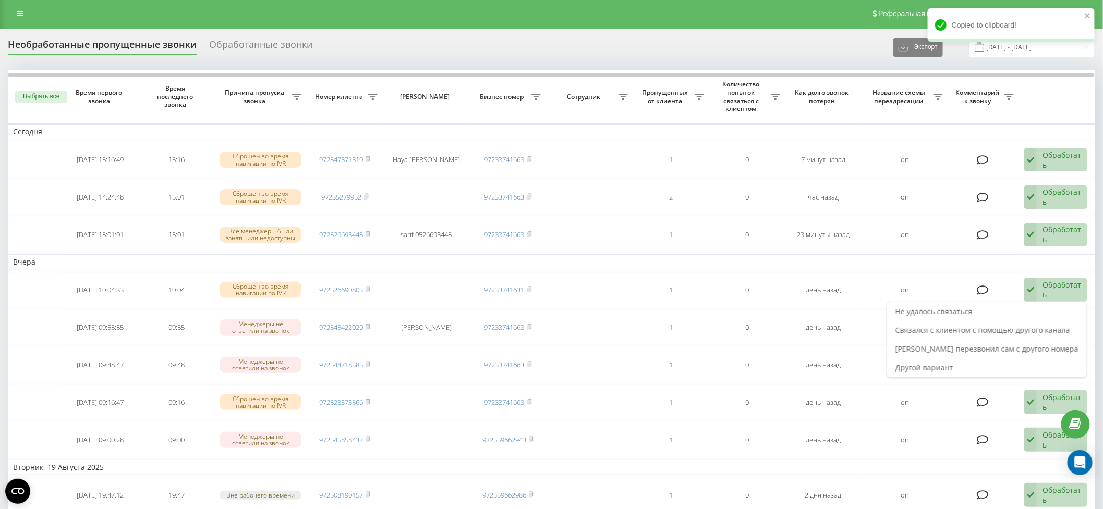
scroll to position [0, 0]
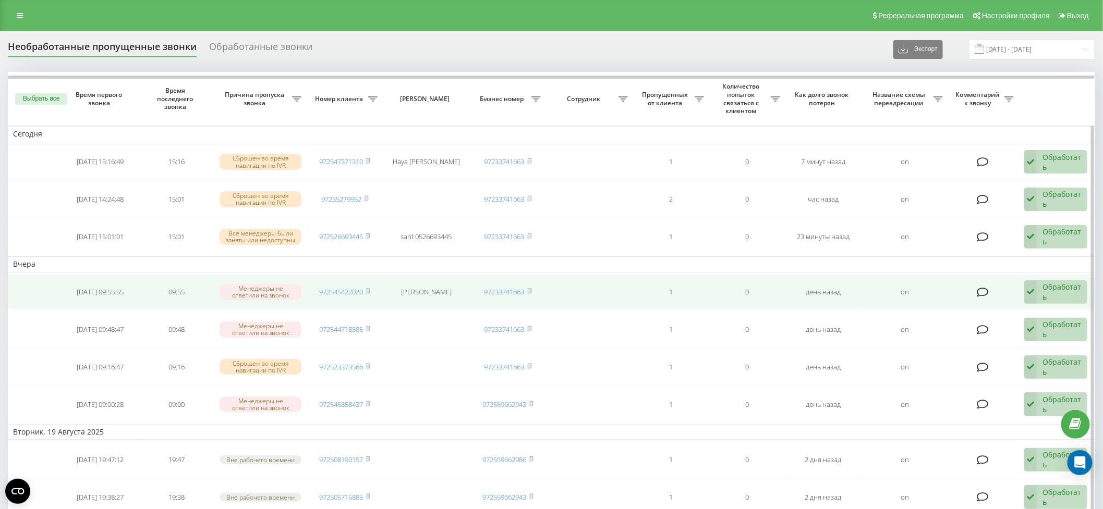
click at [372, 289] on td "972545422020" at bounding box center [345, 292] width 76 height 35
click at [1063, 288] on div "Обработать" at bounding box center [1061, 292] width 39 height 20
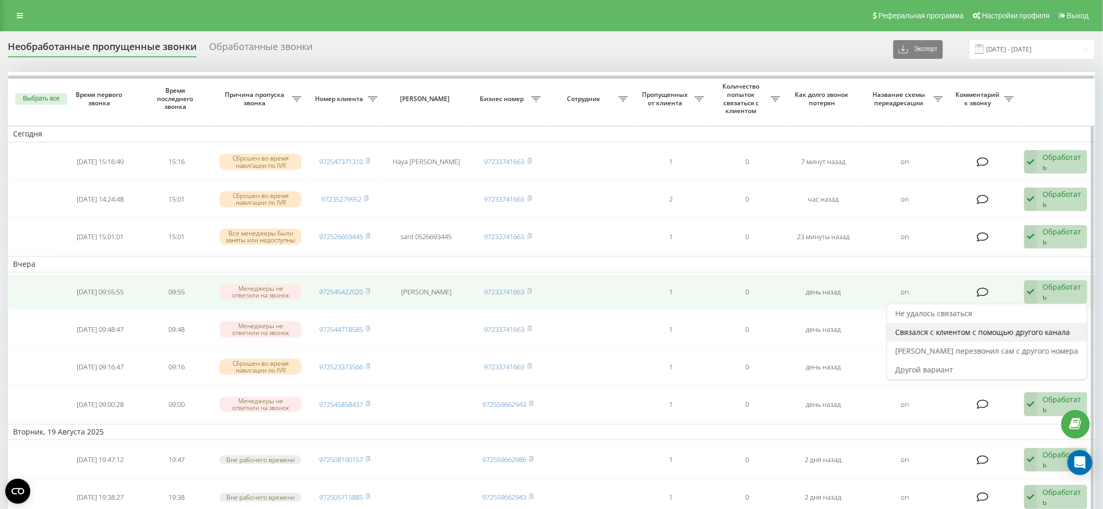
click at [1048, 327] on span "Связался с клиентом с помощью другого канала" at bounding box center [982, 332] width 175 height 10
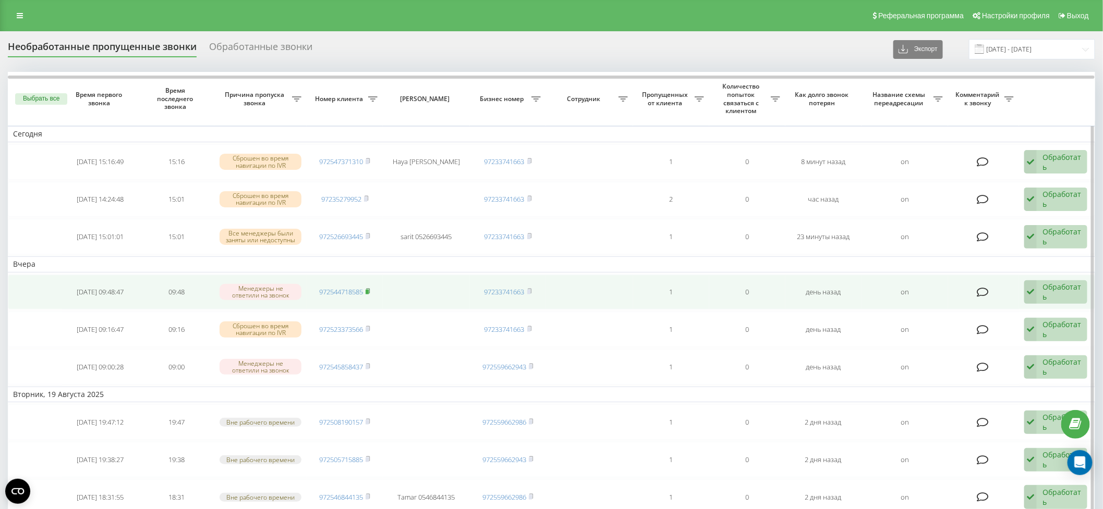
click at [369, 290] on rect at bounding box center [366, 292] width 3 height 5
click at [1054, 289] on div "Обработать" at bounding box center [1061, 292] width 39 height 20
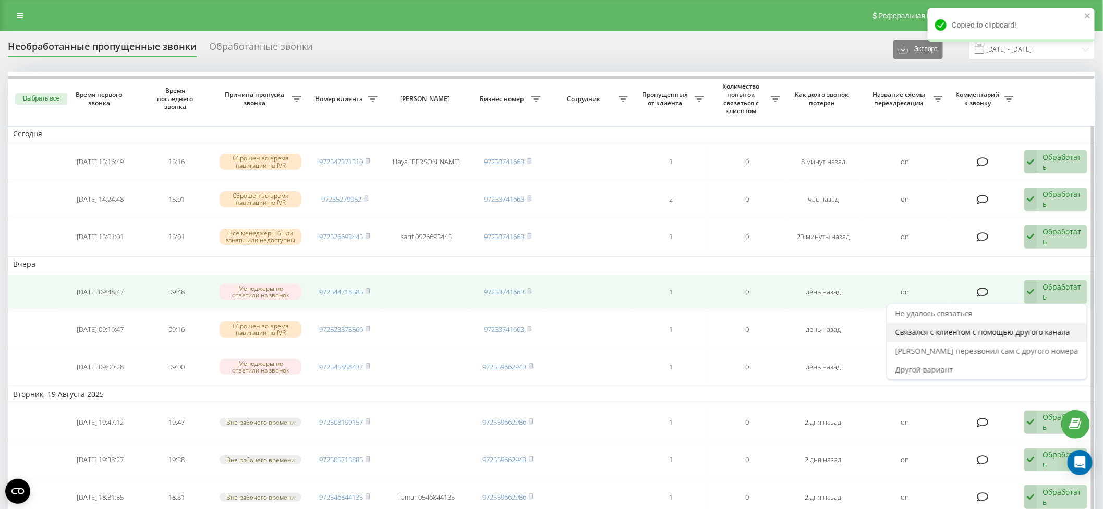
click at [1028, 331] on span "Связался с клиентом с помощью другого канала" at bounding box center [982, 332] width 175 height 10
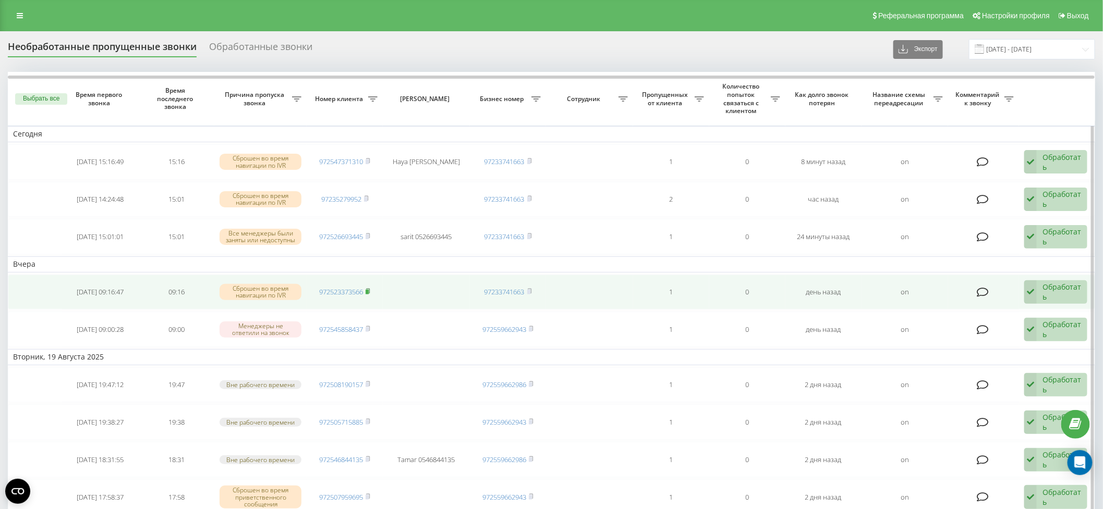
click at [369, 290] on rect at bounding box center [366, 292] width 3 height 5
click at [1052, 290] on div "Обработать" at bounding box center [1061, 292] width 39 height 20
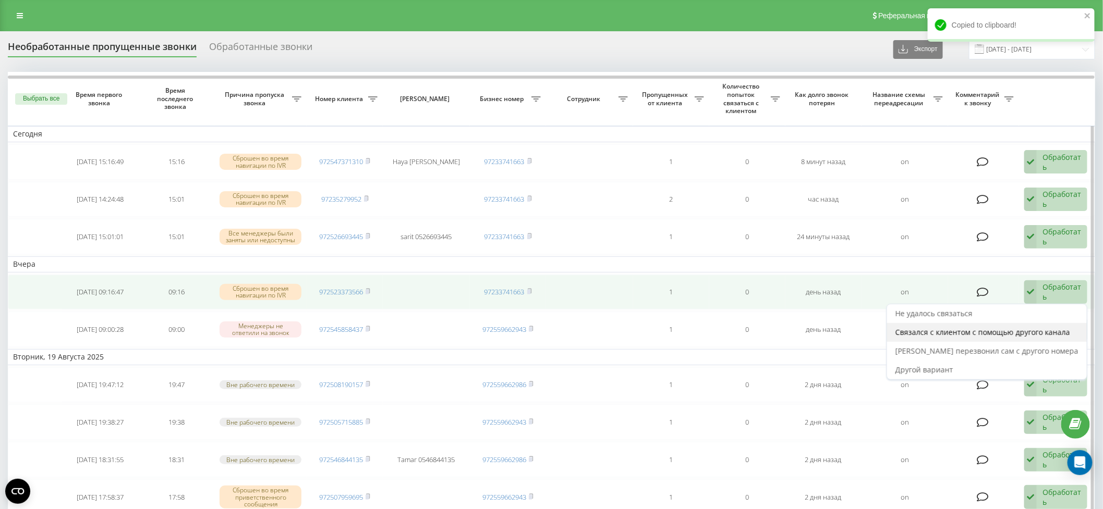
click at [1050, 329] on span "Связался с клиентом с помощью другого канала" at bounding box center [982, 332] width 175 height 10
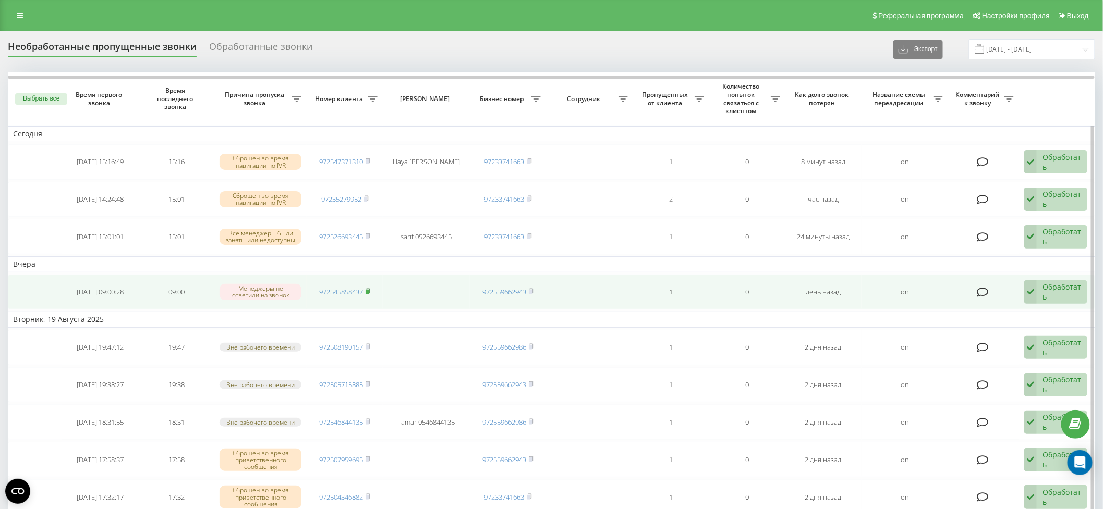
click at [370, 288] on icon at bounding box center [367, 291] width 5 height 6
click at [1055, 292] on div "Обработать" at bounding box center [1061, 292] width 39 height 20
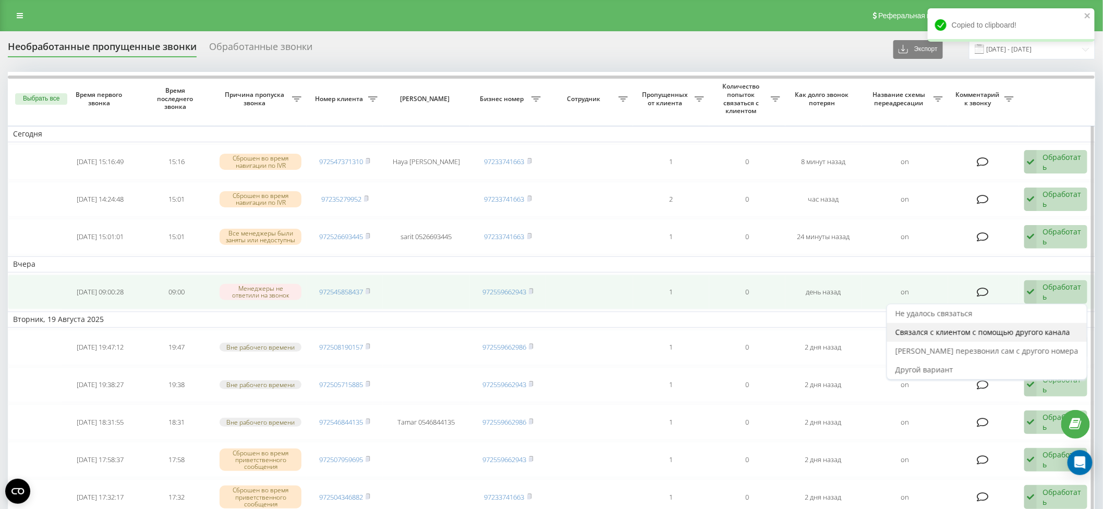
click at [1042, 330] on span "Связался с клиентом с помощью другого канала" at bounding box center [982, 332] width 175 height 10
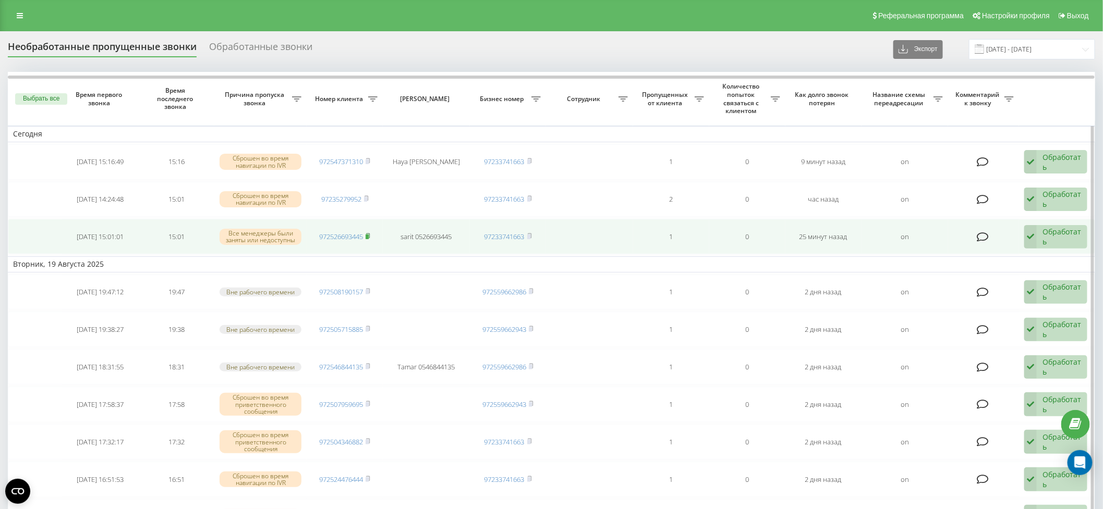
click at [369, 235] on rect at bounding box center [366, 237] width 3 height 5
click at [1048, 235] on div "Обработать" at bounding box center [1061, 237] width 39 height 20
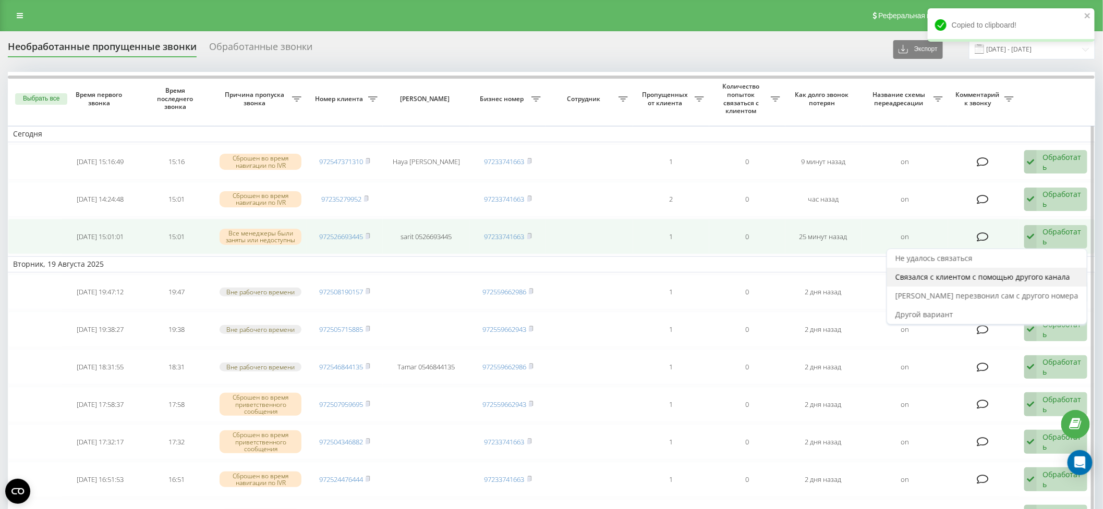
click at [1046, 274] on span "Связался с клиентом с помощью другого канала" at bounding box center [982, 277] width 175 height 10
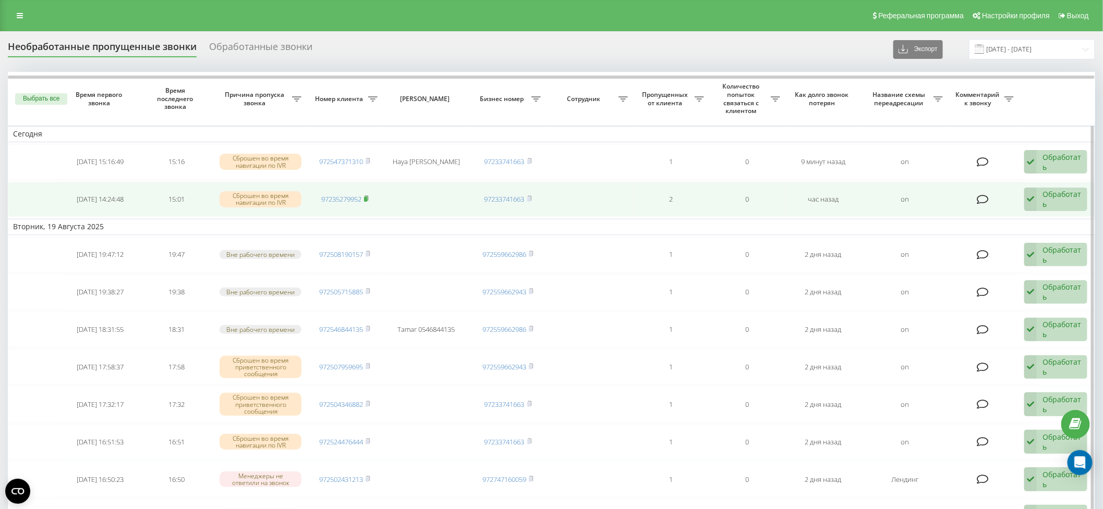
click at [367, 197] on rect at bounding box center [365, 199] width 3 height 5
click at [1054, 201] on div "Обработать" at bounding box center [1061, 199] width 39 height 20
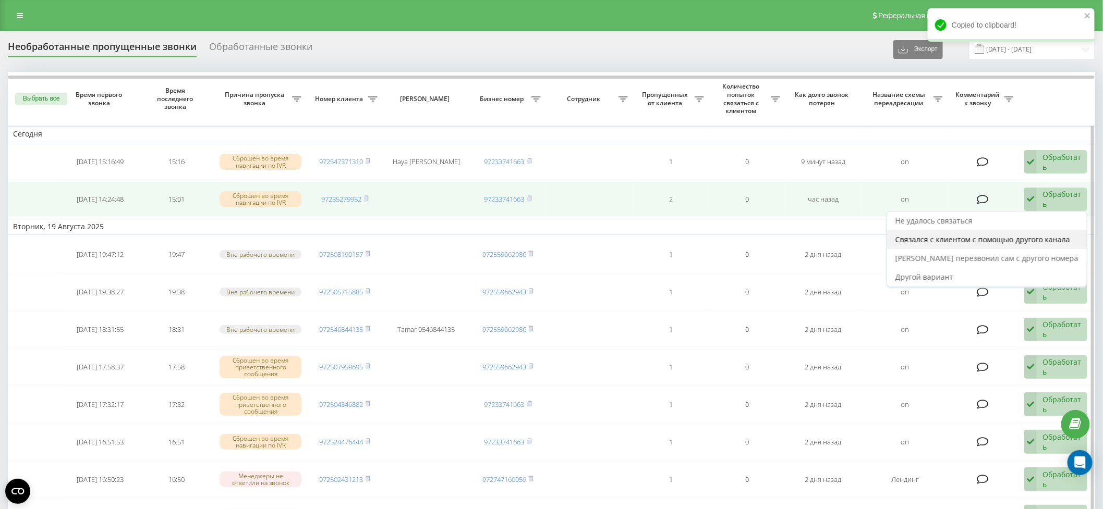
click at [1039, 237] on span "Связался с клиентом с помощью другого канала" at bounding box center [982, 240] width 175 height 10
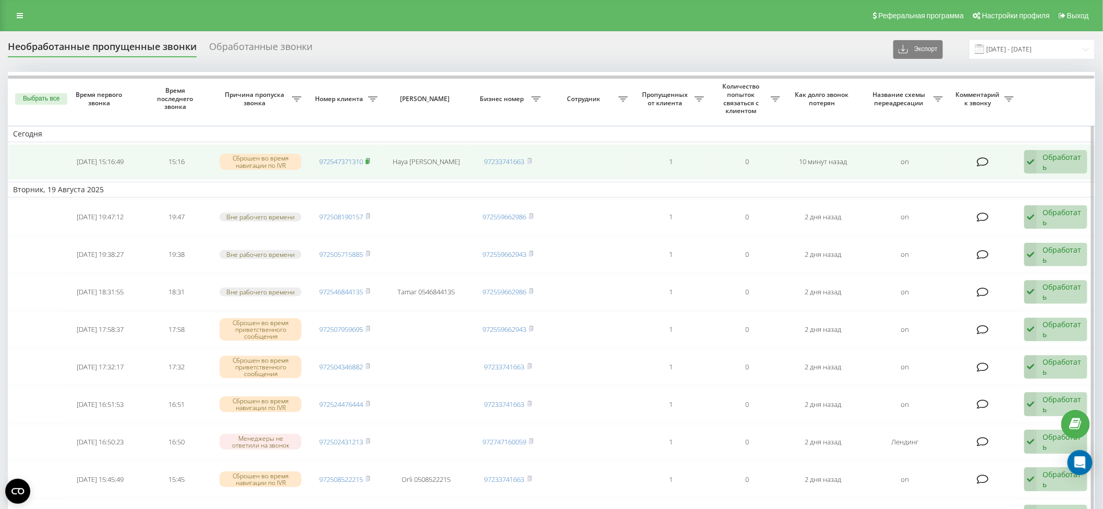
click at [370, 160] on icon at bounding box center [367, 161] width 5 height 6
click at [370, 159] on icon at bounding box center [367, 161] width 5 height 6
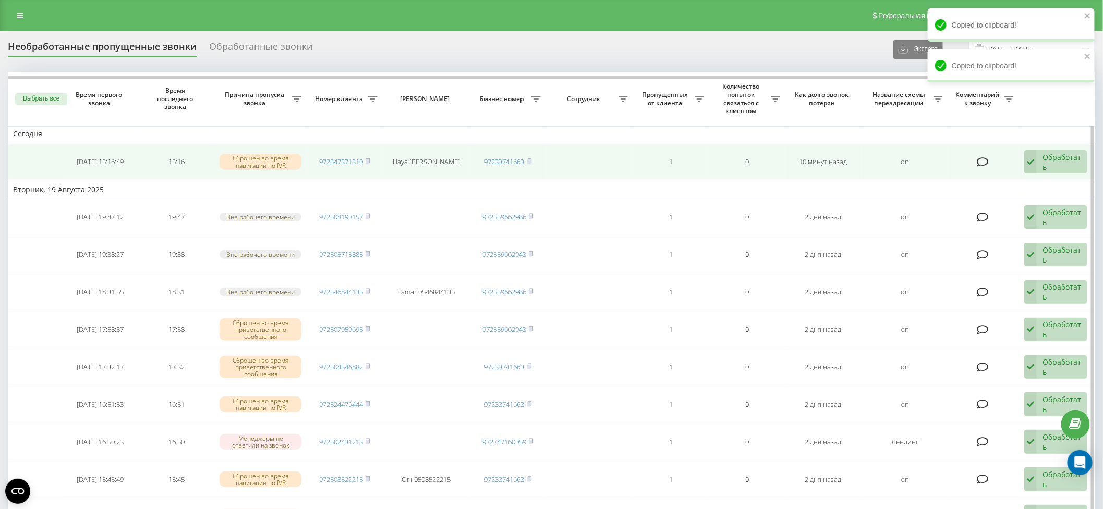
click at [1049, 157] on div "Обработать" at bounding box center [1061, 162] width 39 height 20
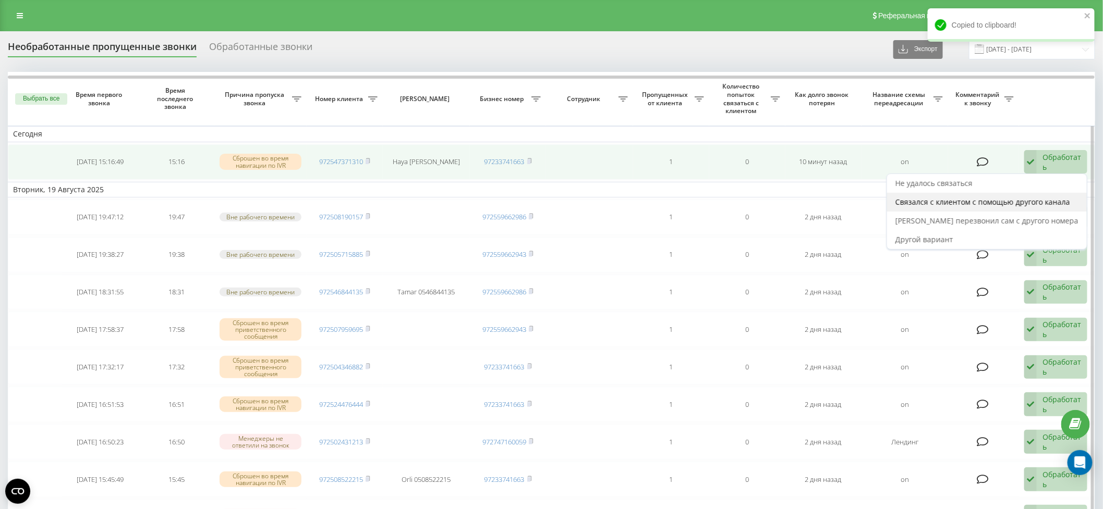
click at [1046, 200] on span "Связался с клиентом с помощью другого канала" at bounding box center [982, 202] width 175 height 10
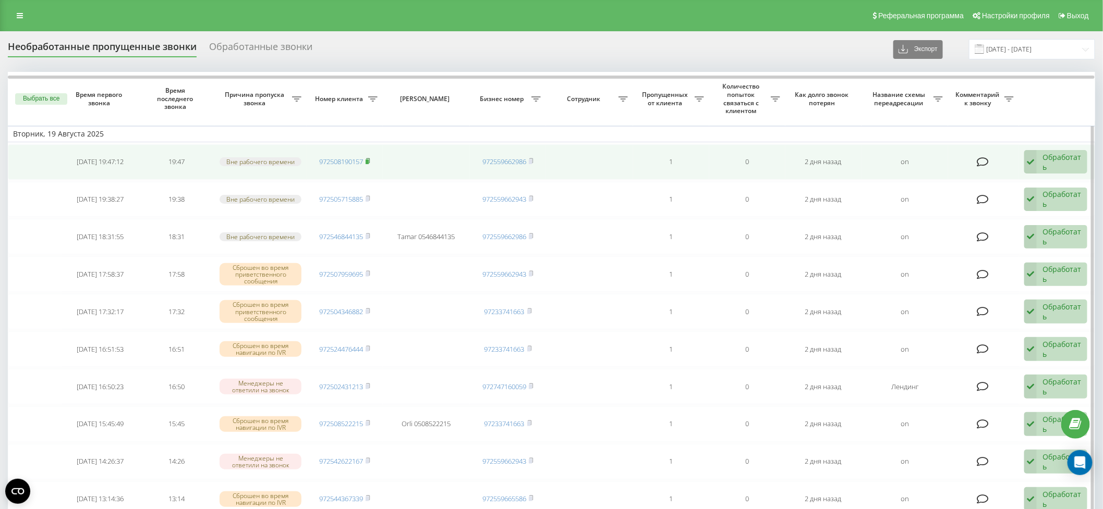
click at [369, 160] on rect at bounding box center [366, 162] width 3 height 5
click at [1067, 161] on div "Обработать" at bounding box center [1061, 162] width 39 height 20
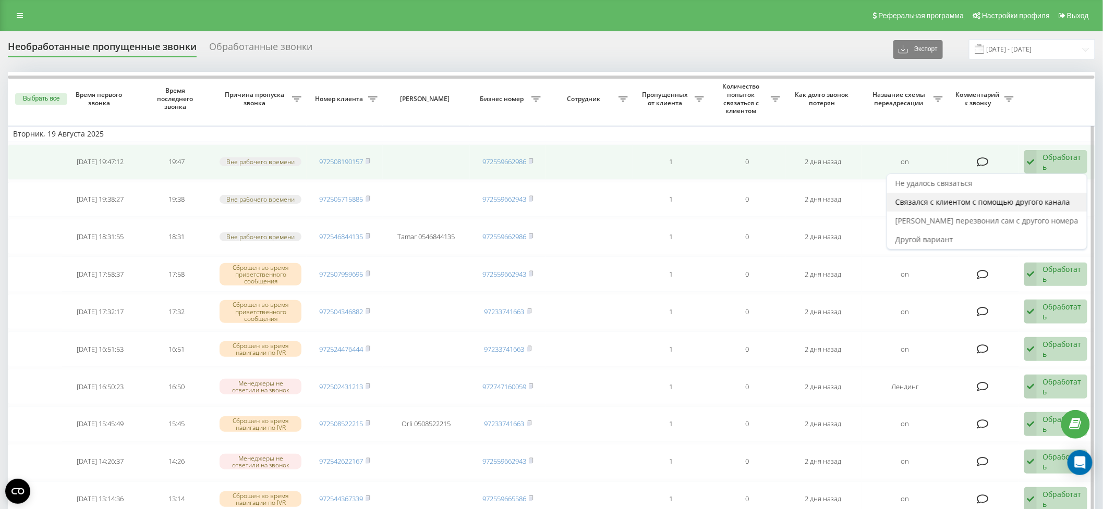
click at [1051, 198] on span "Связался с клиентом с помощью другого канала" at bounding box center [982, 202] width 175 height 10
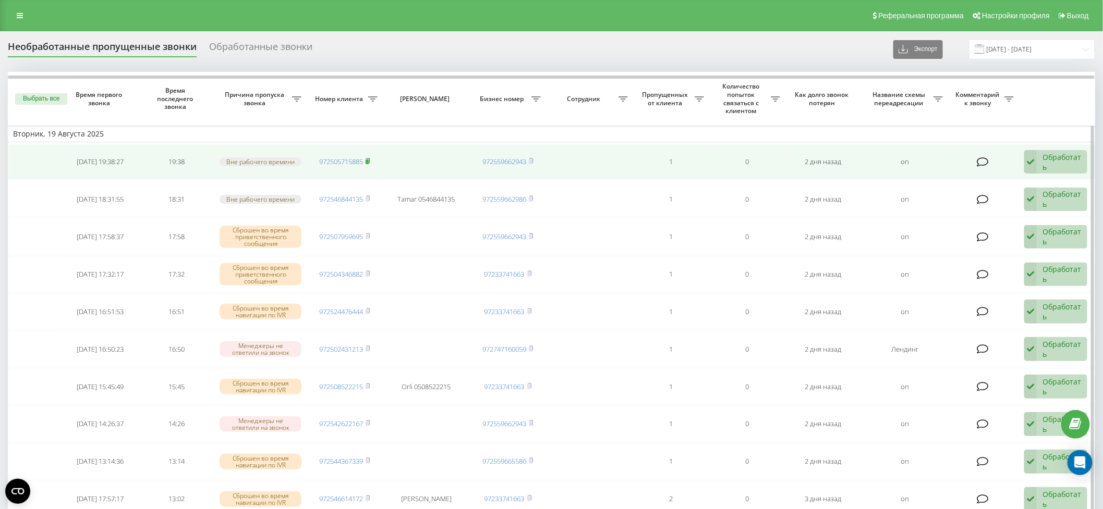
click at [369, 162] on rect at bounding box center [366, 162] width 3 height 5
click at [1060, 161] on div "Обработать" at bounding box center [1061, 162] width 39 height 20
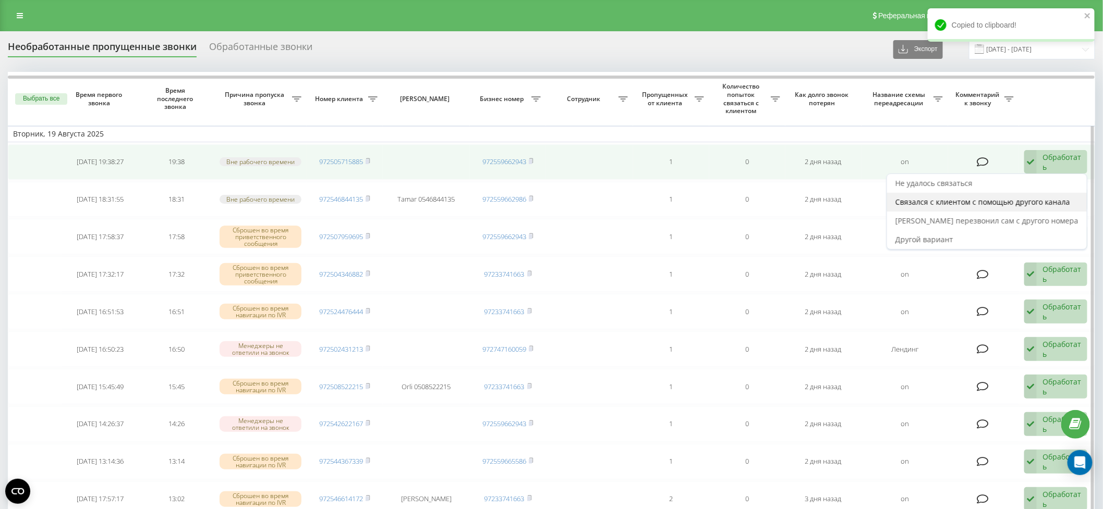
click at [1050, 199] on span "Связался с клиентом с помощью другого канала" at bounding box center [982, 202] width 175 height 10
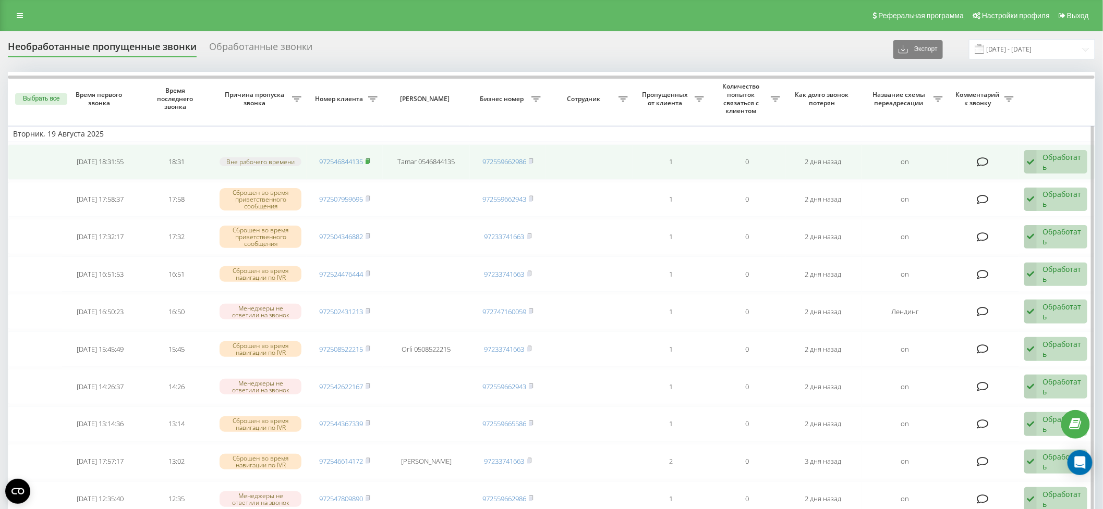
click at [369, 160] on rect at bounding box center [366, 162] width 3 height 5
click at [1051, 159] on div "Обработать" at bounding box center [1061, 162] width 39 height 20
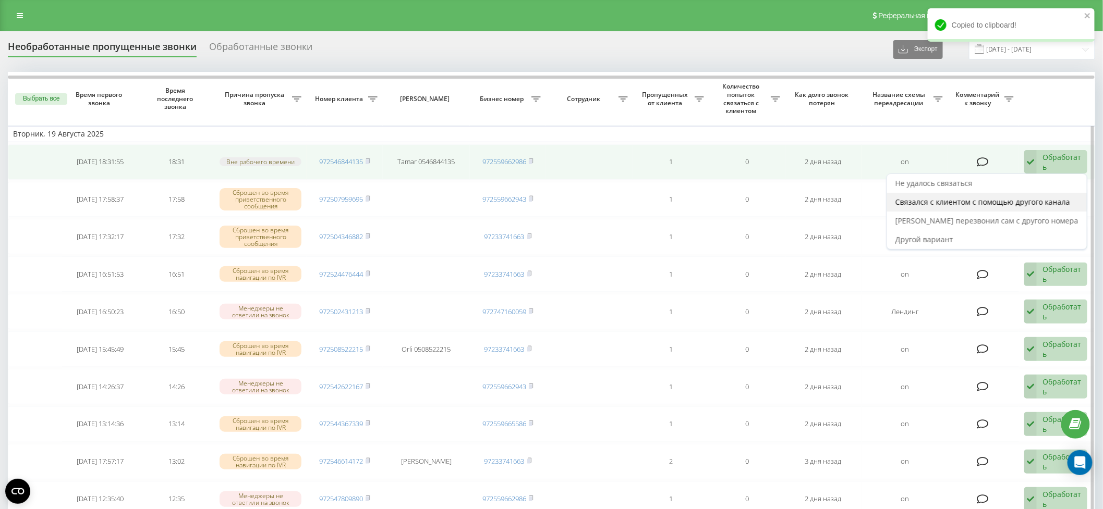
click at [1021, 200] on span "Связался с клиентом с помощью другого канала" at bounding box center [982, 202] width 175 height 10
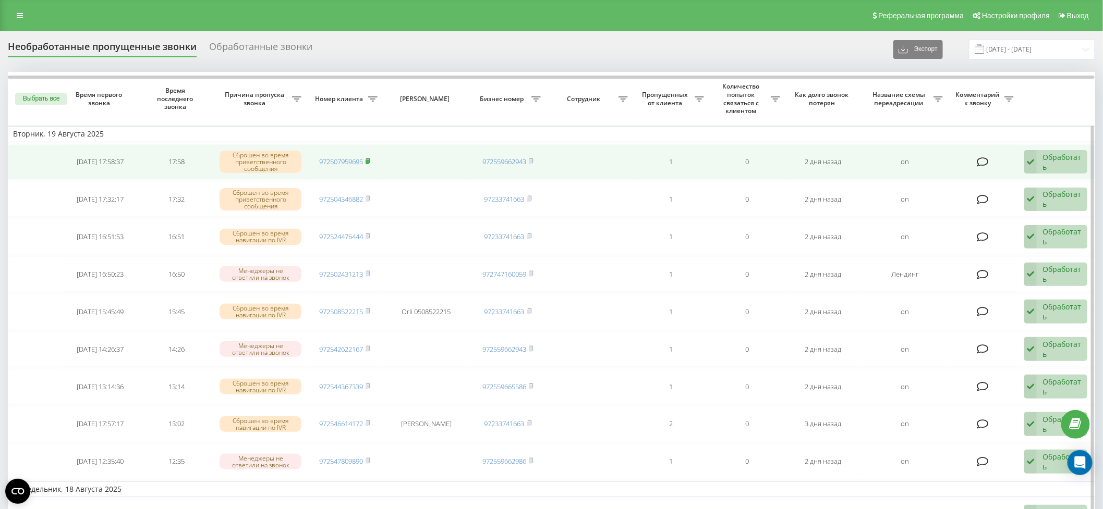
click at [369, 161] on rect at bounding box center [366, 162] width 3 height 5
click at [1055, 165] on div "Обработать" at bounding box center [1061, 162] width 39 height 20
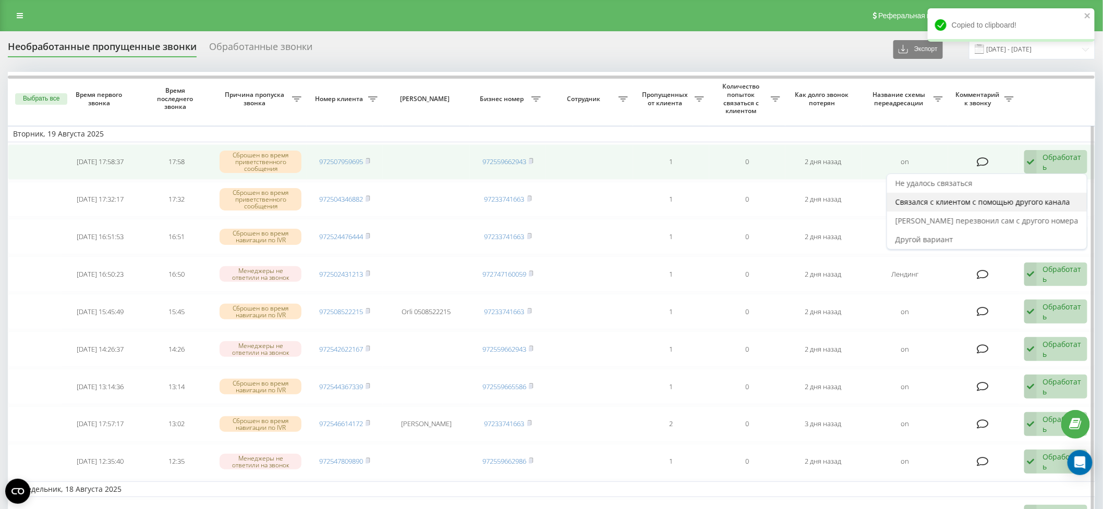
click at [1034, 200] on span "Связался с клиентом с помощью другого канала" at bounding box center [982, 202] width 175 height 10
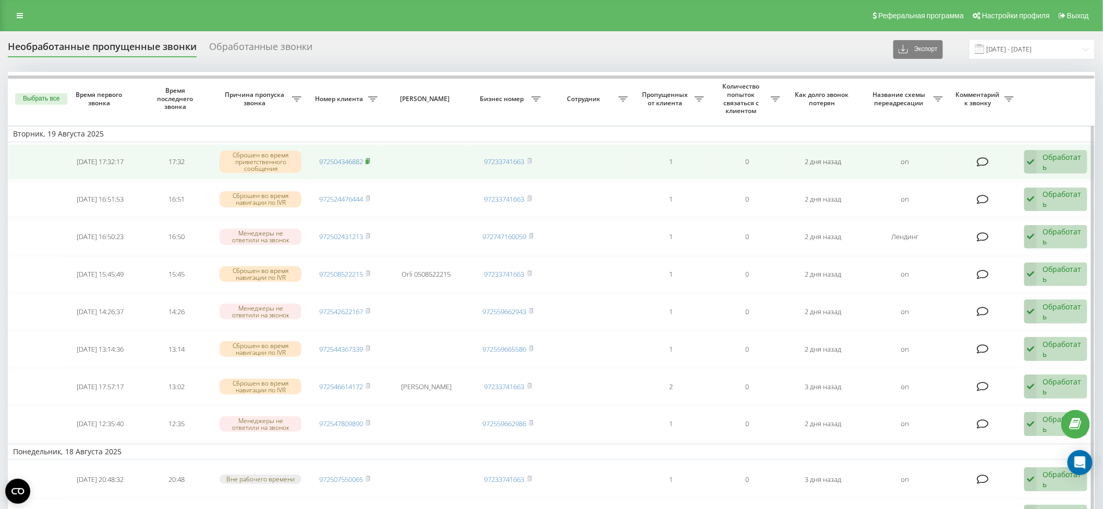
click at [369, 160] on rect at bounding box center [366, 162] width 3 height 5
click at [1062, 160] on div "Обработать" at bounding box center [1061, 162] width 39 height 20
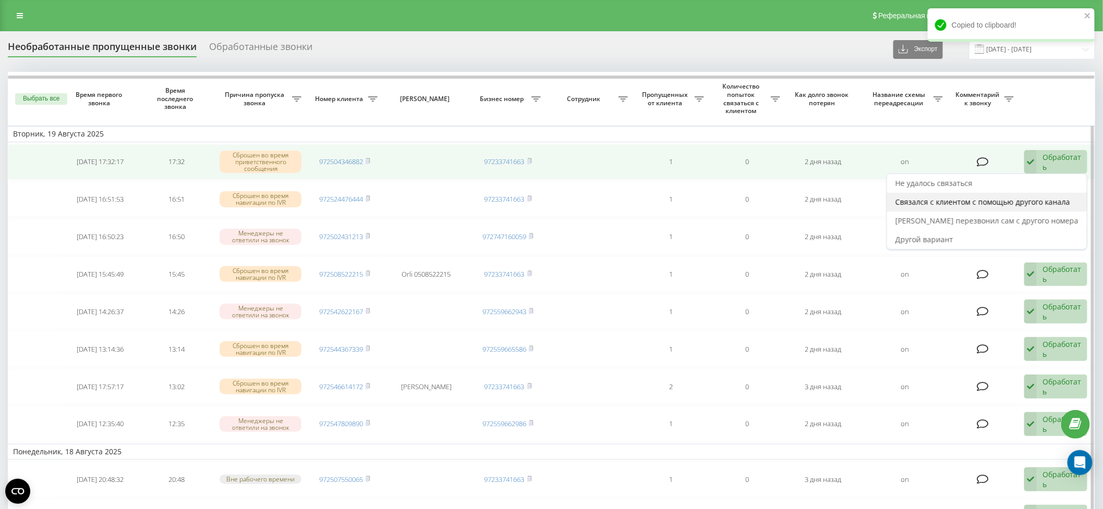
click at [1053, 198] on span "Связался с клиентом с помощью другого канала" at bounding box center [982, 202] width 175 height 10
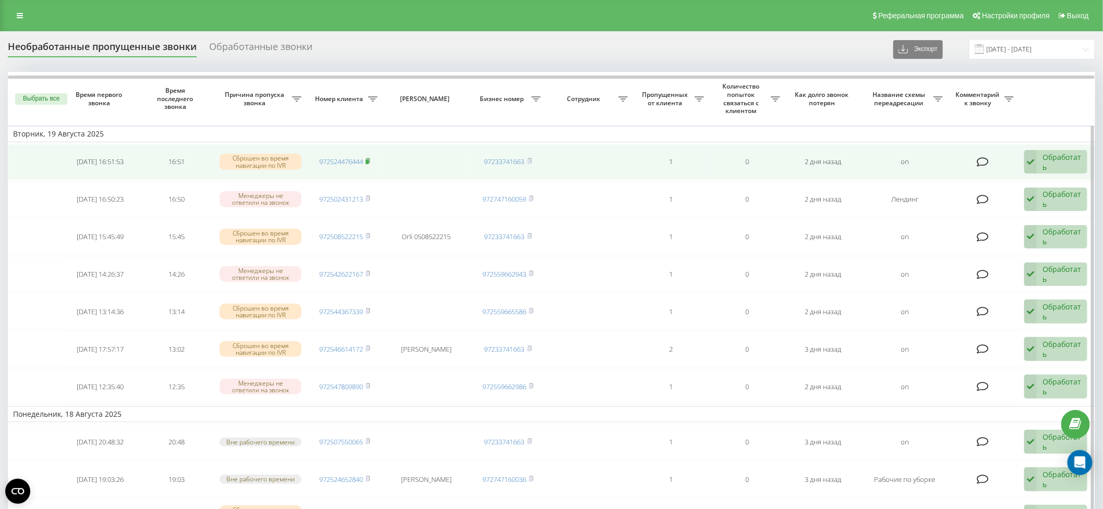
click at [368, 160] on rect at bounding box center [366, 162] width 3 height 5
click at [1063, 160] on div "Обработать" at bounding box center [1061, 162] width 39 height 20
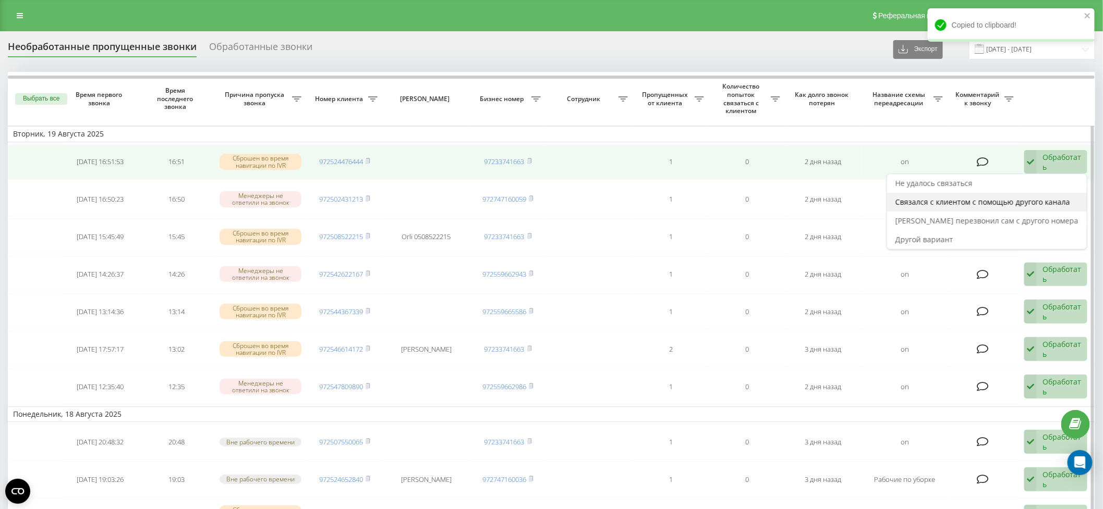
click at [1039, 198] on span "Связался с клиентом с помощью другого канала" at bounding box center [982, 202] width 175 height 10
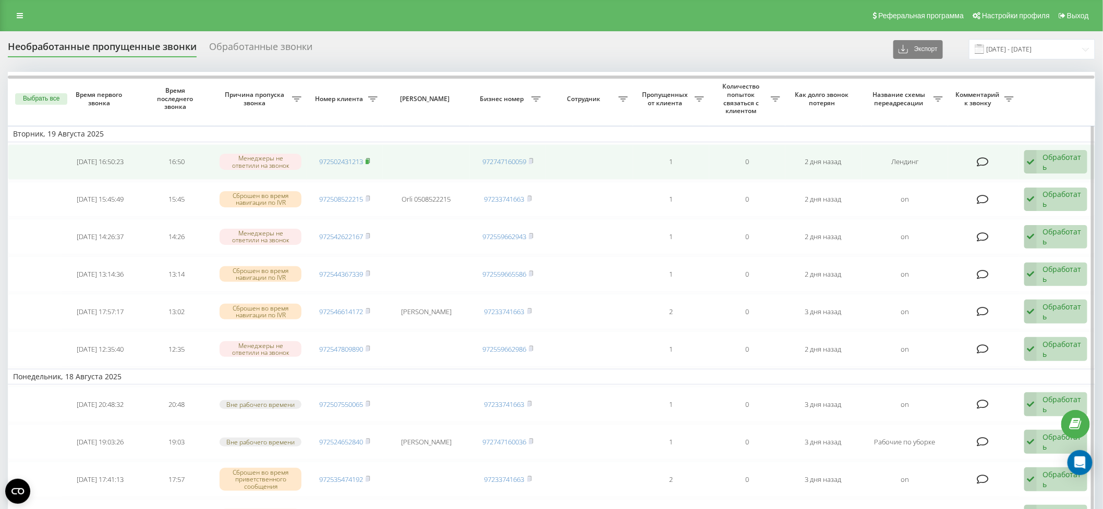
click at [370, 158] on icon at bounding box center [367, 161] width 5 height 6
click at [1061, 160] on div "Обработать" at bounding box center [1061, 162] width 39 height 20
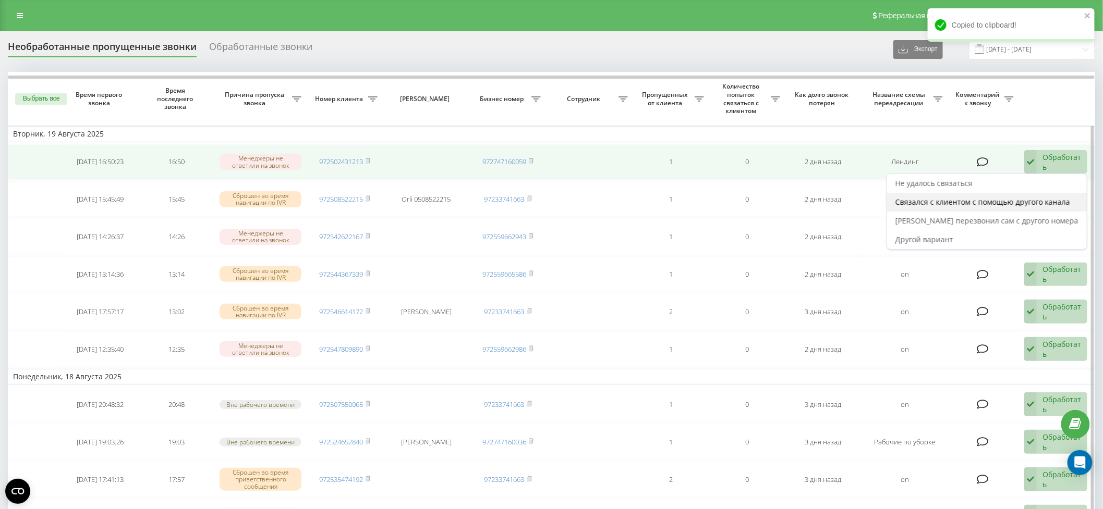
click at [1050, 203] on span "Связался с клиентом с помощью другого канала" at bounding box center [982, 202] width 175 height 10
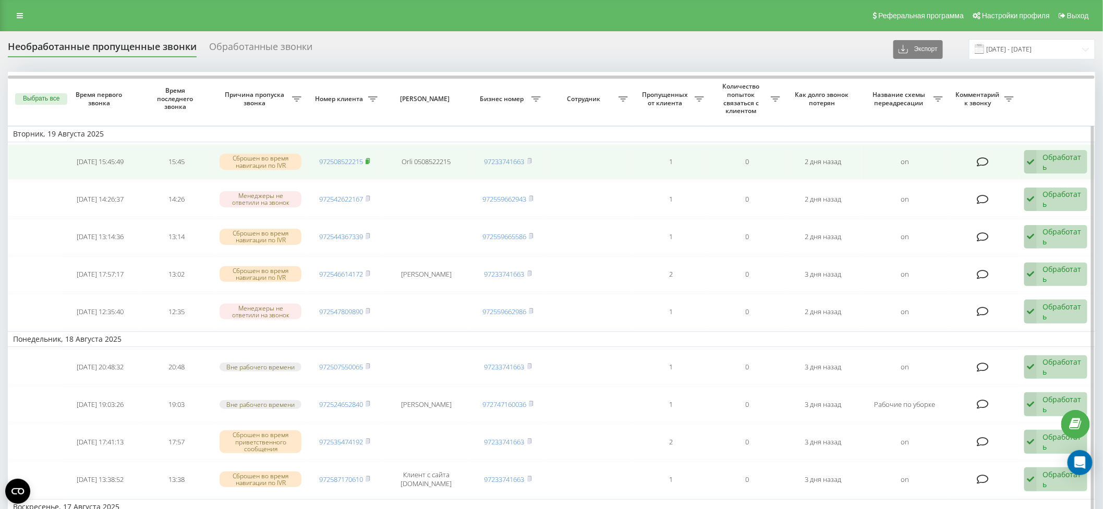
click at [368, 158] on icon at bounding box center [367, 161] width 5 height 6
click at [1050, 165] on div "Обработать" at bounding box center [1061, 162] width 39 height 20
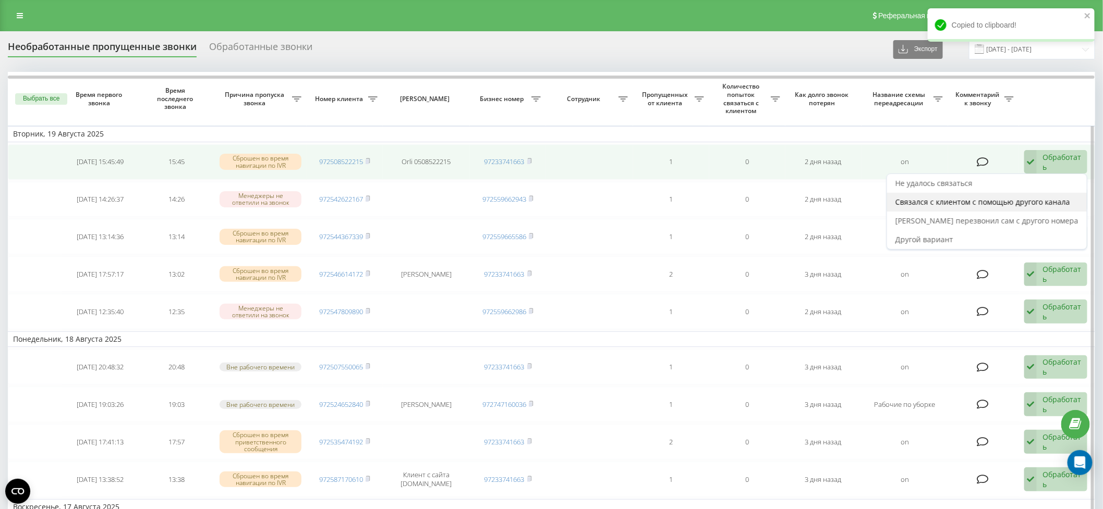
click at [1016, 203] on span "Связался с клиентом с помощью другого канала" at bounding box center [982, 202] width 175 height 10
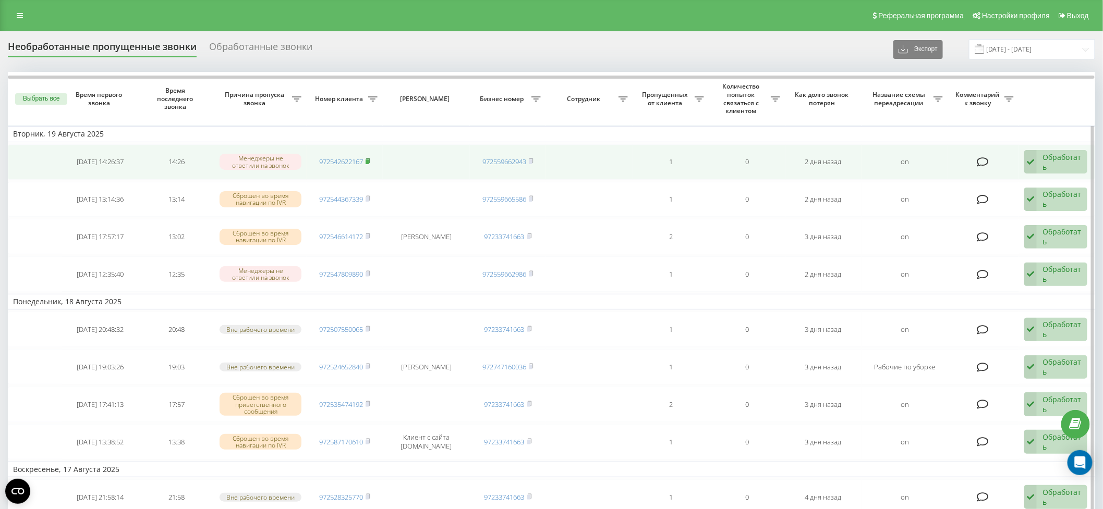
click at [369, 161] on rect at bounding box center [366, 162] width 3 height 5
click at [1061, 156] on div "Обработать" at bounding box center [1061, 162] width 39 height 20
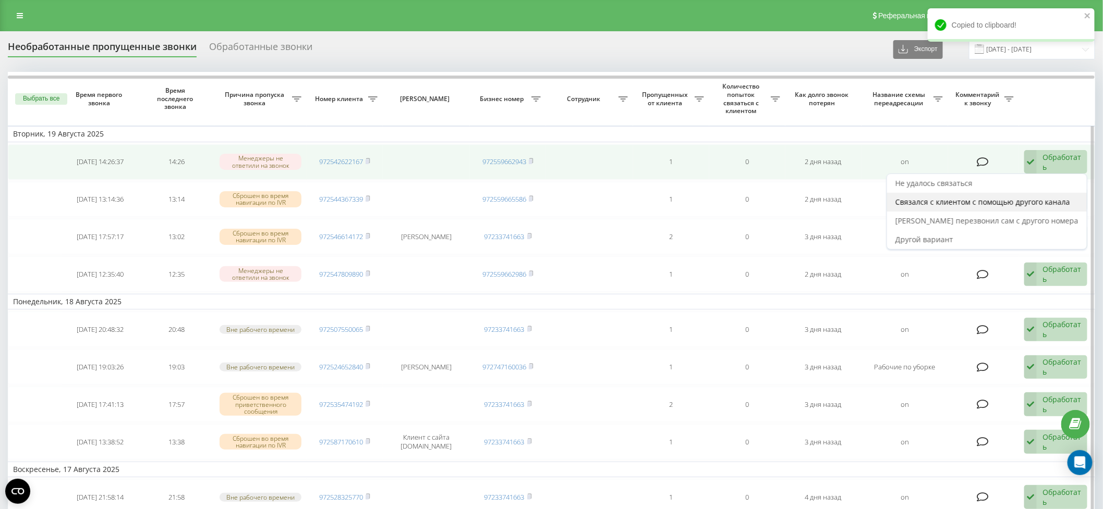
click at [1035, 199] on span "Связался с клиентом с помощью другого канала" at bounding box center [982, 202] width 175 height 10
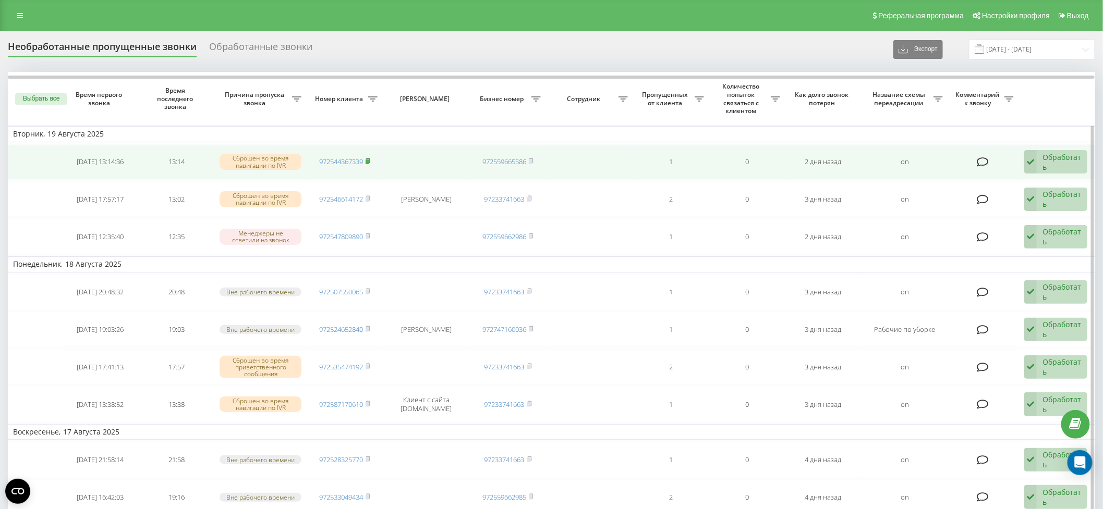
click at [369, 158] on icon at bounding box center [367, 161] width 5 height 6
click at [1067, 162] on div "Обработать" at bounding box center [1061, 162] width 39 height 20
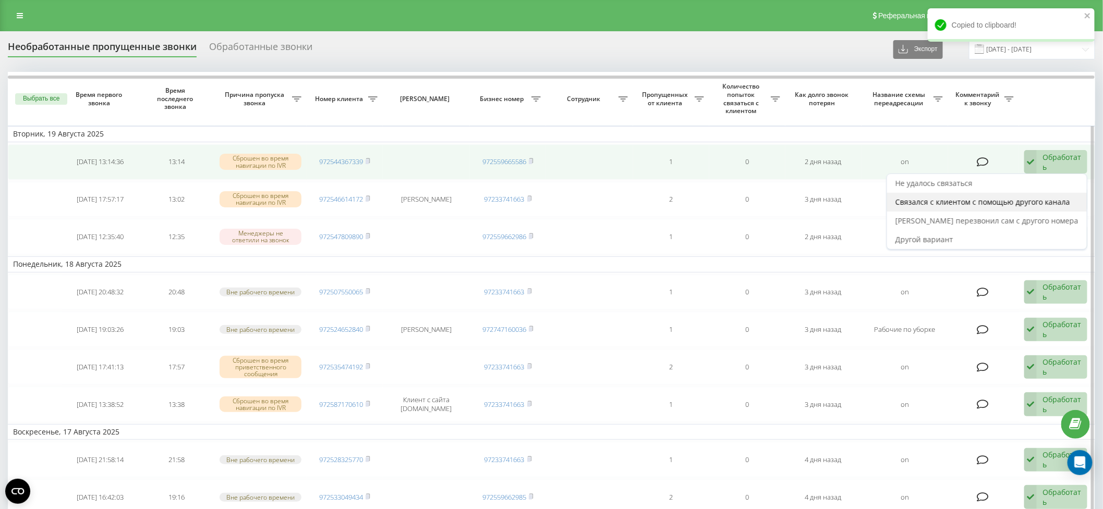
click at [1059, 197] on span "Связался с клиентом с помощью другого канала" at bounding box center [982, 202] width 175 height 10
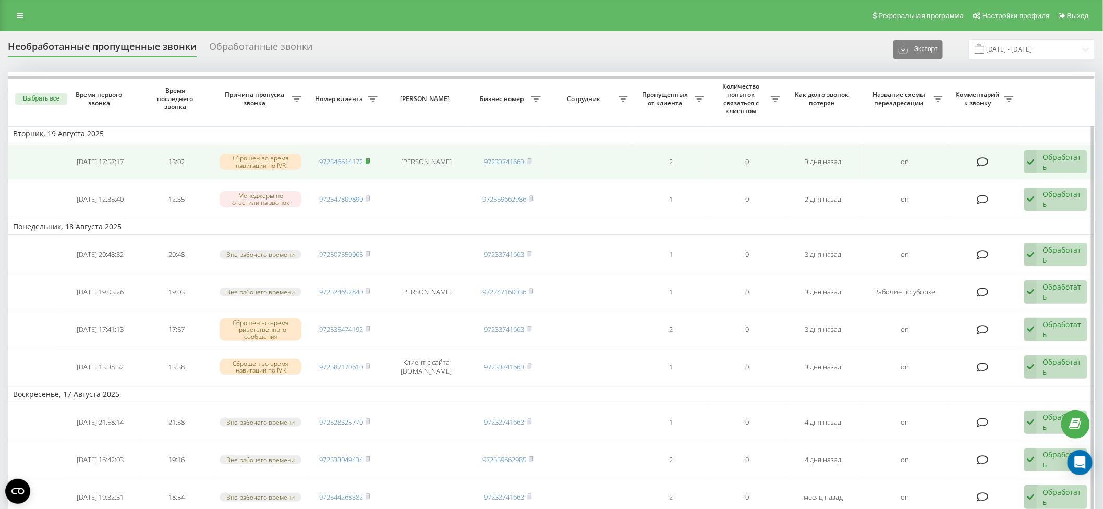
click at [369, 160] on rect at bounding box center [366, 162] width 3 height 5
click at [1063, 161] on div "Обработать" at bounding box center [1061, 162] width 39 height 20
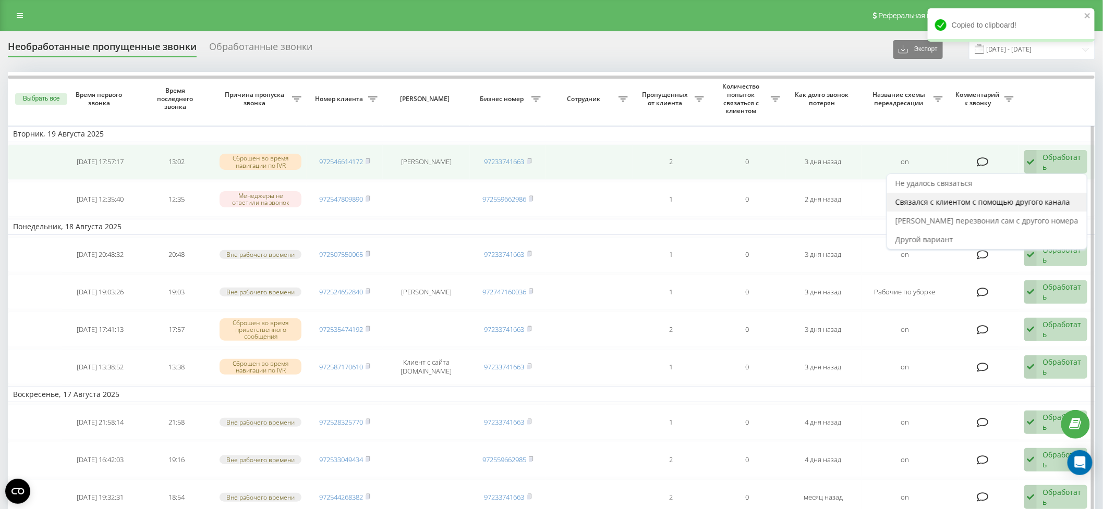
click at [1050, 199] on span "Связался с клиентом с помощью другого канала" at bounding box center [982, 202] width 175 height 10
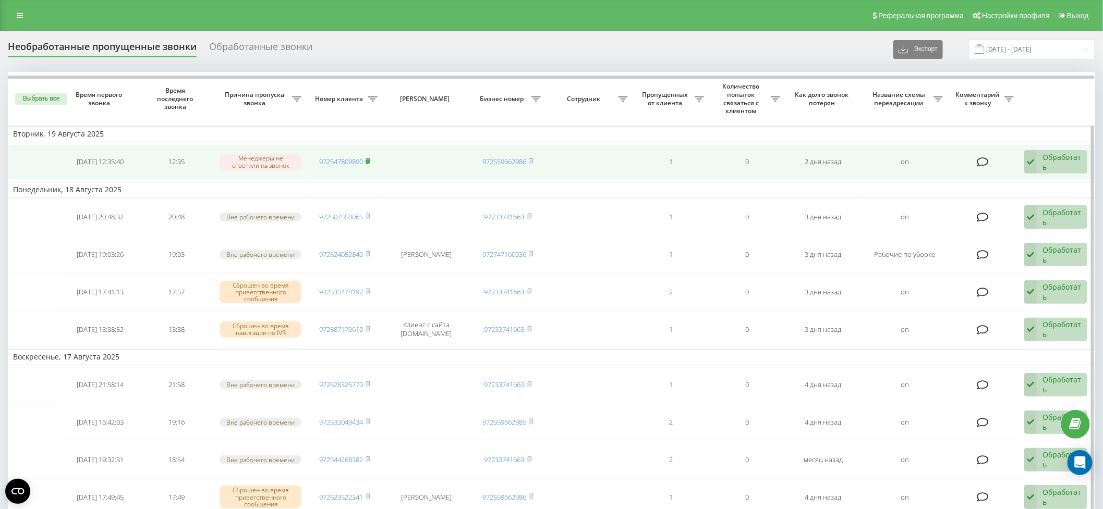
click at [369, 159] on icon at bounding box center [367, 161] width 5 height 6
click at [1055, 163] on div "Обработать" at bounding box center [1061, 162] width 39 height 20
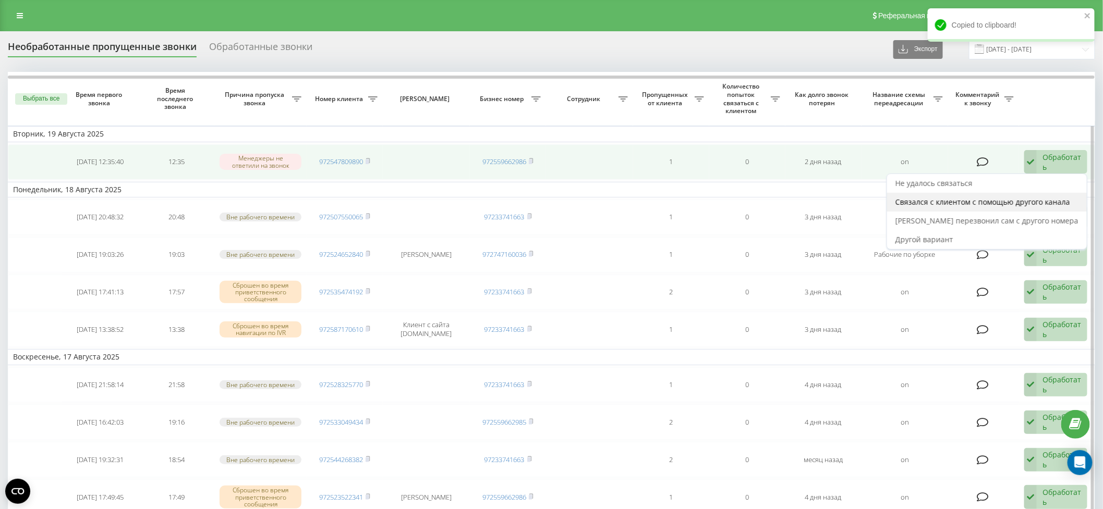
click at [1055, 202] on span "Связался с клиентом с помощью другого канала" at bounding box center [982, 202] width 175 height 10
